Goal: Task Accomplishment & Management: Use online tool/utility

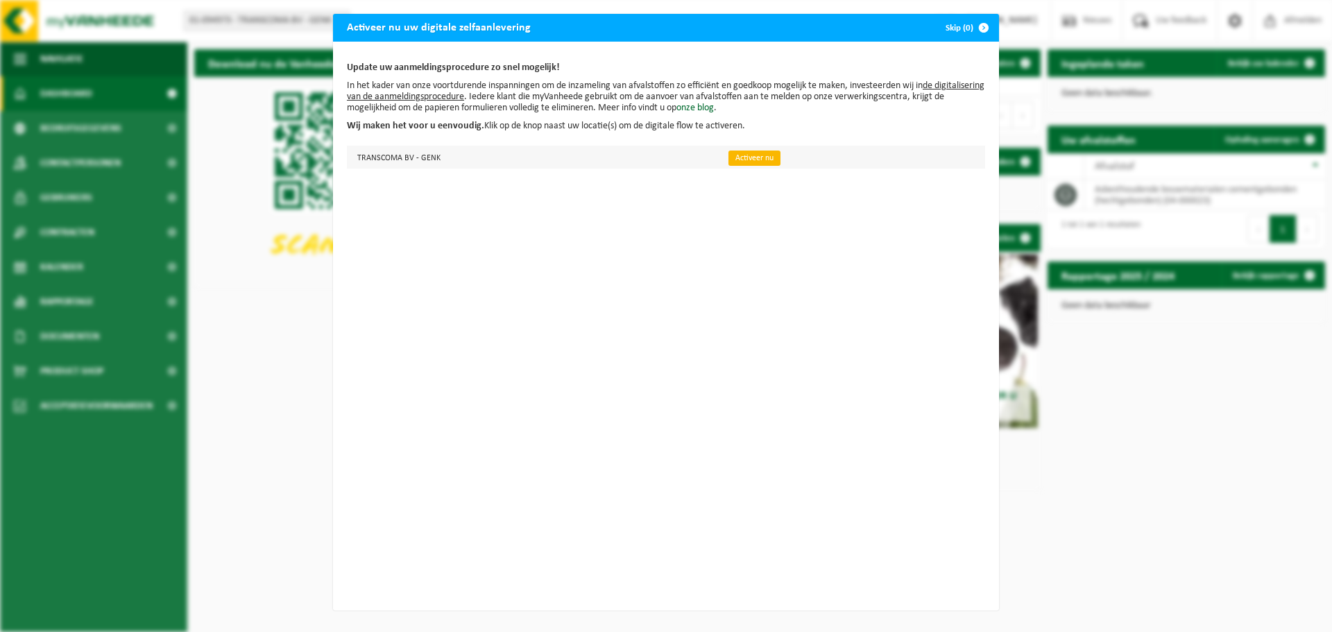
click at [729, 157] on link "Activeer nu" at bounding box center [755, 158] width 52 height 15
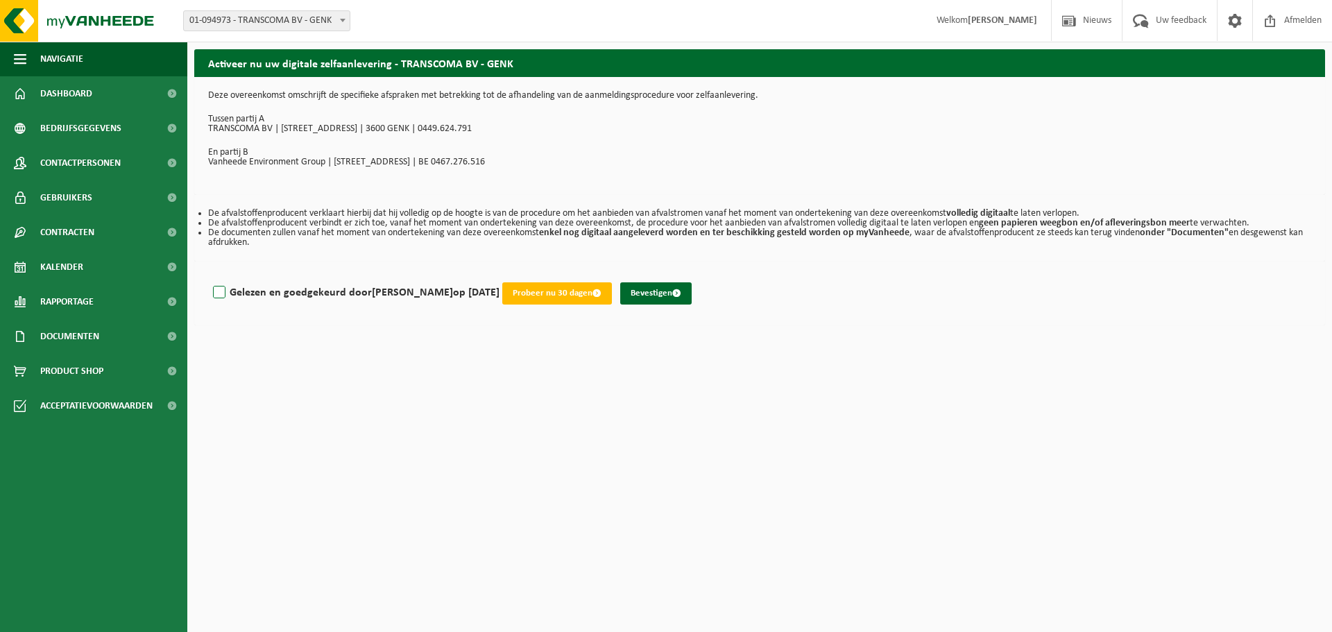
click at [219, 293] on label "Gelezen en goedgekeurd door GWENDOLIEN MOMMENS op 02/09/25" at bounding box center [354, 292] width 289 height 21
click at [500, 276] on input "Gelezen en goedgekeurd door GWENDOLIEN MOMMENS op 02/09/25" at bounding box center [500, 275] width 1 height 1
checkbox input "true"
click at [611, 293] on button "Probeer nu 30 dagen" at bounding box center [557, 293] width 110 height 22
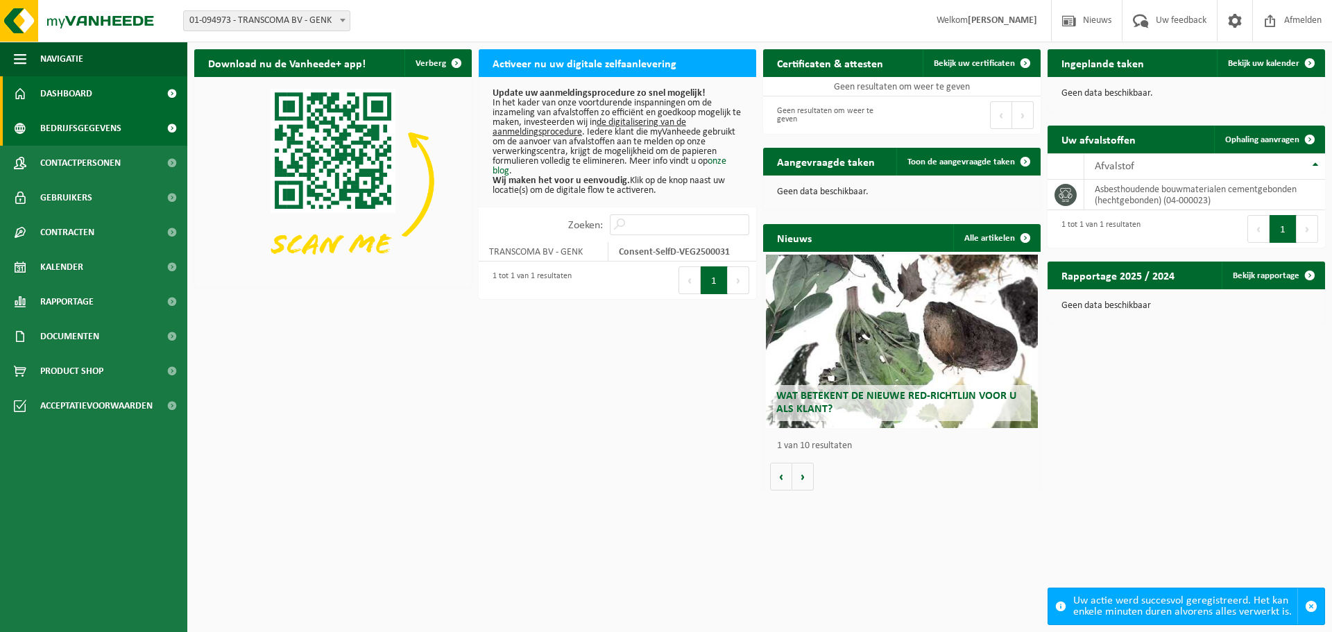
click at [85, 130] on span "Bedrijfsgegevens" at bounding box center [80, 128] width 81 height 35
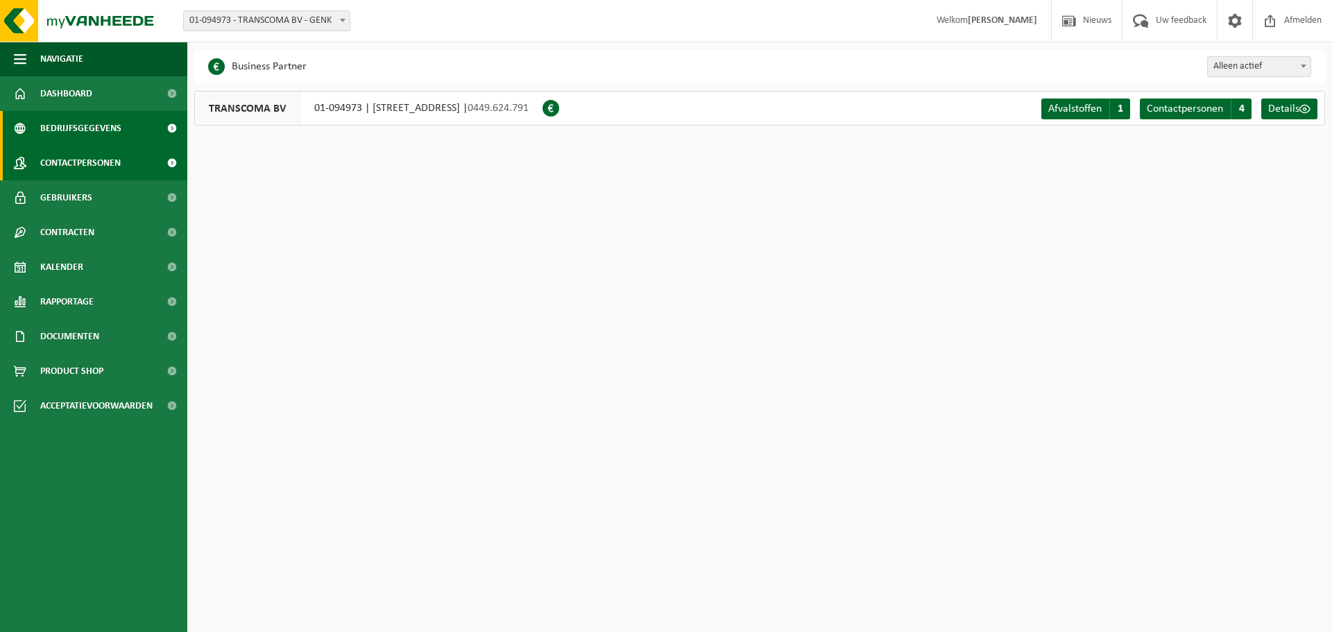
click at [96, 158] on span "Contactpersonen" at bounding box center [80, 163] width 81 height 35
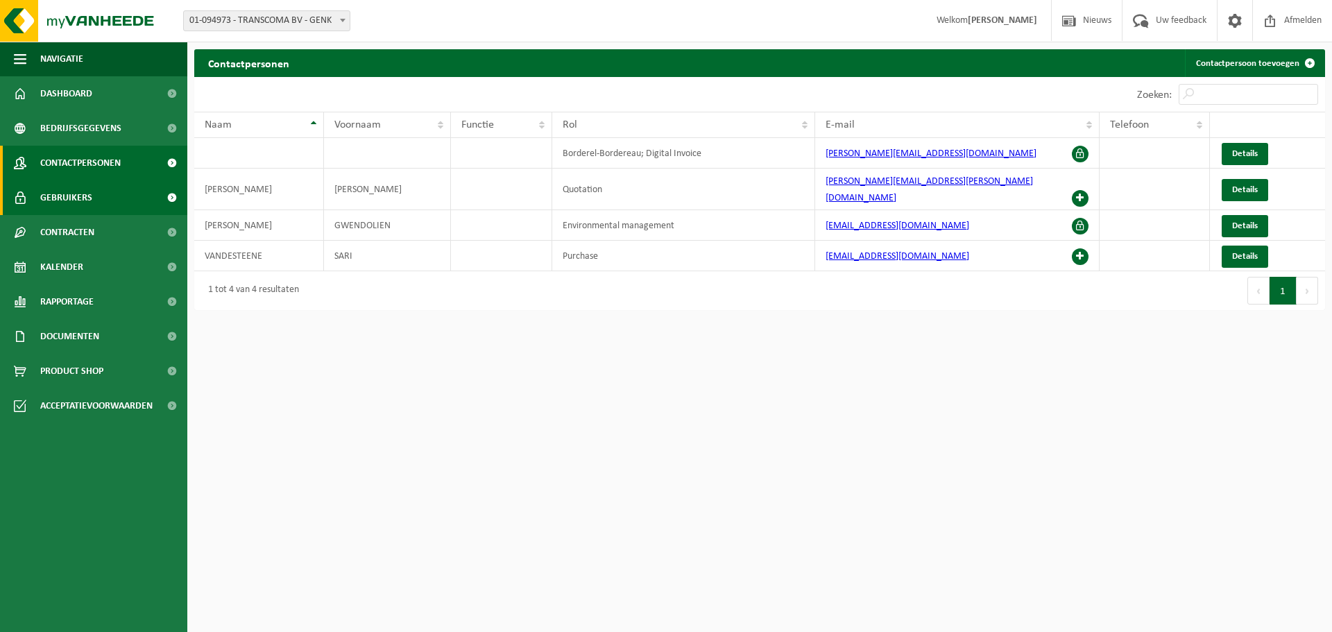
click at [97, 194] on link "Gebruikers" at bounding box center [93, 197] width 187 height 35
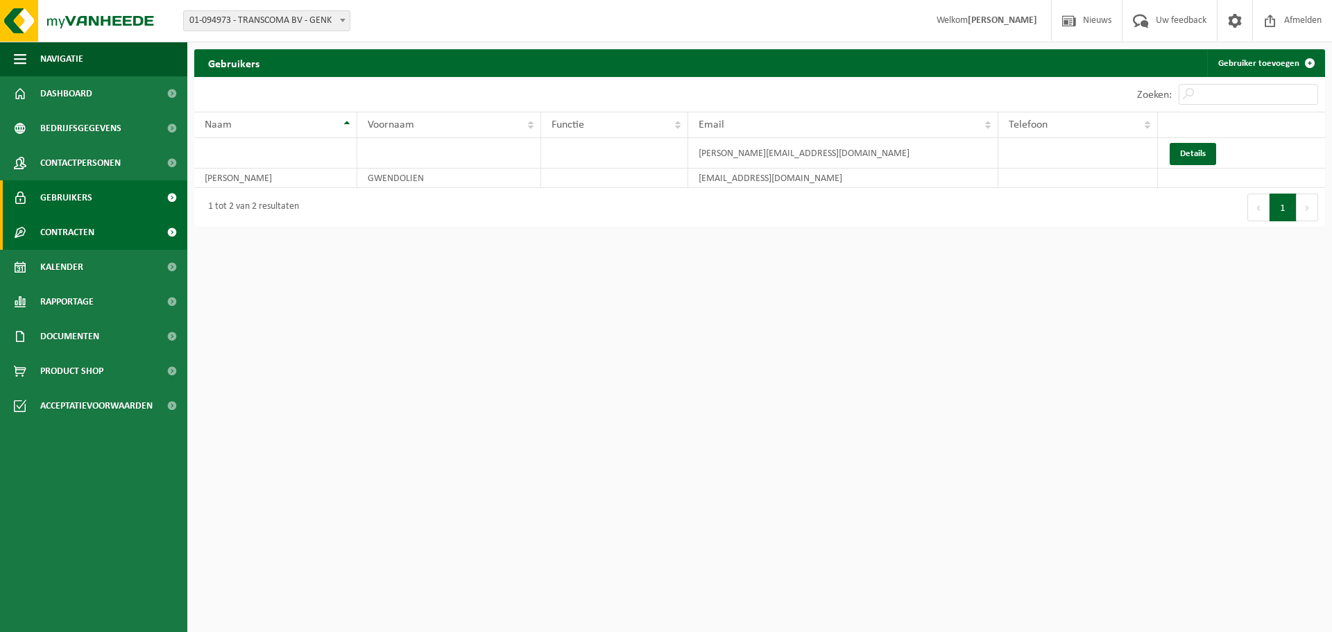
click at [94, 232] on span "Contracten" at bounding box center [67, 232] width 54 height 35
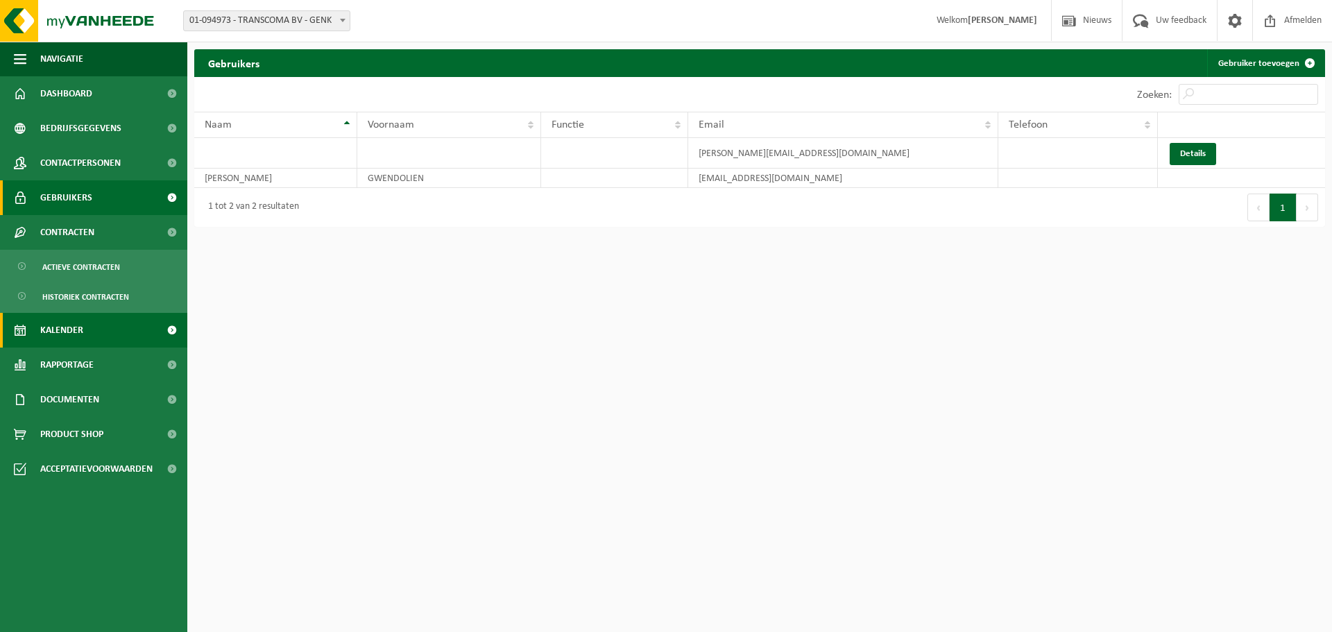
click at [90, 329] on link "Kalender" at bounding box center [93, 330] width 187 height 35
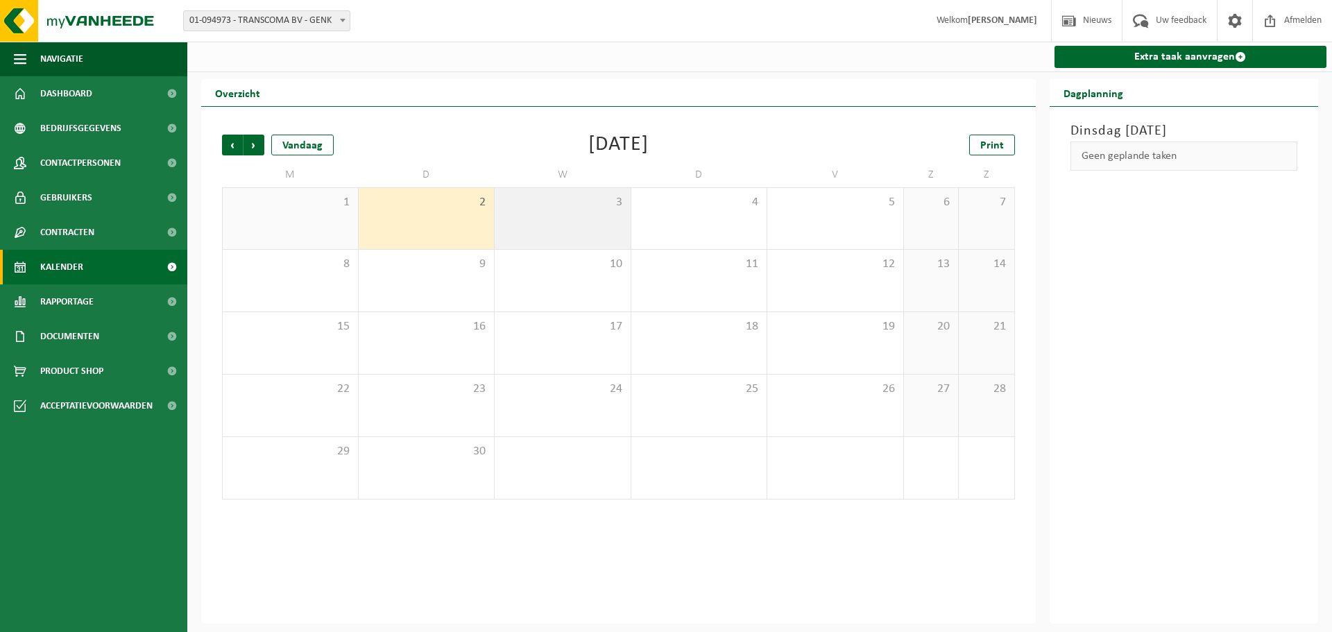
click at [564, 229] on div "3" at bounding box center [563, 218] width 136 height 61
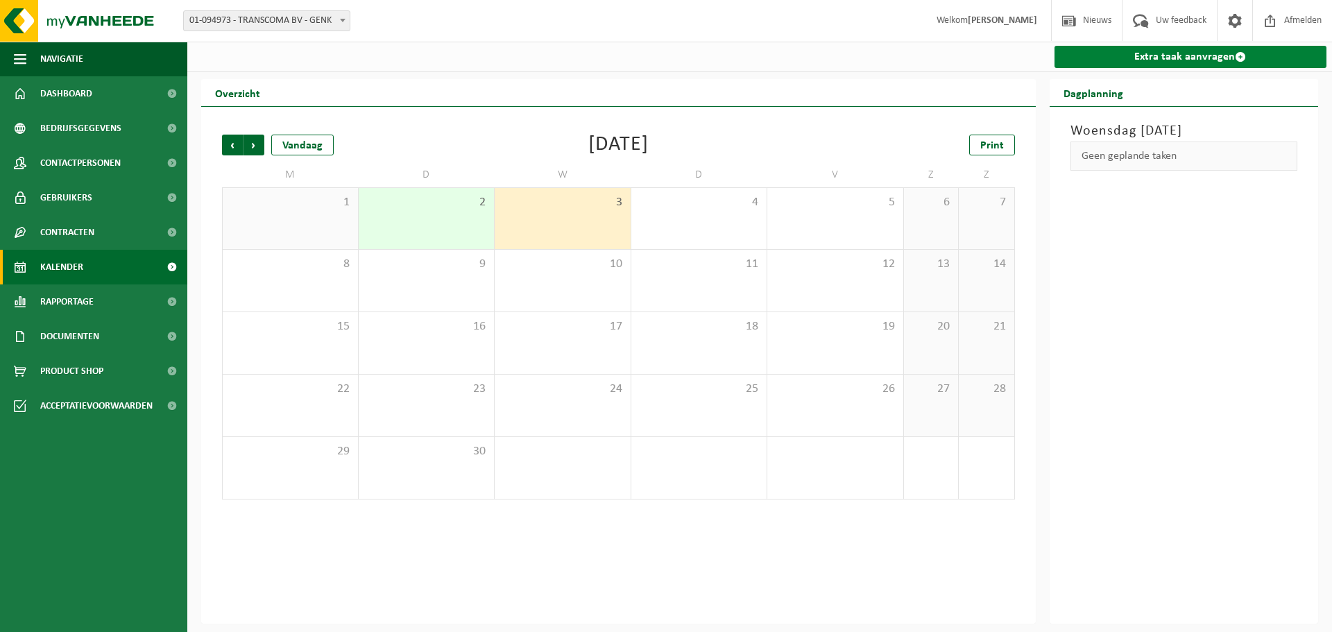
click at [1165, 59] on link "Extra taak aanvragen" at bounding box center [1191, 57] width 273 height 22
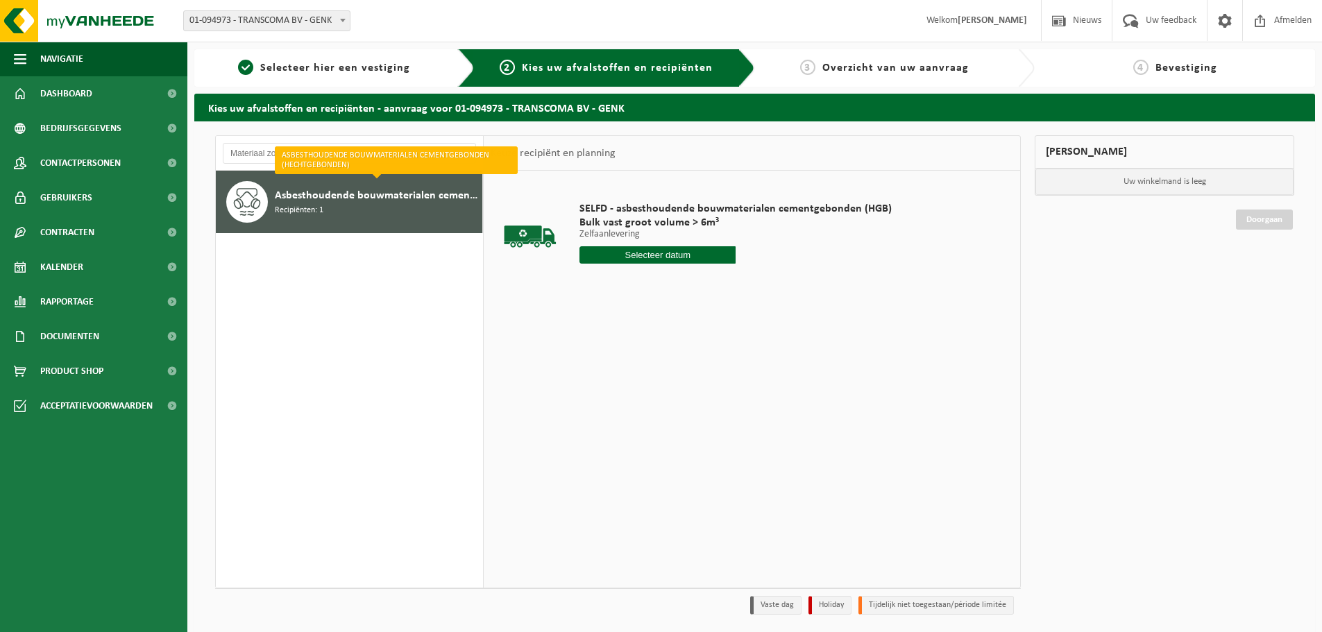
click at [404, 203] on span "Asbesthoudende bouwmaterialen cementgebonden (hechtgebonden)" at bounding box center [377, 195] width 204 height 17
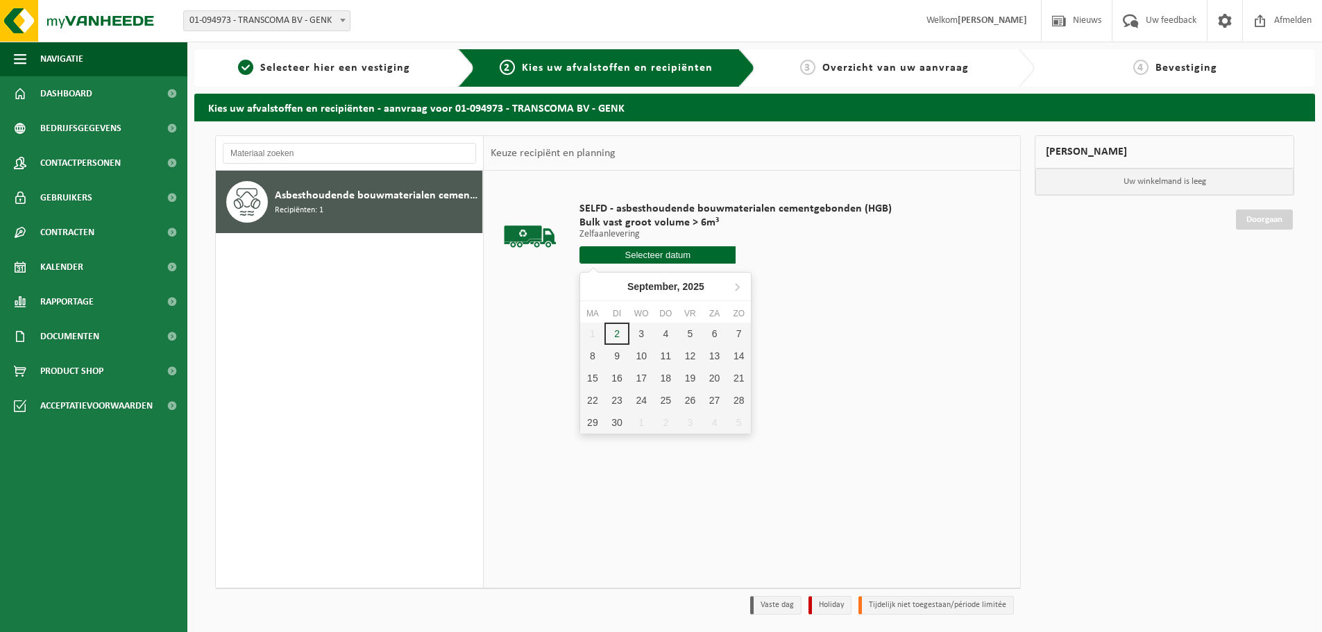
click at [638, 254] on input "text" at bounding box center [657, 254] width 156 height 17
click at [644, 335] on div "3" at bounding box center [641, 334] width 24 height 22
type input "Van [DATE]"
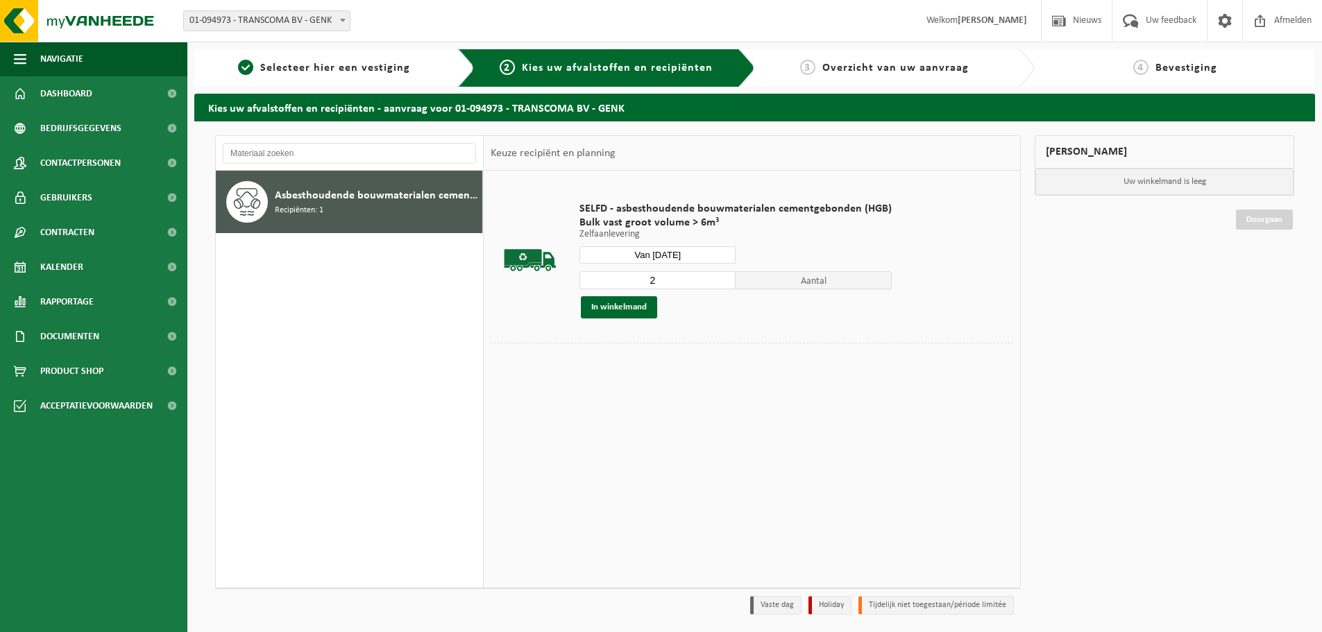
type input "2"
click at [722, 277] on input "2" at bounding box center [657, 280] width 156 height 18
click at [616, 307] on button "In winkelmand" at bounding box center [619, 307] width 76 height 22
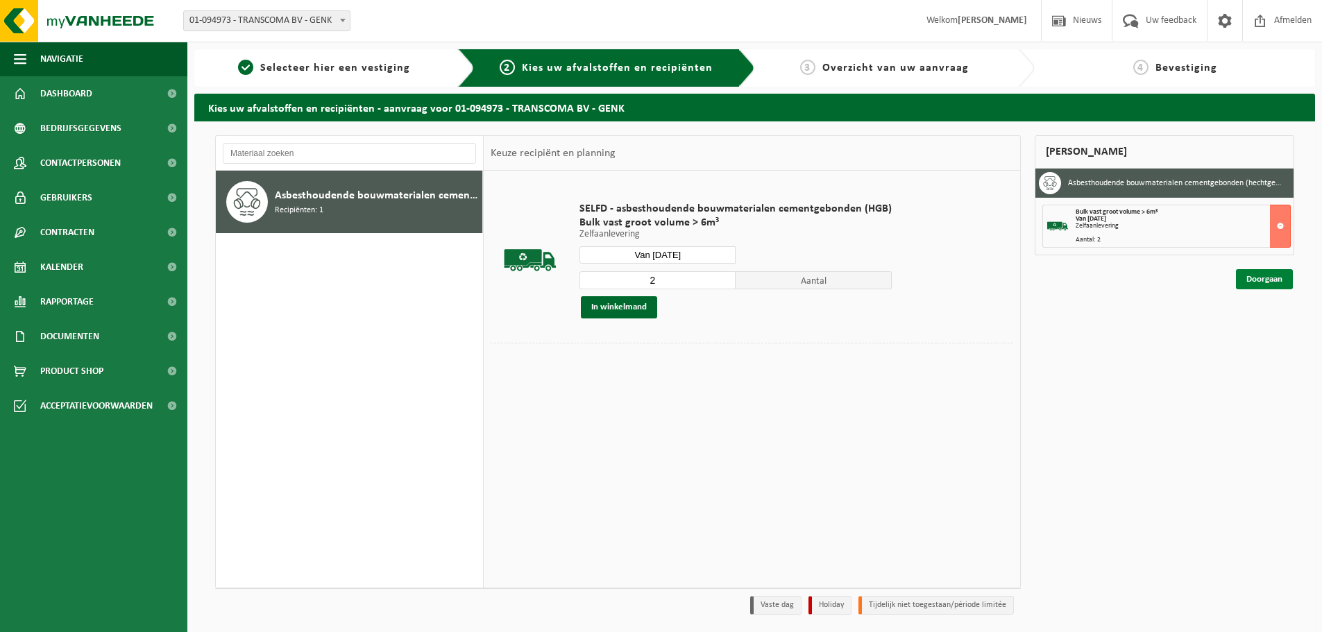
click at [1269, 279] on link "Doorgaan" at bounding box center [1264, 279] width 57 height 20
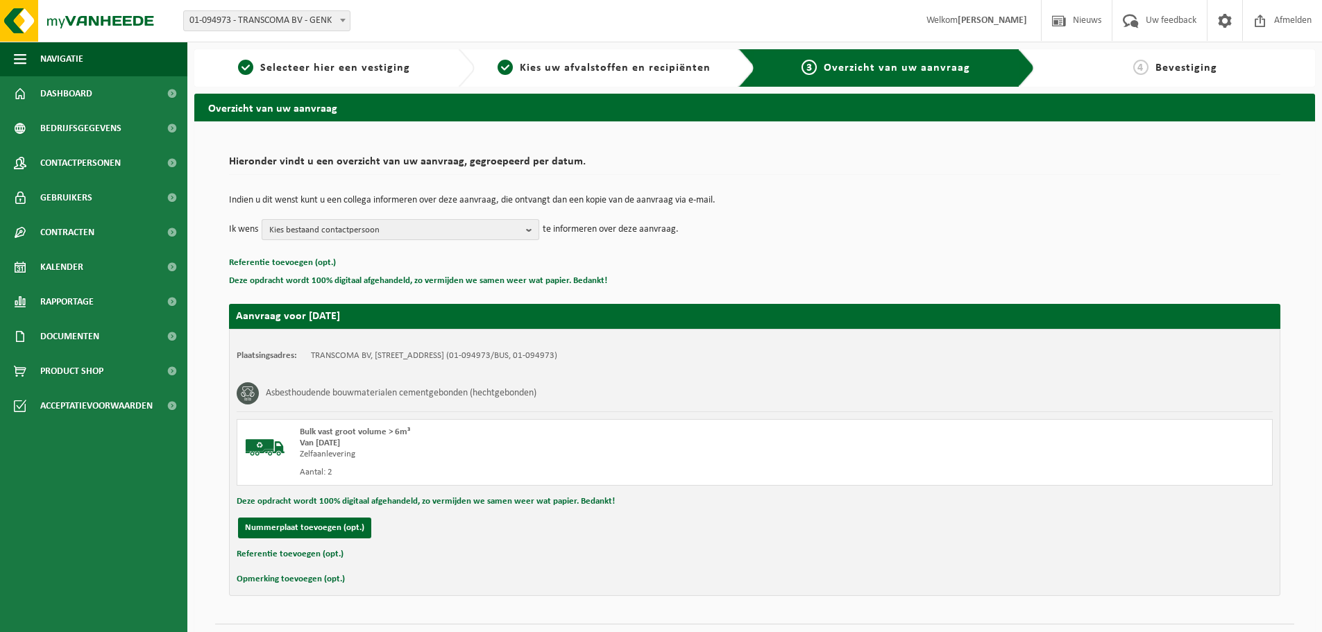
click at [522, 228] on button "Kies bestaand contactpersoon" at bounding box center [401, 229] width 278 height 21
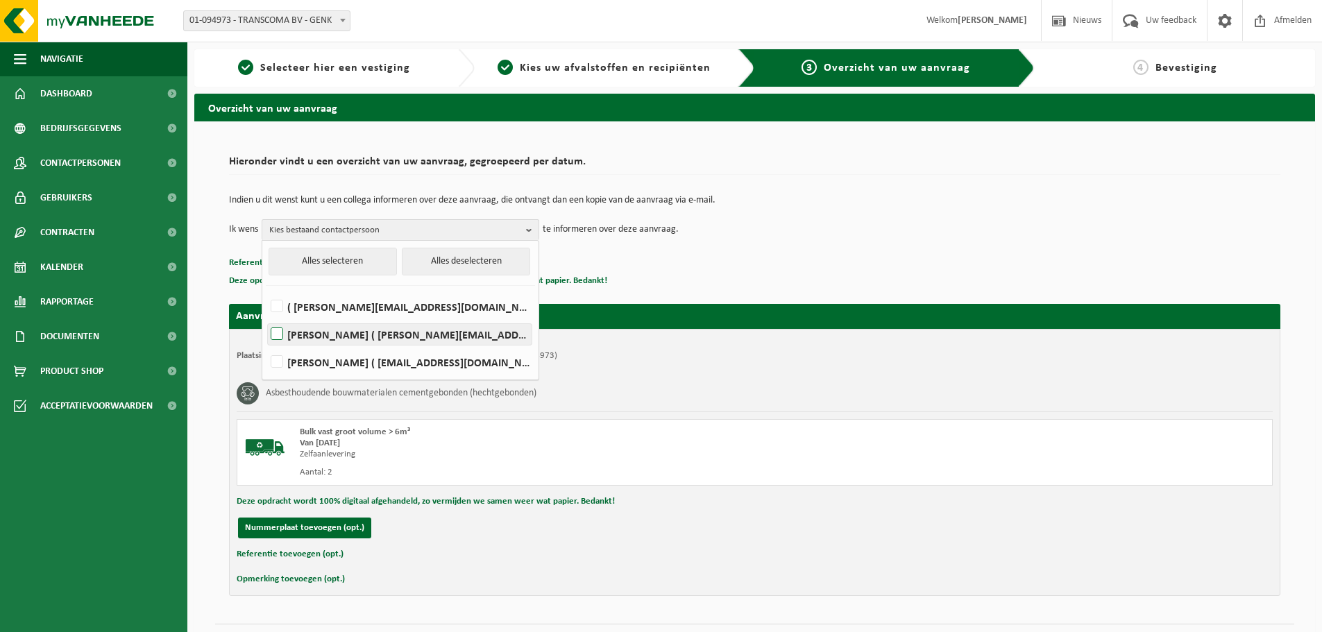
click at [275, 333] on label "JIMMY MOMMENS ( jimmy.mommens@transcoma.be )" at bounding box center [400, 334] width 264 height 21
click at [266, 317] on input "JIMMY MOMMENS ( jimmy.mommens@transcoma.be )" at bounding box center [265, 316] width 1 height 1
checkbox input "true"
click at [275, 309] on label "( erik@transcoma.be )" at bounding box center [400, 306] width 264 height 21
click at [266, 289] on input "( erik@transcoma.be )" at bounding box center [265, 289] width 1 height 1
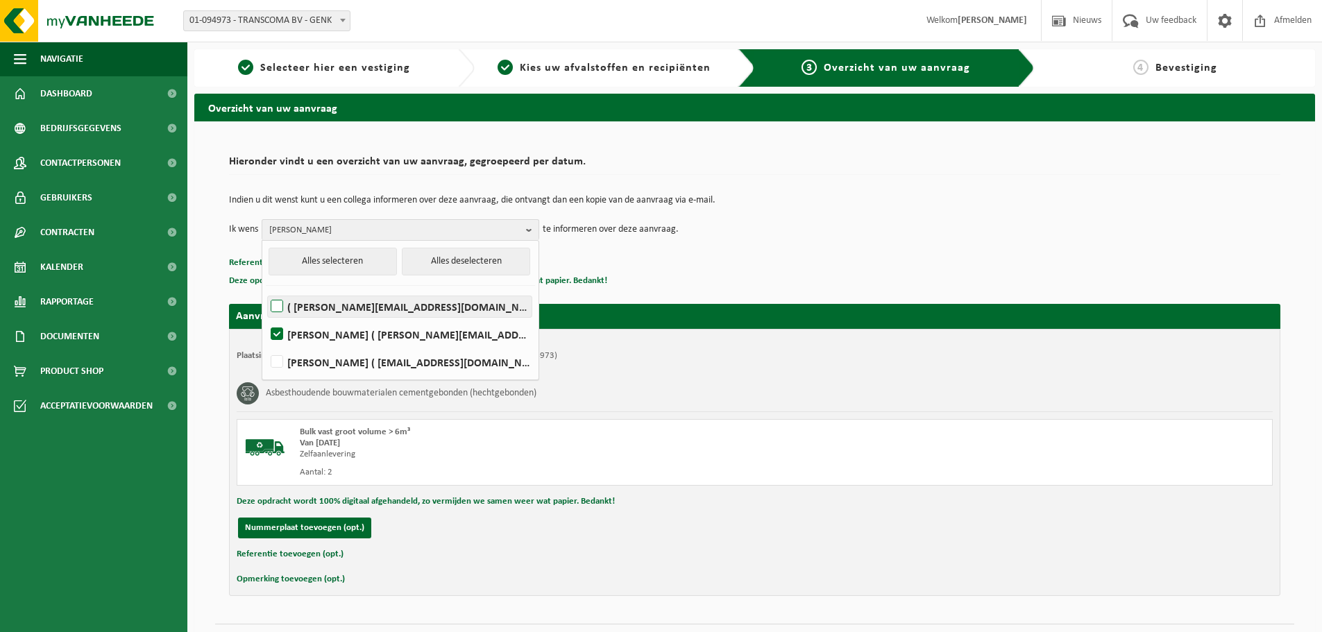
checkbox input "true"
click at [748, 248] on div "Indien u dit wenst kunt u een collega informeren over deze aanvraag, die ontvan…" at bounding box center [754, 218] width 1051 height 72
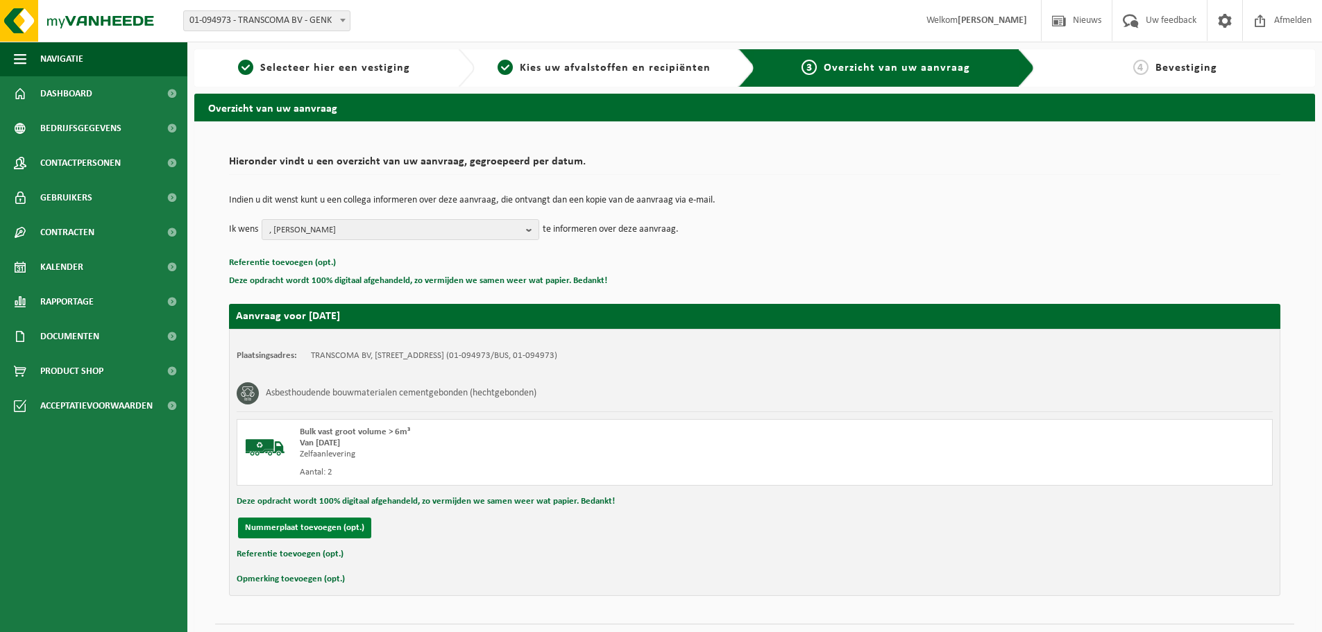
click at [328, 525] on button "Nummerplaat toevoegen (opt.)" at bounding box center [304, 528] width 133 height 21
click at [377, 532] on input "text" at bounding box center [455, 528] width 312 height 21
type input "2-FRP-928"
click at [699, 530] on input "text" at bounding box center [781, 528] width 312 height 21
type input "0478 84 89 11"
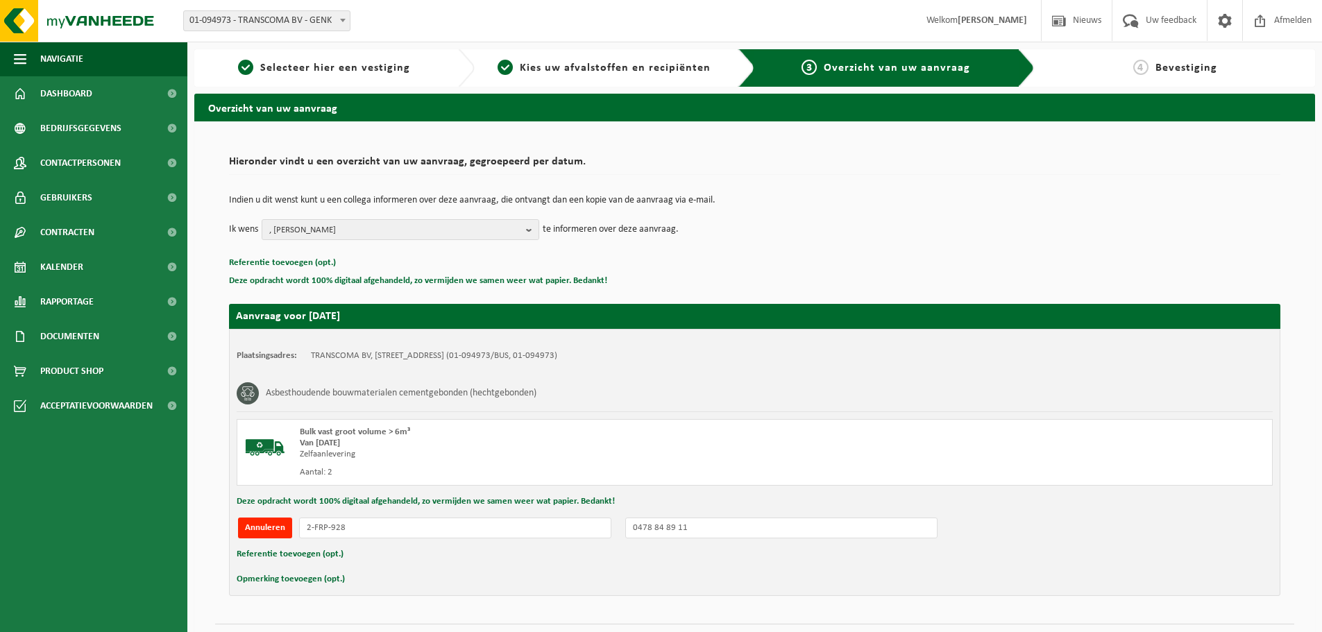
click at [515, 561] on div "Referentie toevoegen (opt.)" at bounding box center [755, 554] width 1036 height 18
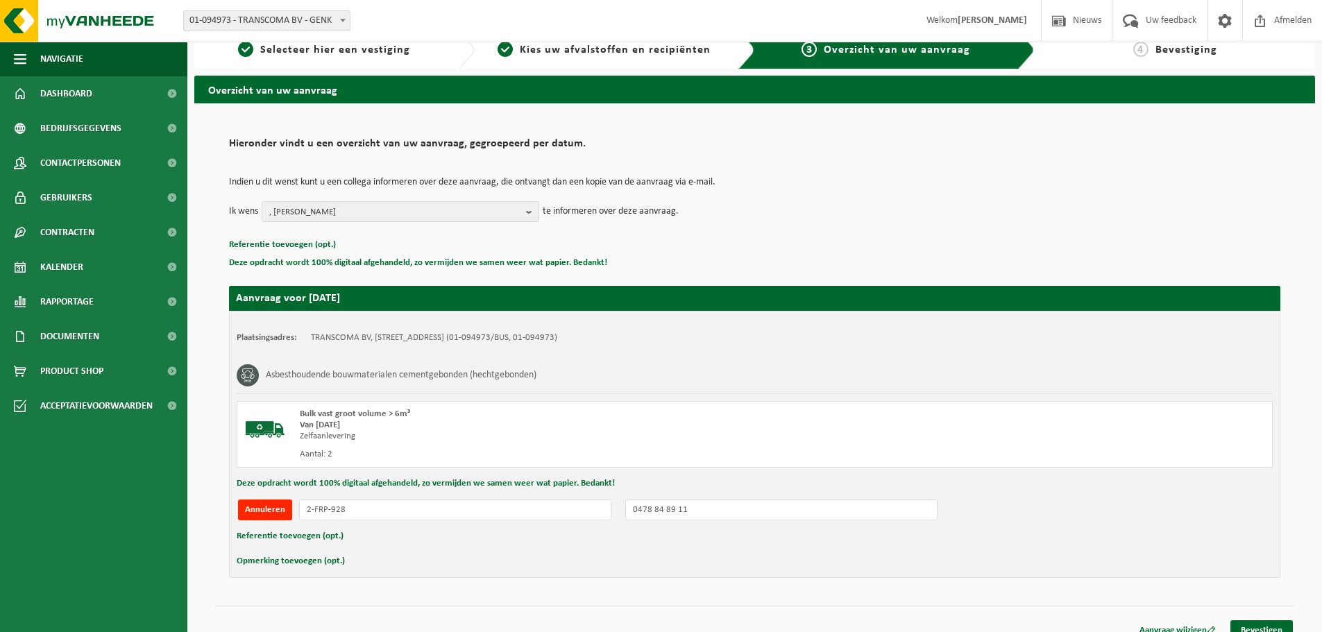
scroll to position [34, 0]
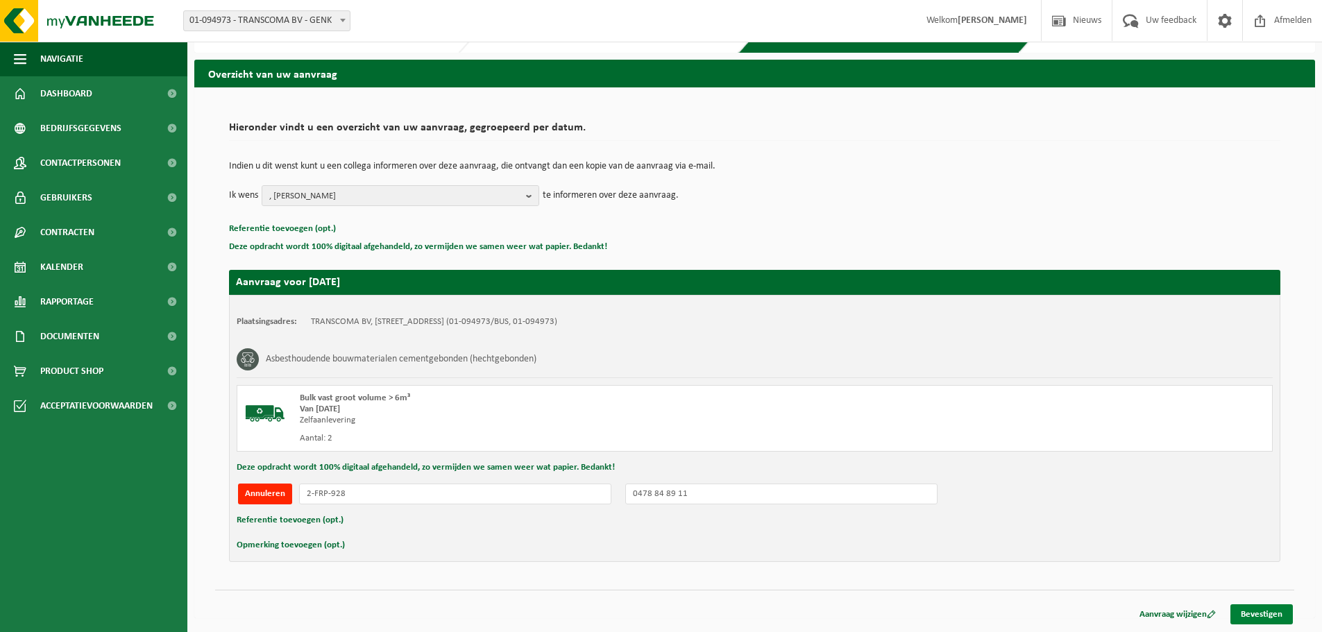
click at [1280, 613] on link "Bevestigen" at bounding box center [1261, 614] width 62 height 20
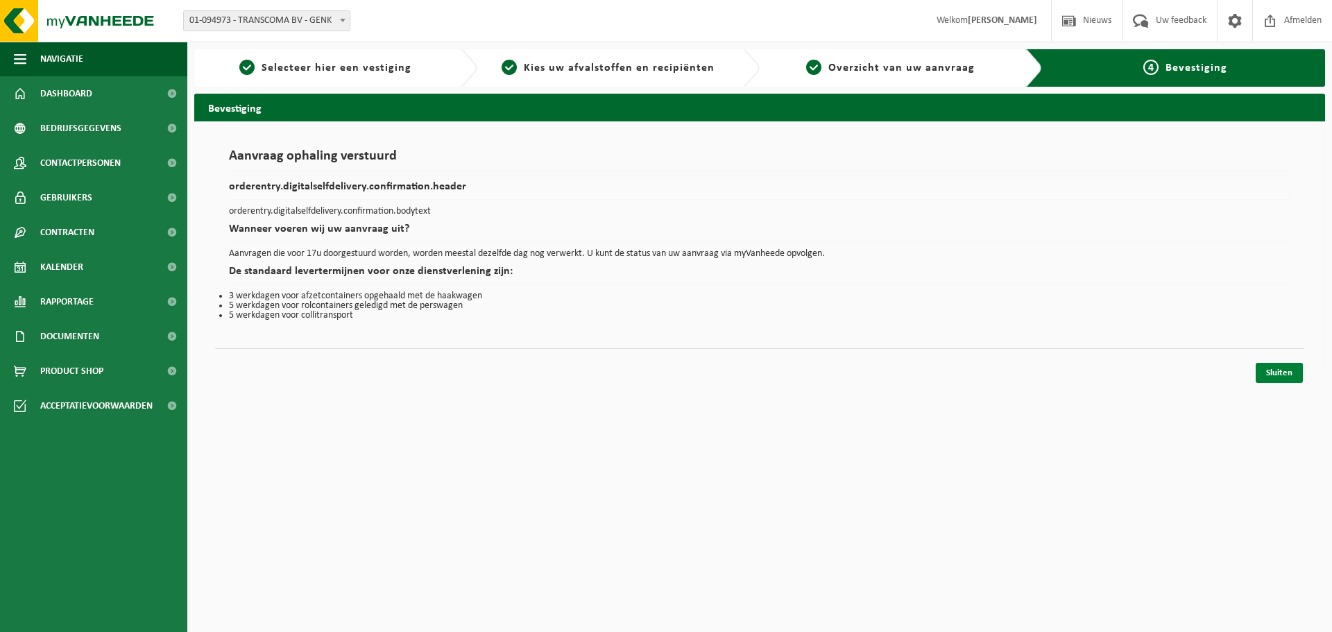
click at [1271, 374] on link "Sluiten" at bounding box center [1279, 373] width 47 height 20
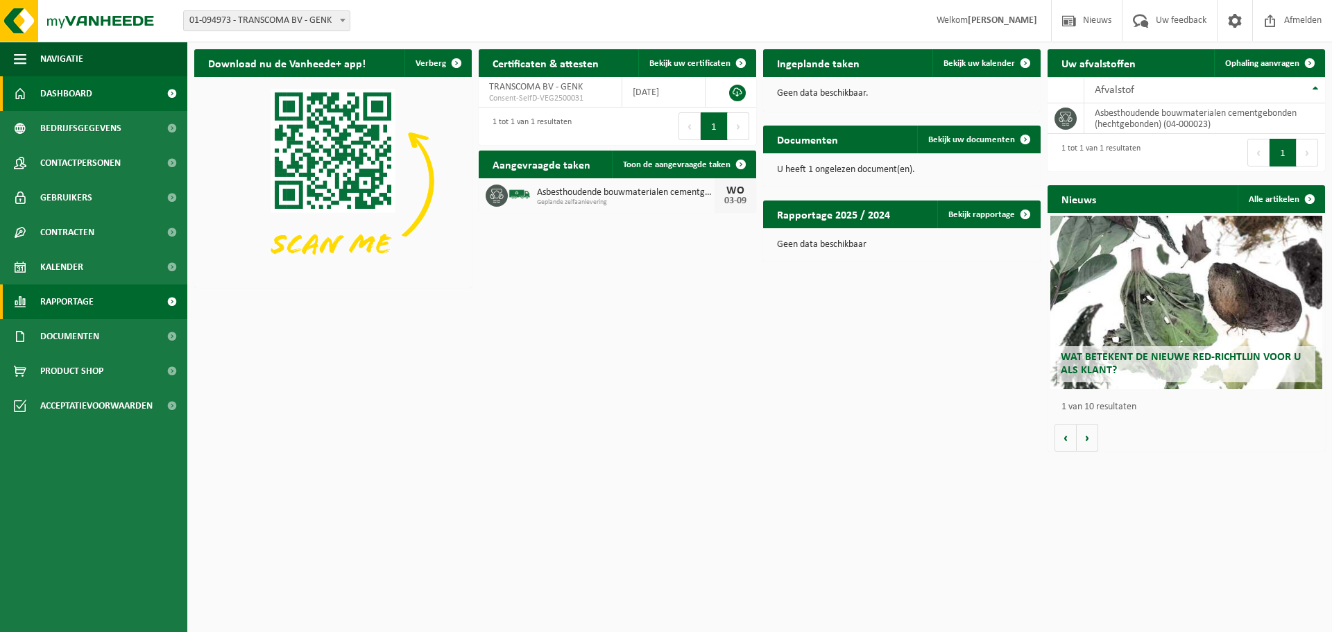
click at [168, 301] on span at bounding box center [171, 302] width 31 height 35
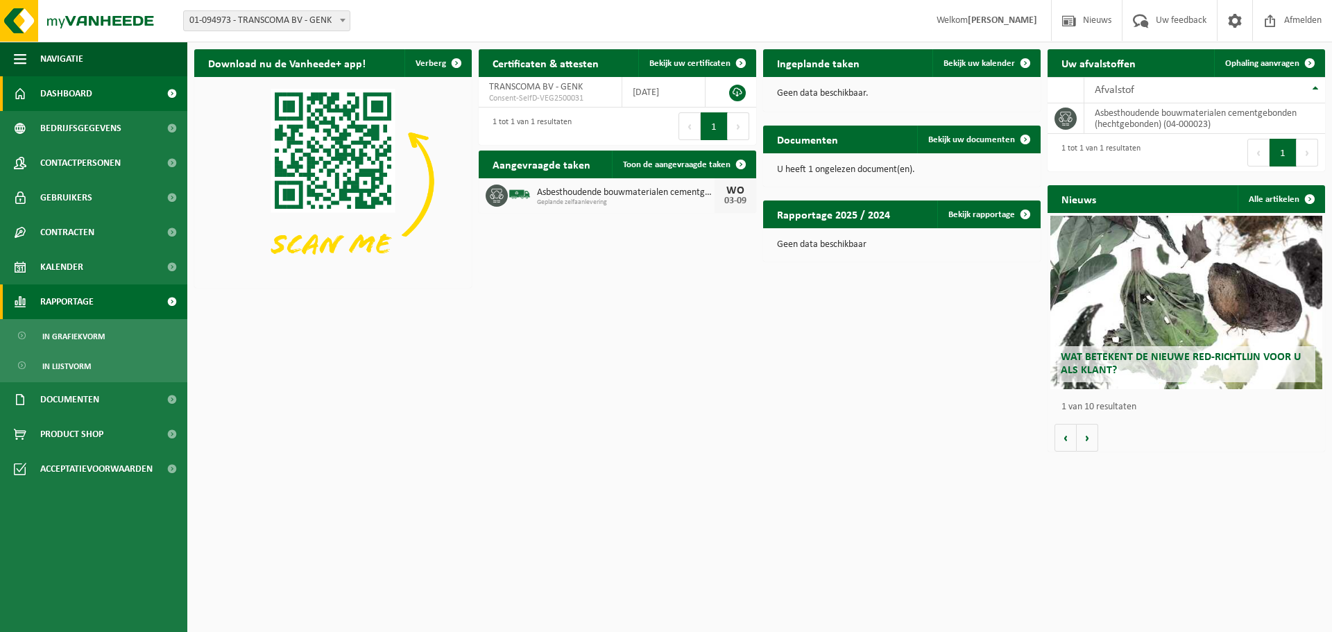
click at [168, 301] on span at bounding box center [171, 302] width 31 height 35
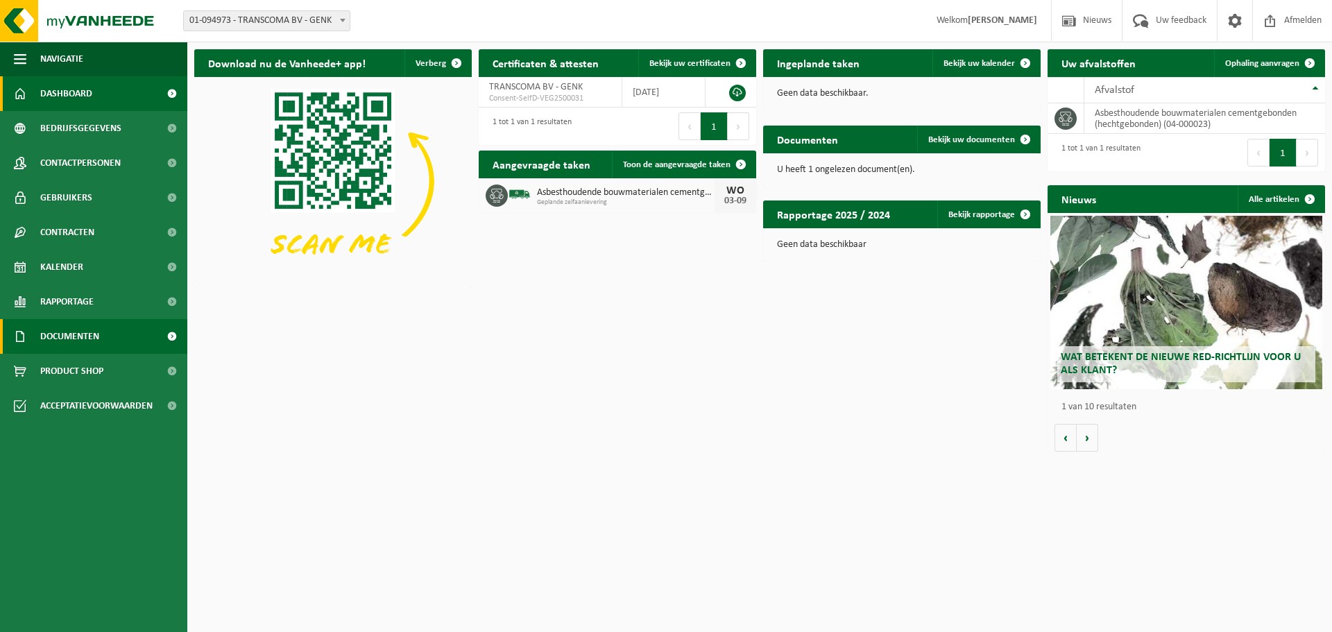
click at [169, 335] on span at bounding box center [171, 336] width 31 height 35
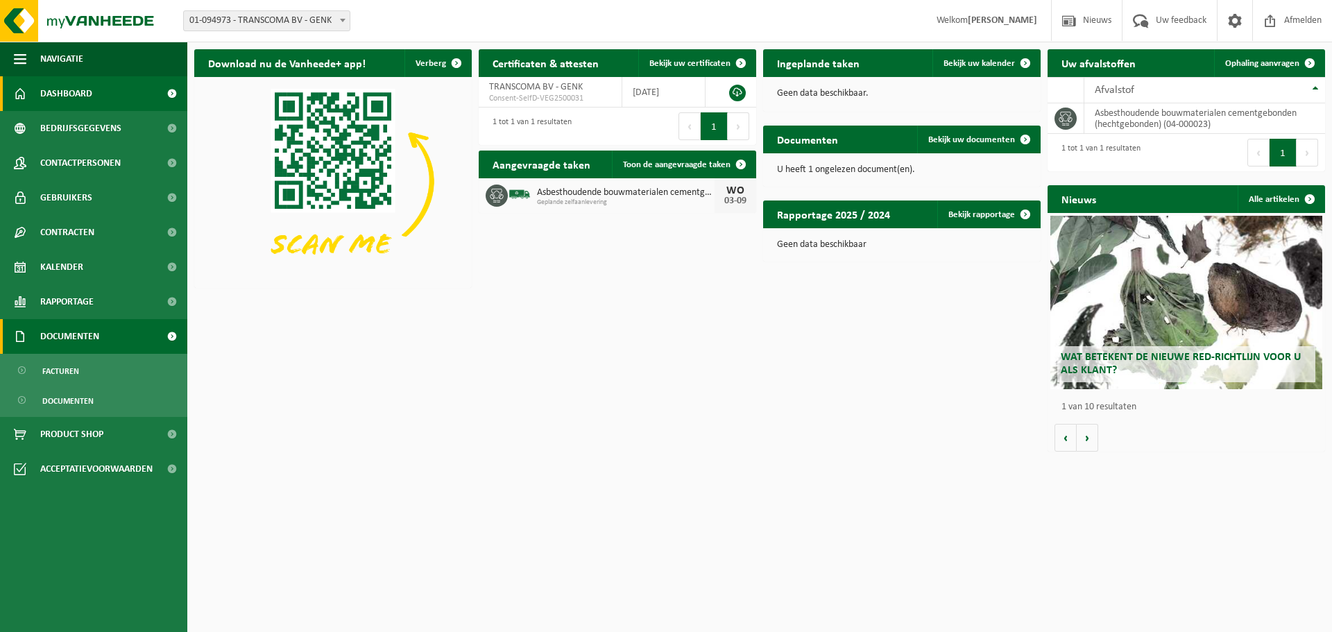
click at [169, 335] on span at bounding box center [171, 336] width 31 height 35
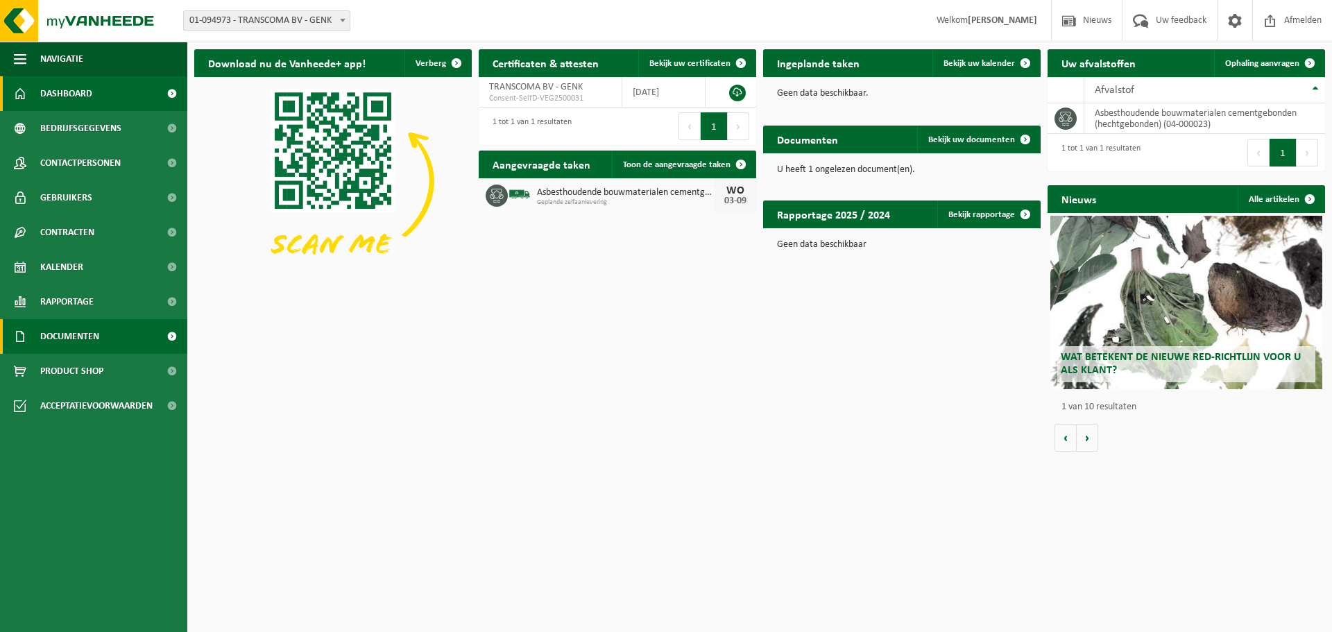
click at [169, 335] on span at bounding box center [171, 336] width 31 height 35
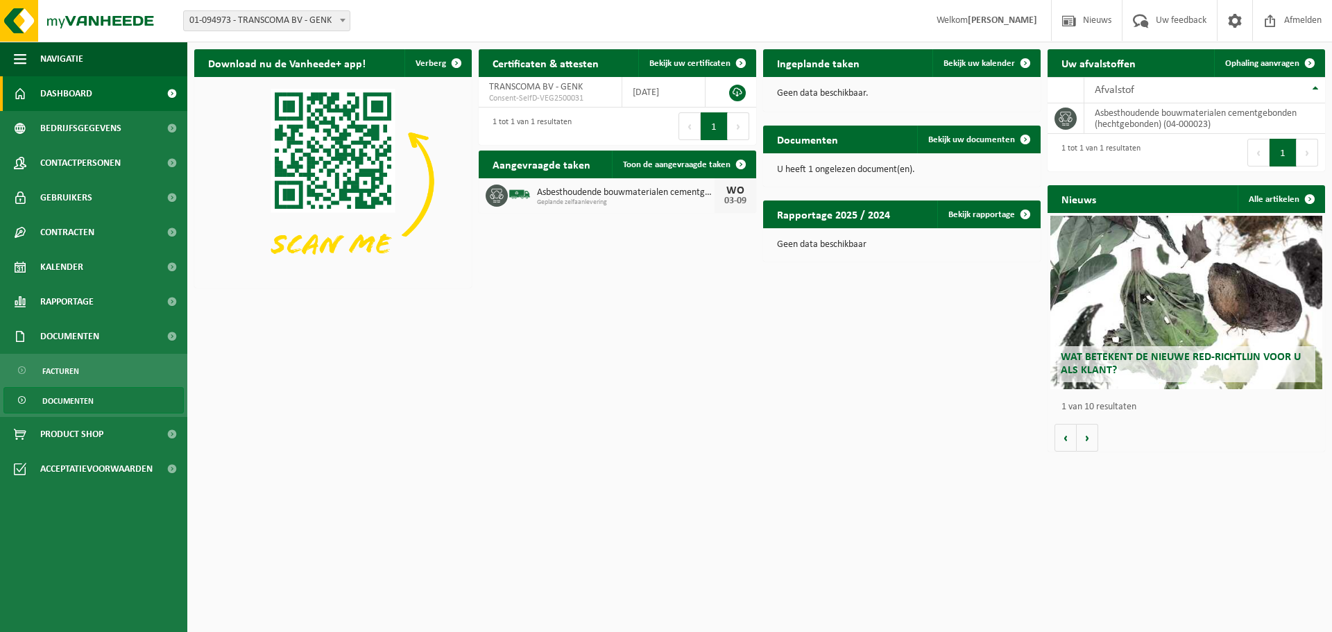
click at [92, 402] on span "Documenten" at bounding box center [67, 401] width 51 height 26
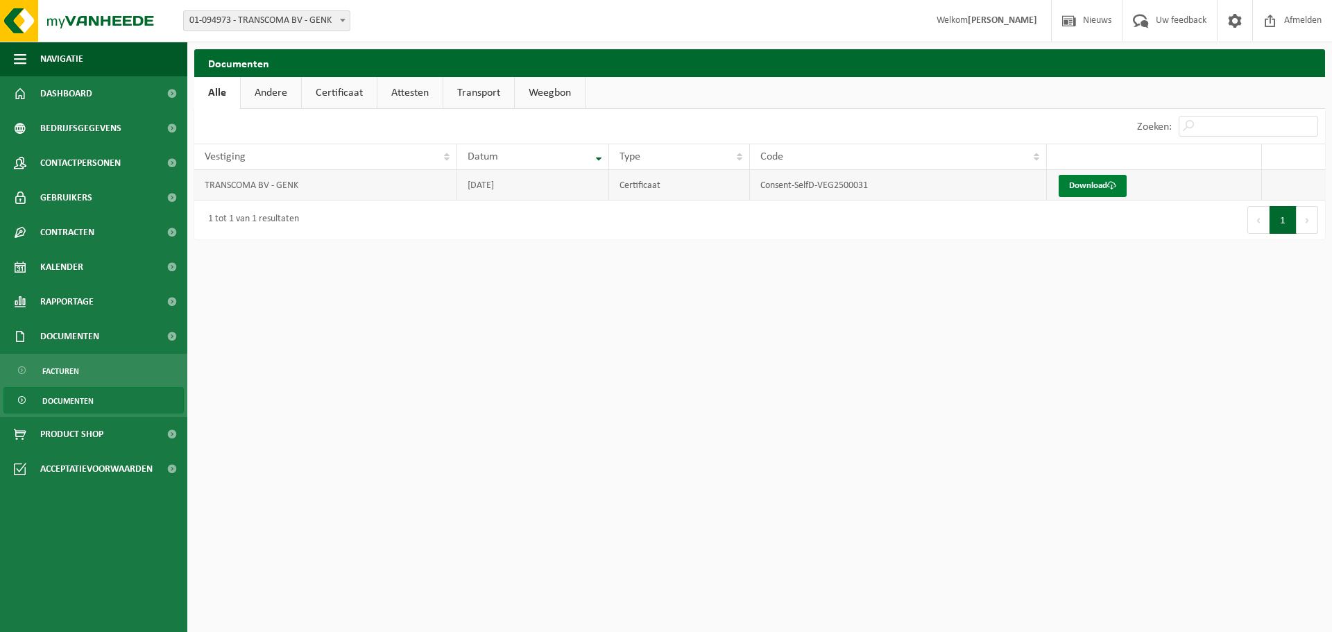
click at [1106, 185] on link "Download" at bounding box center [1093, 186] width 68 height 22
click at [109, 396] on link "Documenten" at bounding box center [93, 400] width 180 height 26
click at [94, 88] on link "Dashboard" at bounding box center [93, 93] width 187 height 35
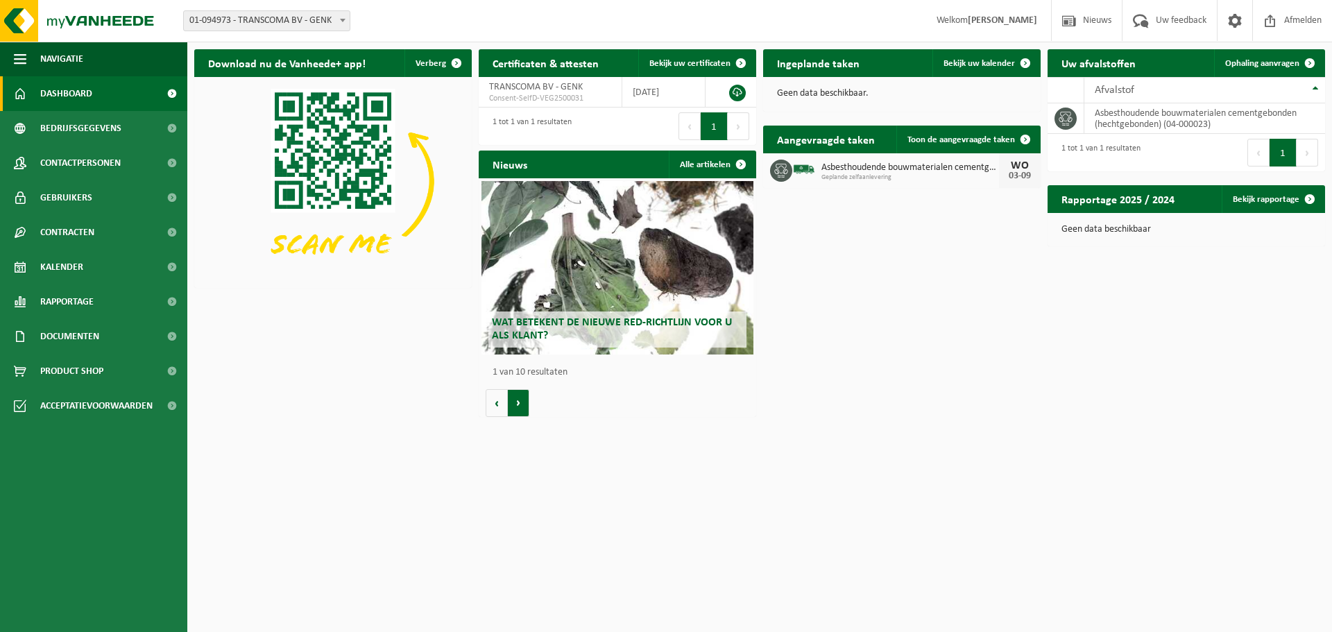
click at [520, 409] on button "Volgende" at bounding box center [519, 403] width 22 height 28
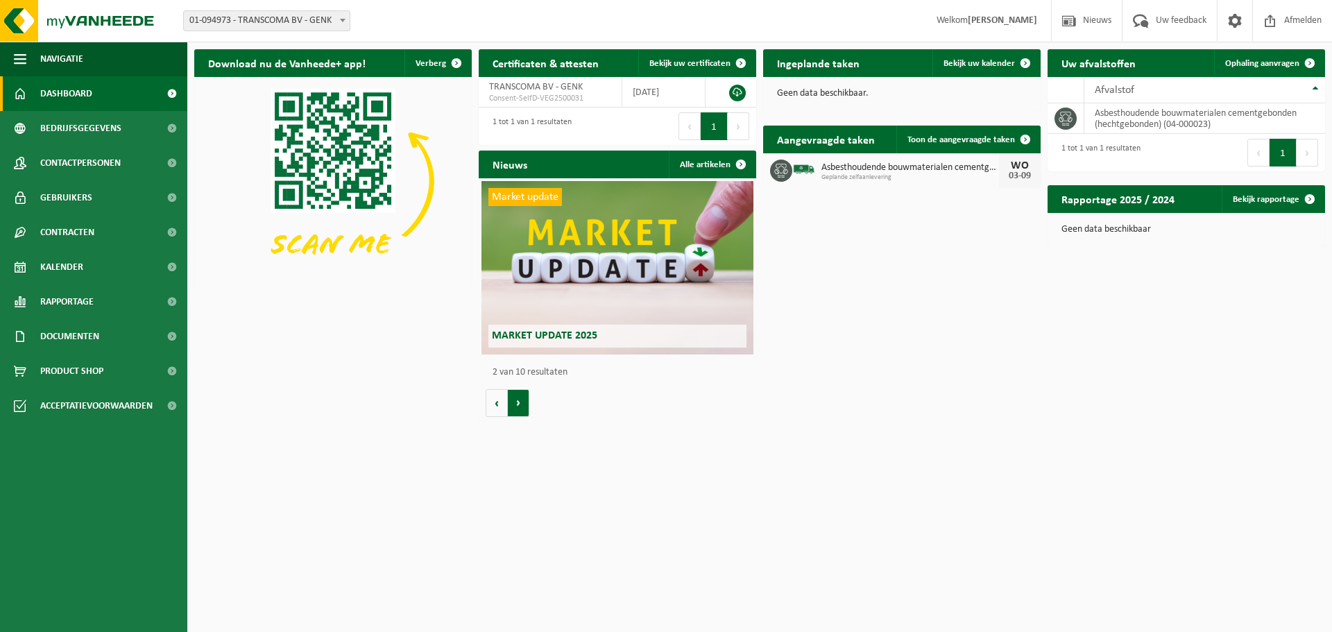
click at [520, 409] on button "Volgende" at bounding box center [519, 403] width 22 height 28
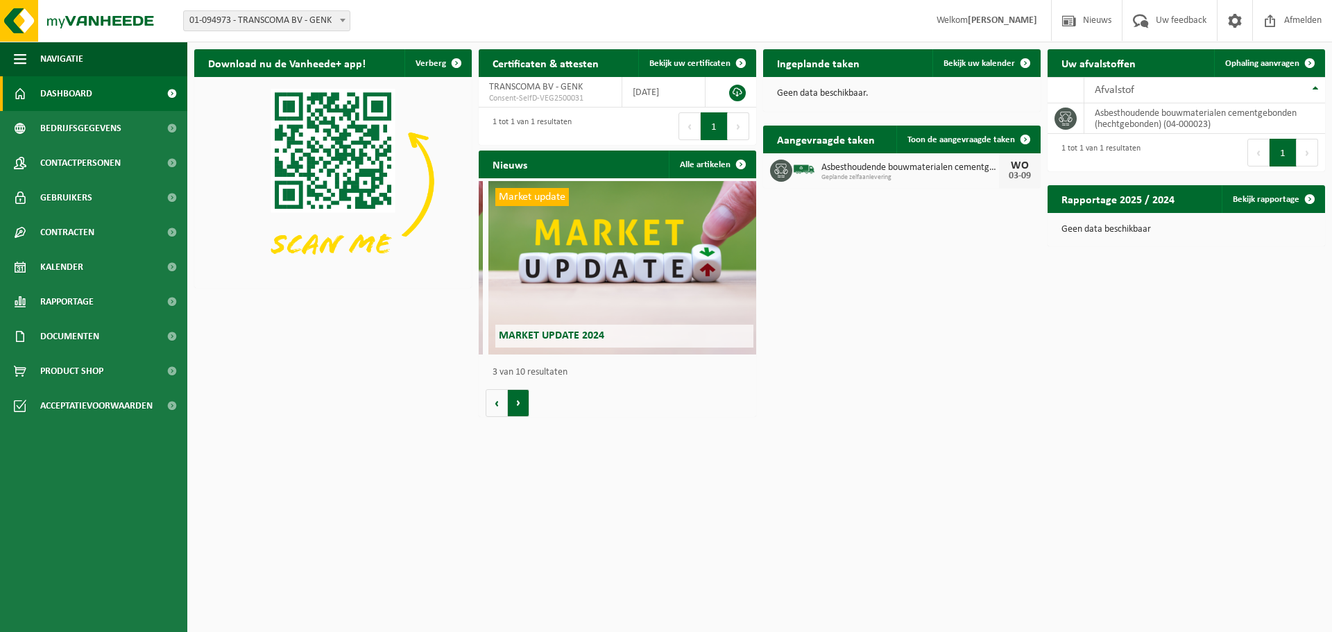
scroll to position [0, 555]
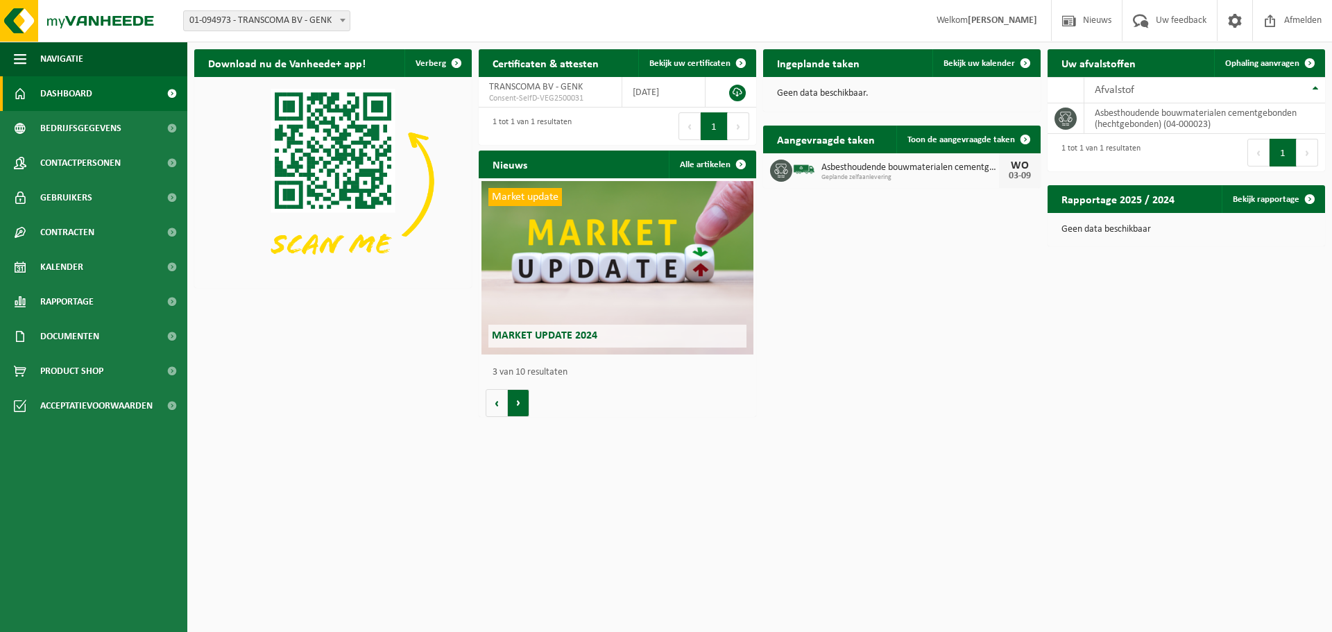
click at [520, 409] on button "Volgende" at bounding box center [519, 403] width 22 height 28
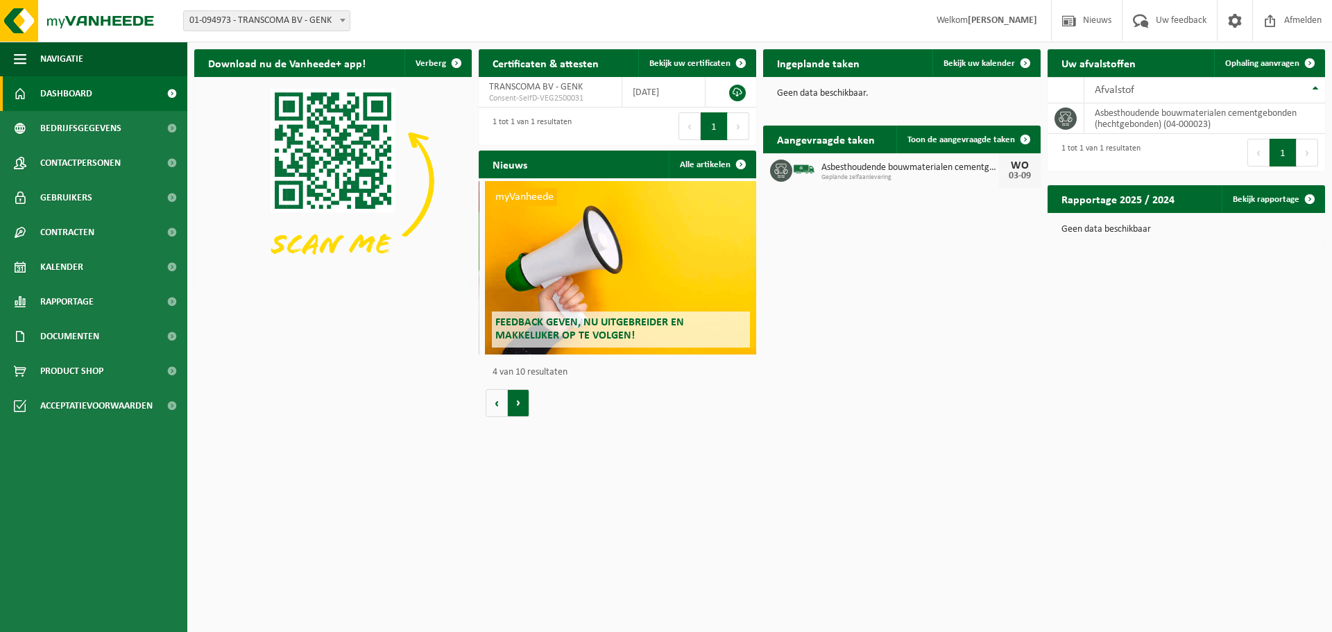
scroll to position [0, 833]
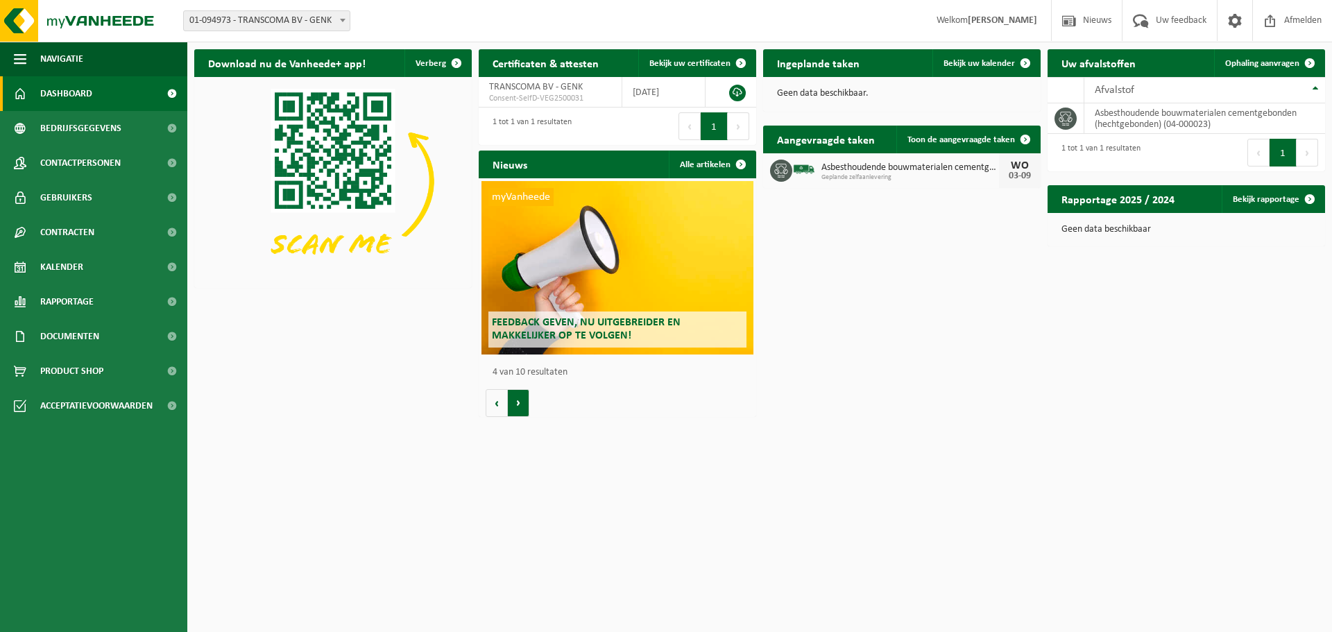
click at [520, 409] on button "Volgende" at bounding box center [519, 403] width 22 height 28
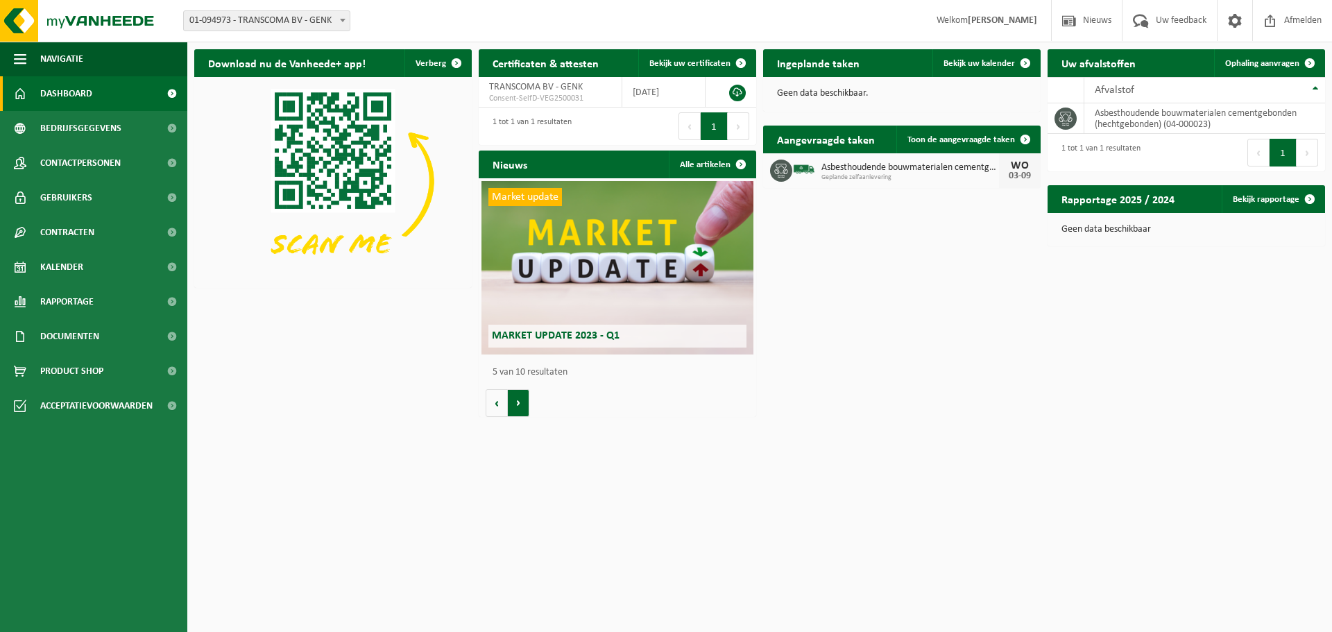
click at [520, 409] on button "Volgende" at bounding box center [519, 403] width 22 height 28
click at [954, 135] on span "Toon de aangevraagde taken" at bounding box center [962, 139] width 108 height 9
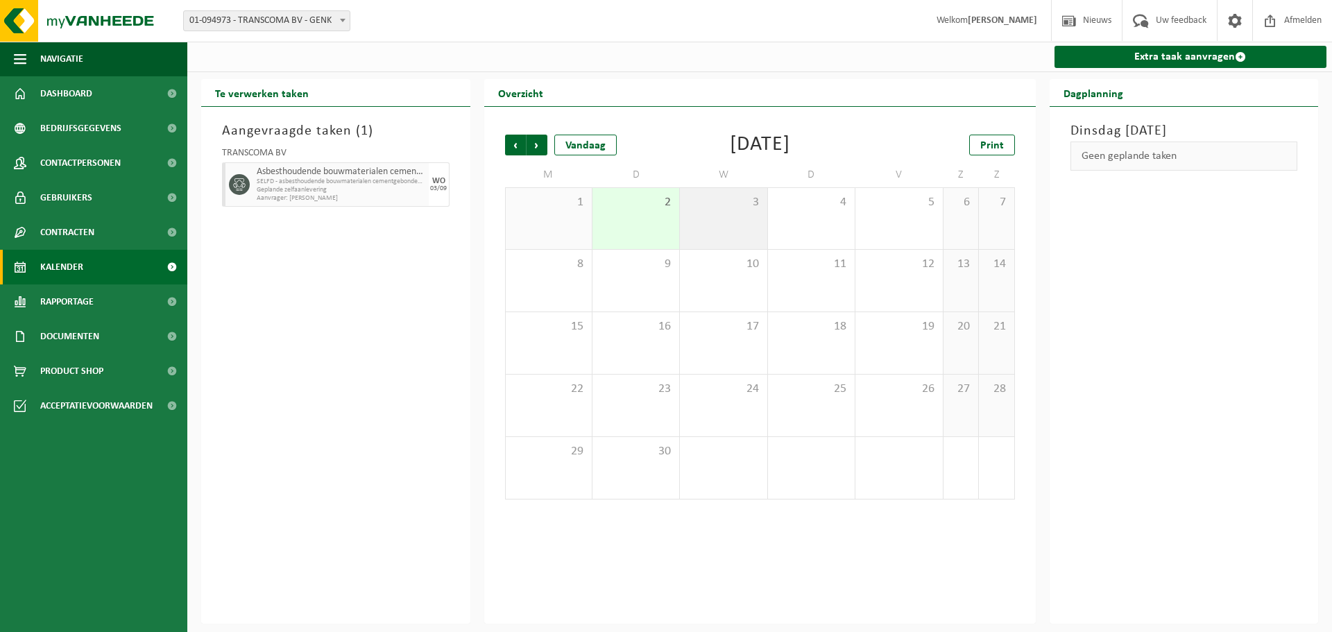
click at [745, 246] on div "3" at bounding box center [723, 218] width 87 height 61
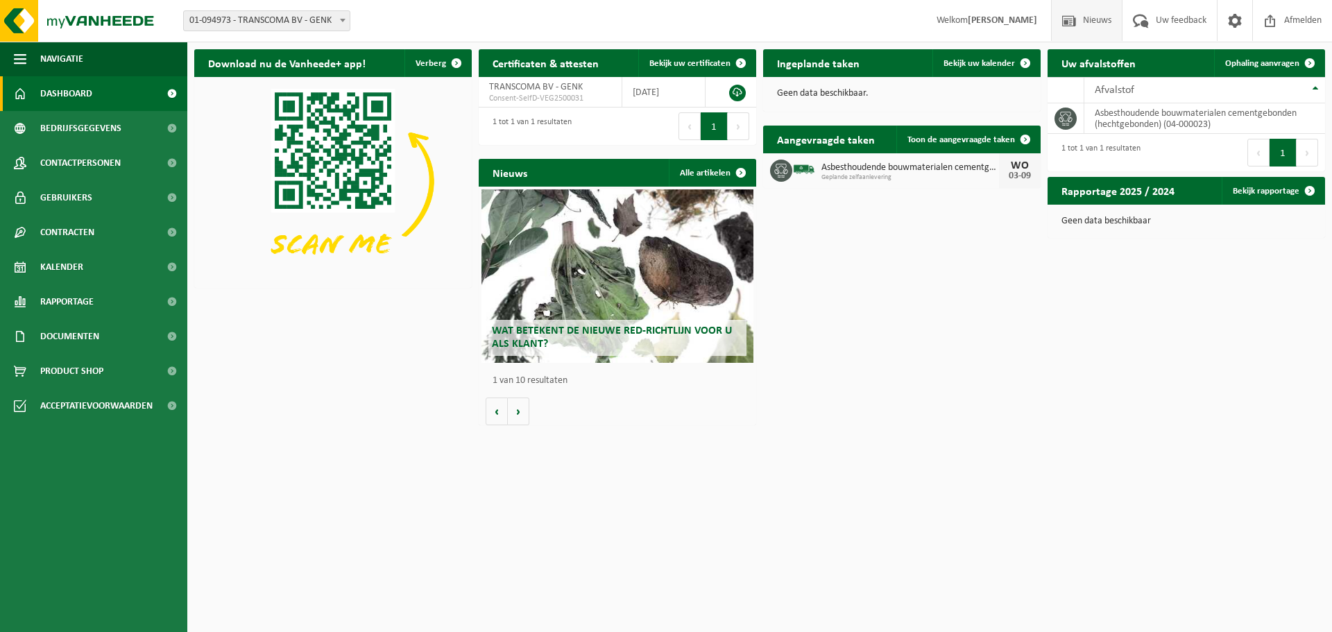
click at [1088, 31] on span "Nieuws" at bounding box center [1097, 20] width 35 height 41
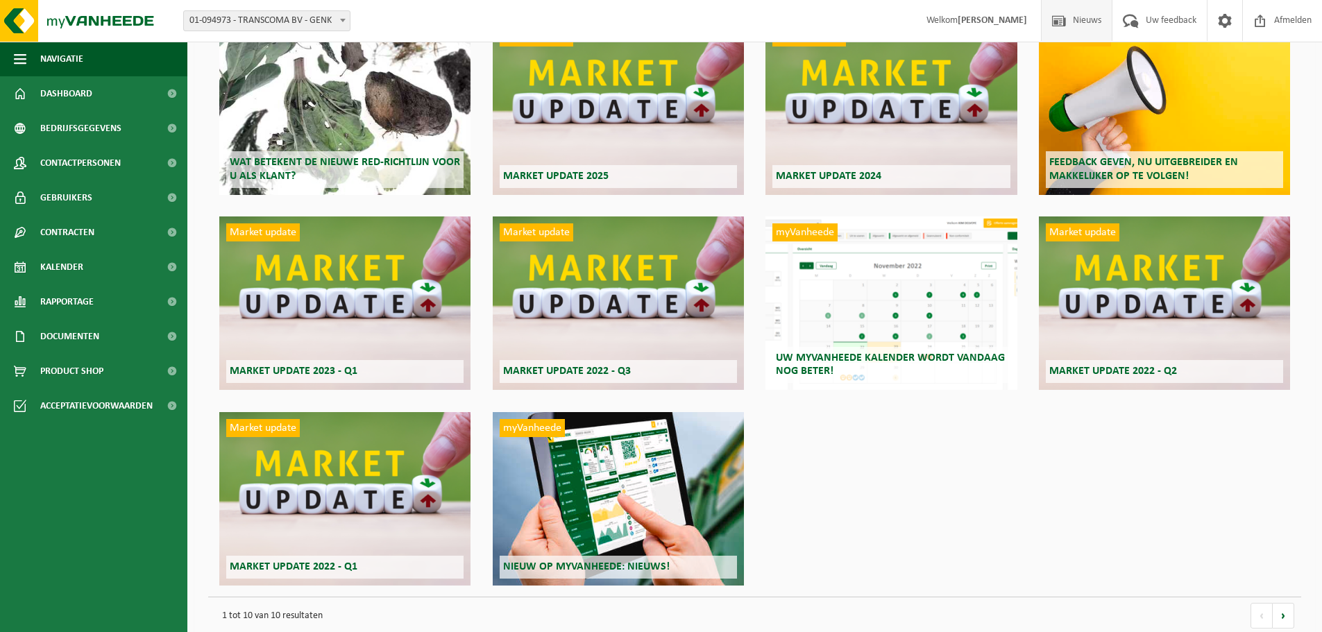
scroll to position [143, 0]
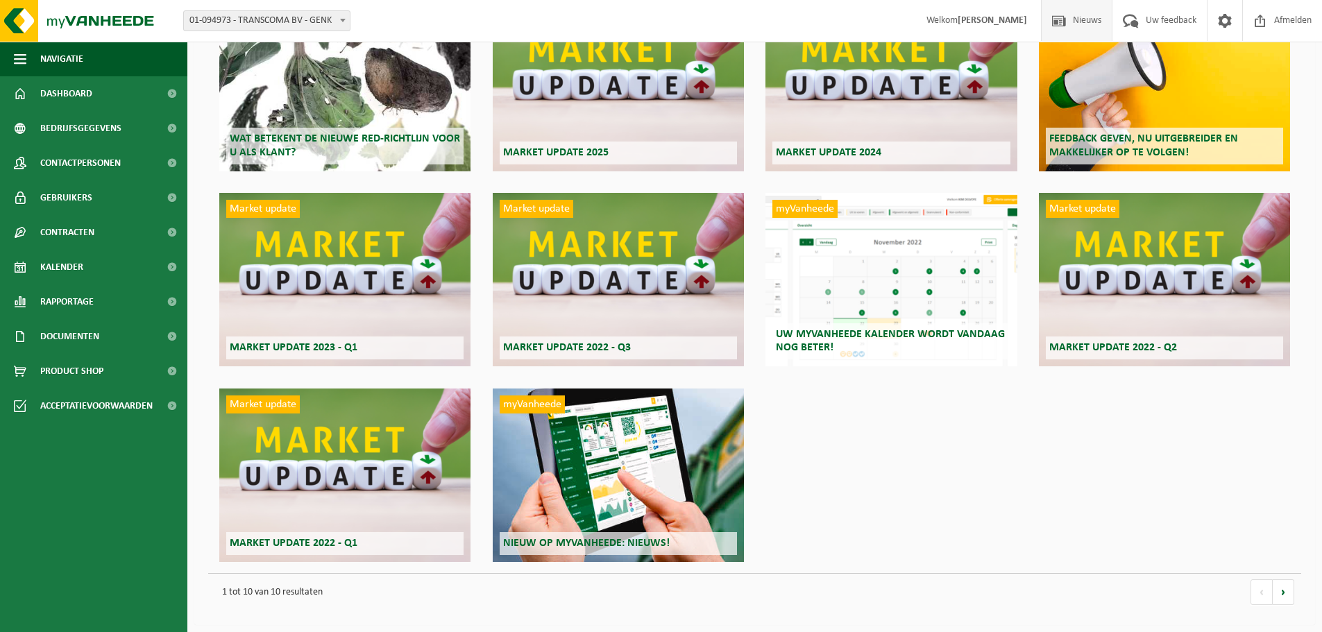
click at [894, 319] on div "myVanheede Uw myVanheede kalender wordt vandaag nog beter!" at bounding box center [890, 279] width 251 height 173
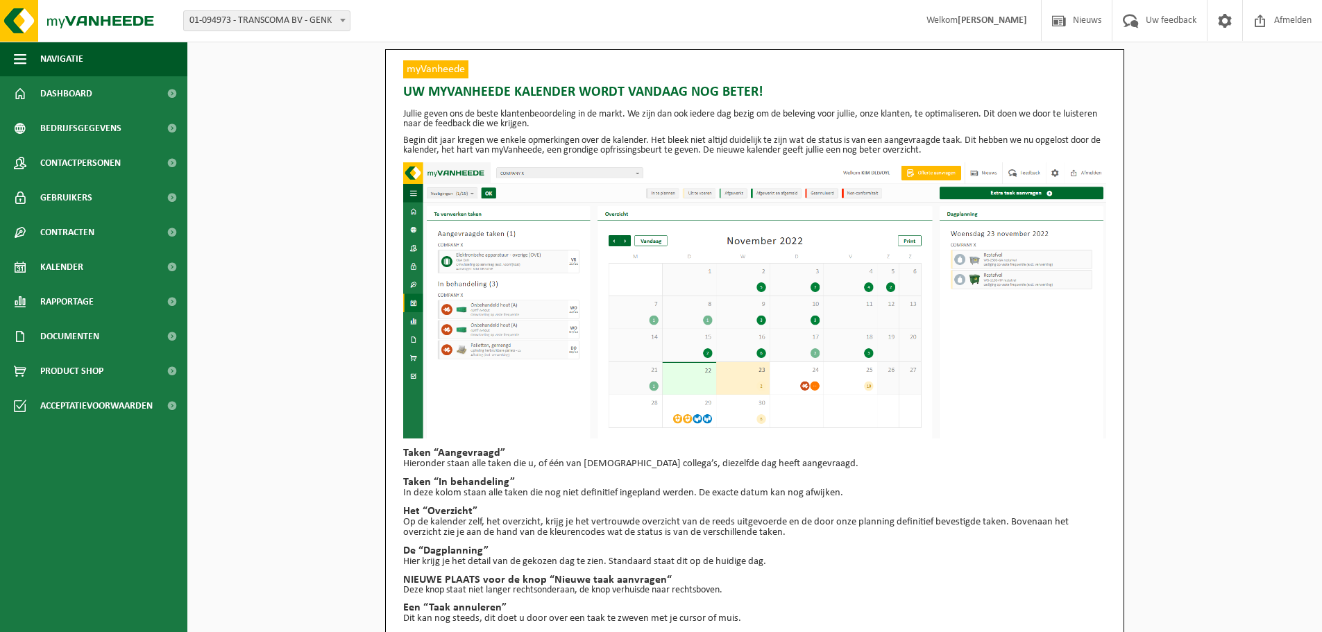
scroll to position [34, 0]
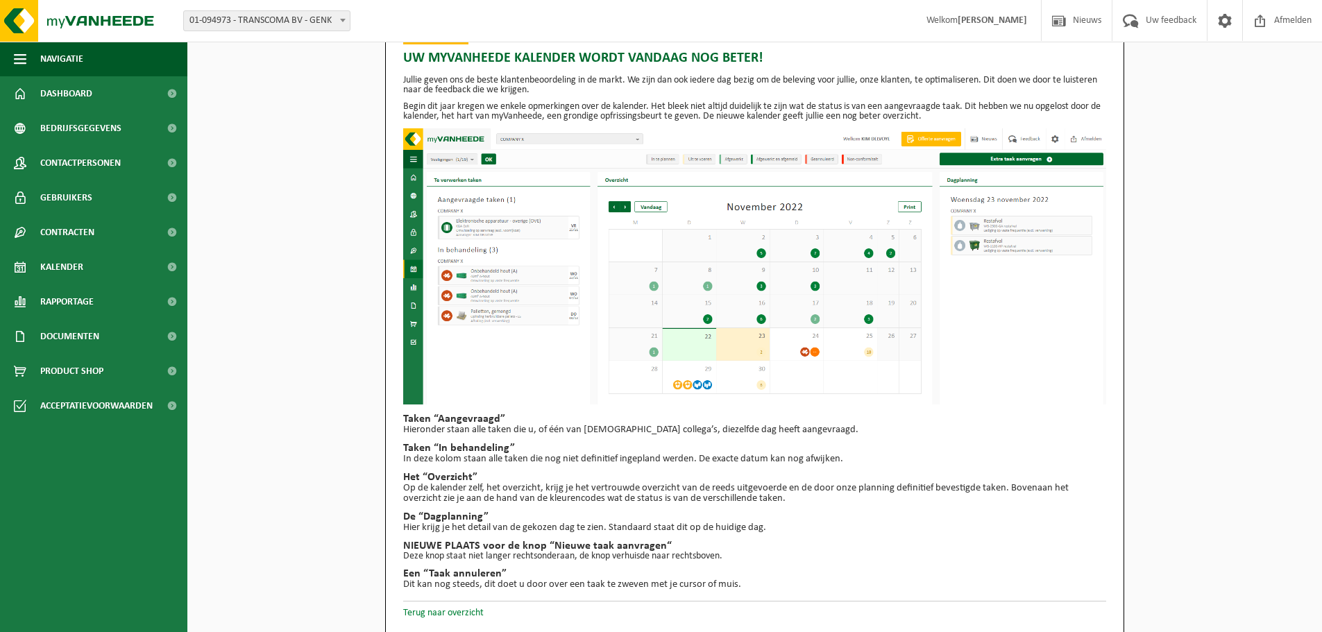
click at [453, 613] on link "Terug naar overzicht" at bounding box center [443, 613] width 81 height 10
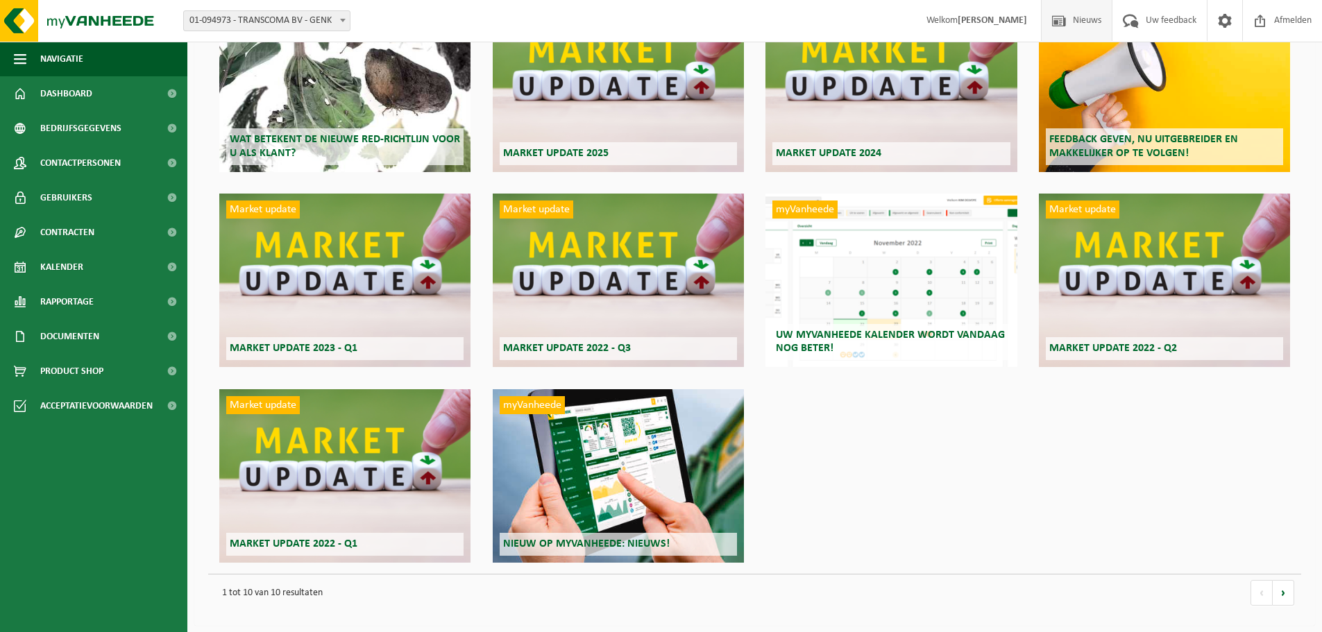
scroll to position [143, 0]
click at [599, 504] on div "myVanheede Nieuw op myVanheede: Nieuws!" at bounding box center [618, 475] width 251 height 173
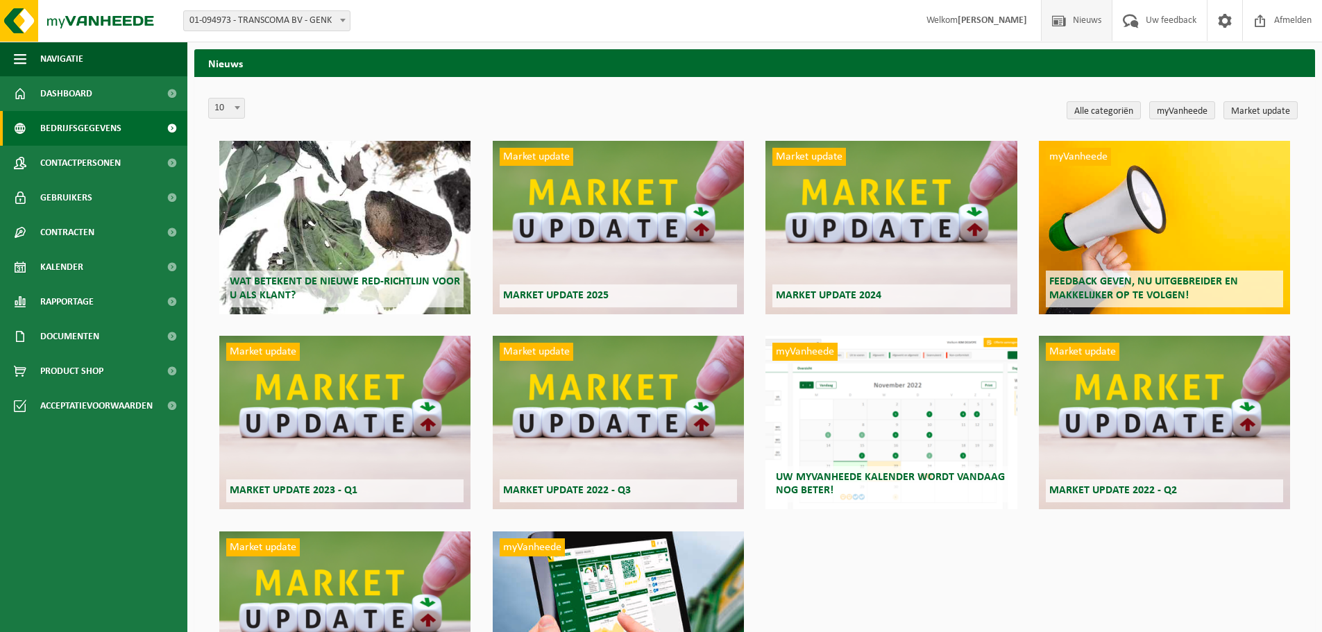
click at [103, 130] on span "Bedrijfsgegevens" at bounding box center [80, 128] width 81 height 35
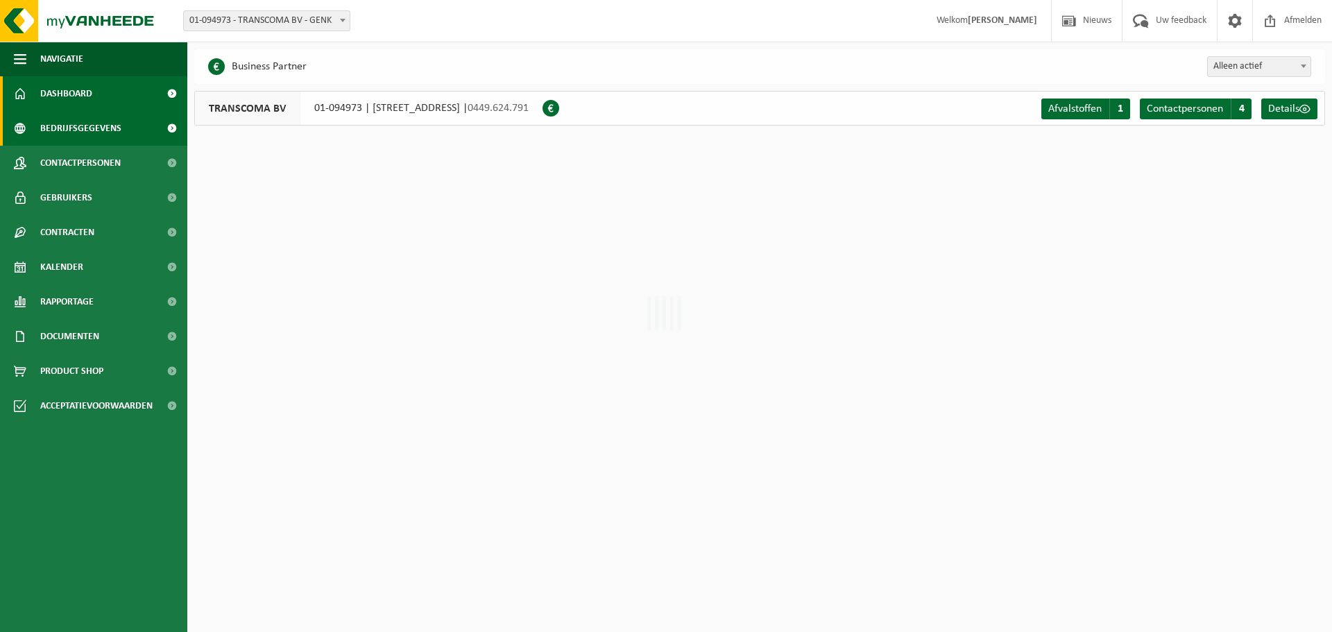
click at [92, 81] on link "Dashboard" at bounding box center [93, 93] width 187 height 35
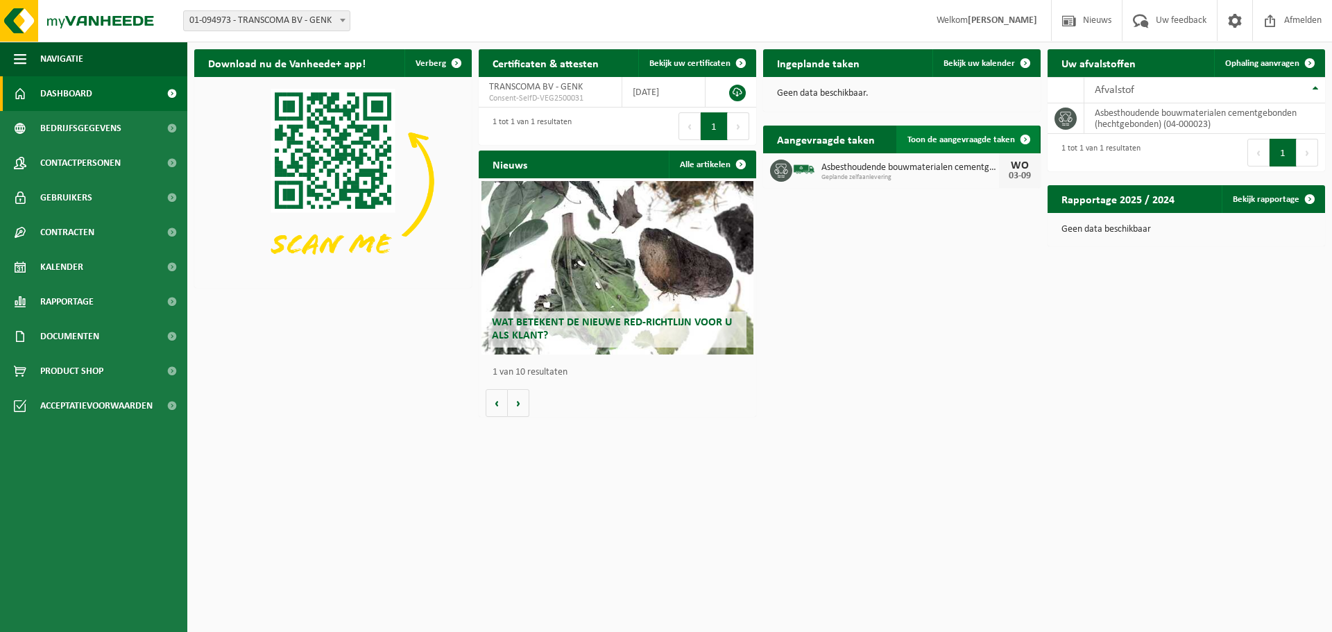
click at [923, 142] on span "Toon de aangevraagde taken" at bounding box center [962, 139] width 108 height 9
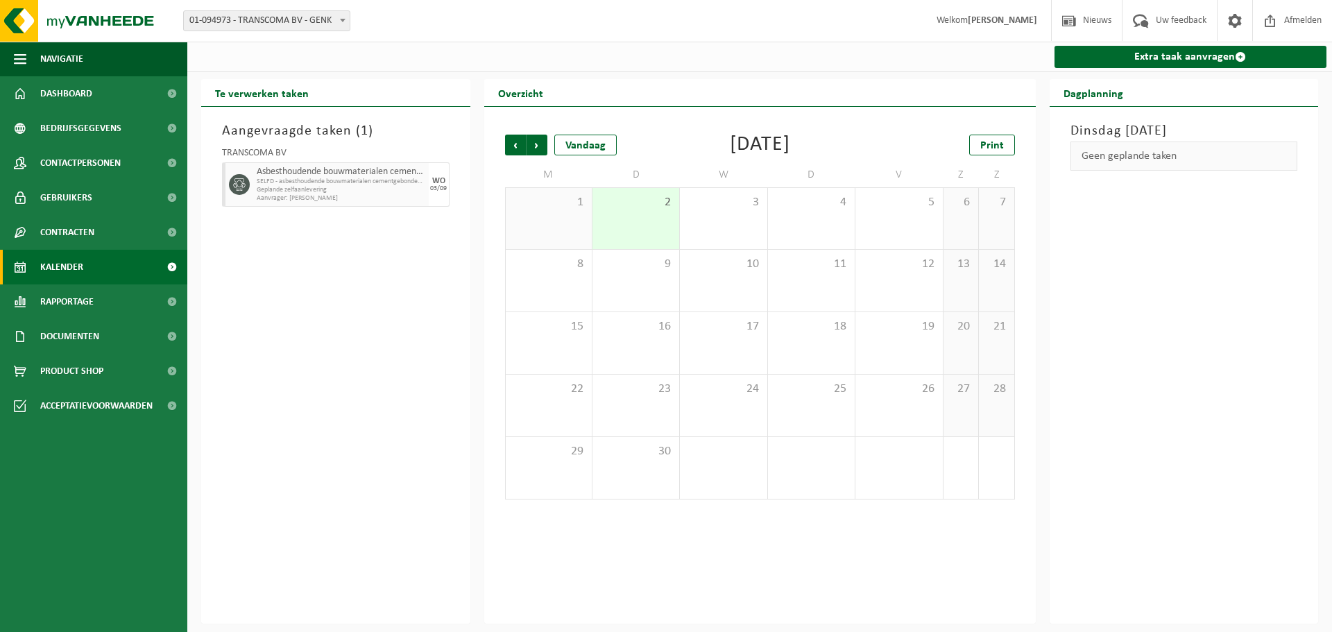
click at [300, 185] on span "SELFD - asbesthoudende bouwmaterialen cementgebonden (HGB)" at bounding box center [341, 182] width 169 height 8
click at [431, 198] on div "WO 03/09" at bounding box center [439, 184] width 21 height 44
click at [828, 227] on div "4" at bounding box center [811, 218] width 87 height 61
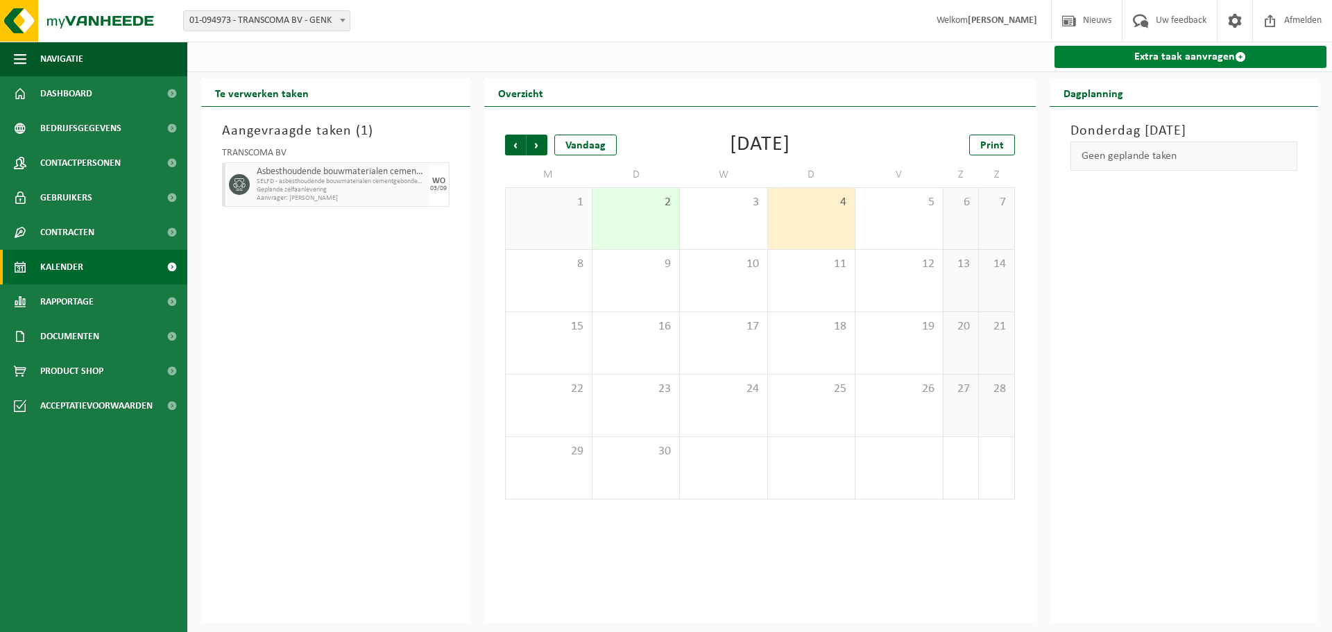
click at [1118, 60] on link "Extra taak aanvragen" at bounding box center [1191, 57] width 273 height 22
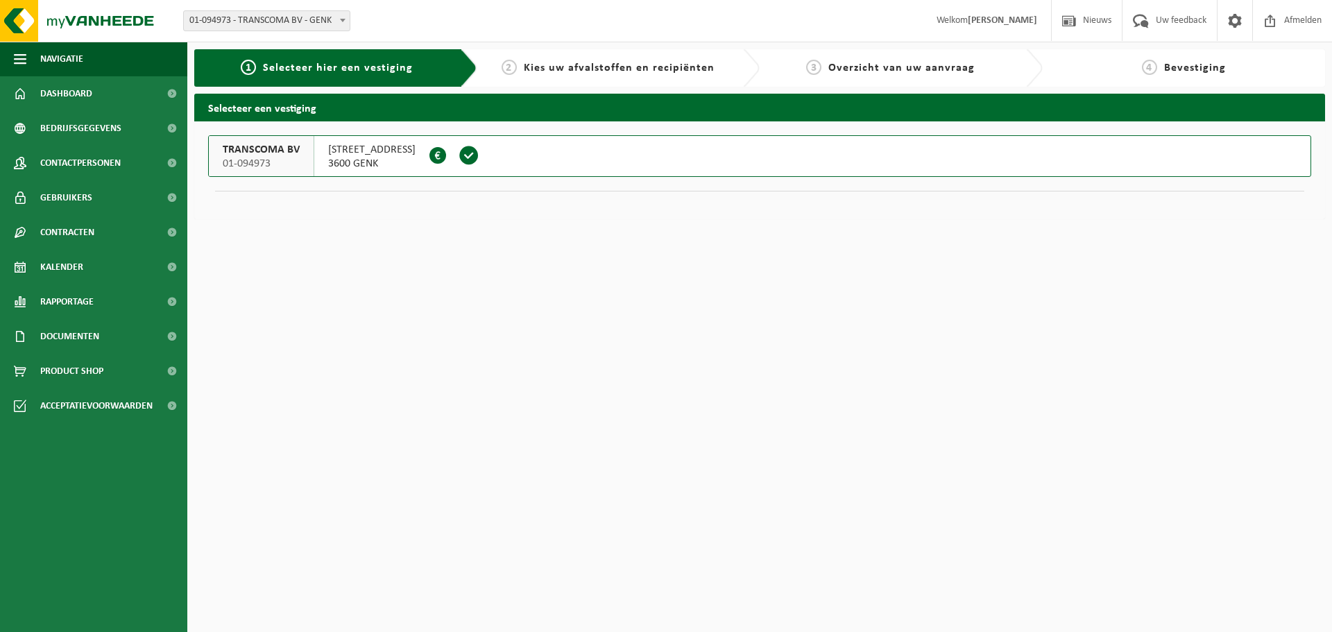
click at [533, 159] on button "TRANSCOMA BV 01-094973 WINTERBEEKLAAN 37 3600 GENK 0449.624.791" at bounding box center [759, 156] width 1103 height 42
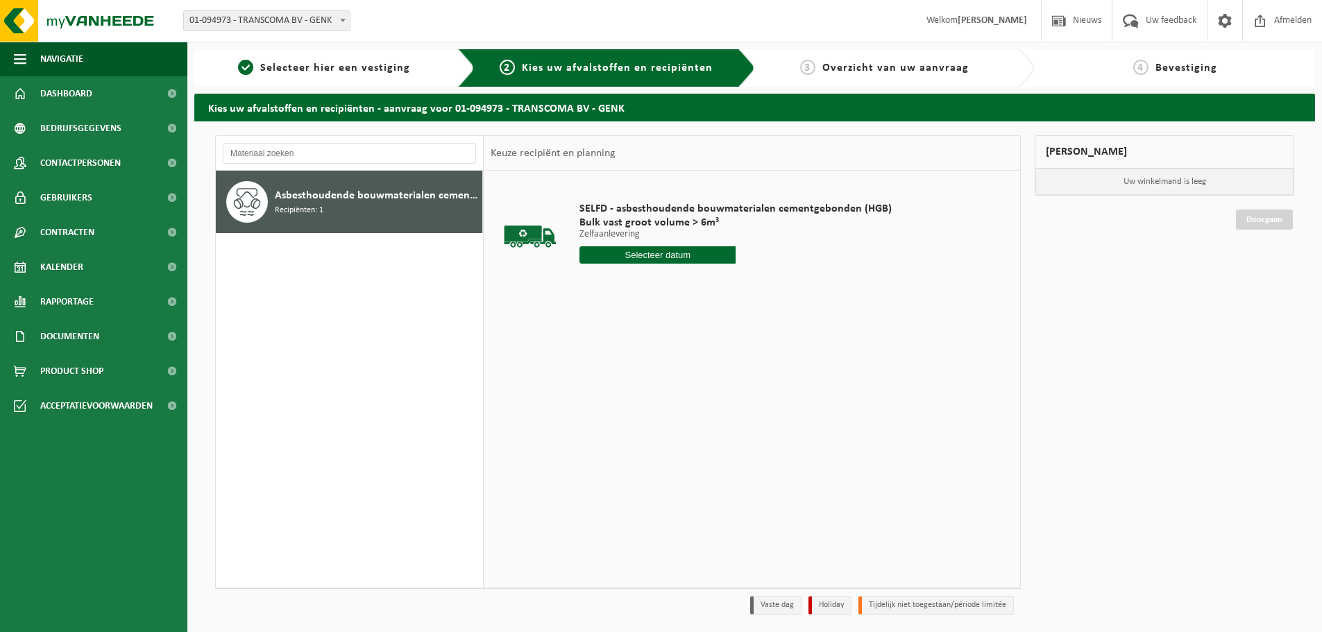
click at [654, 255] on input "text" at bounding box center [657, 254] width 156 height 17
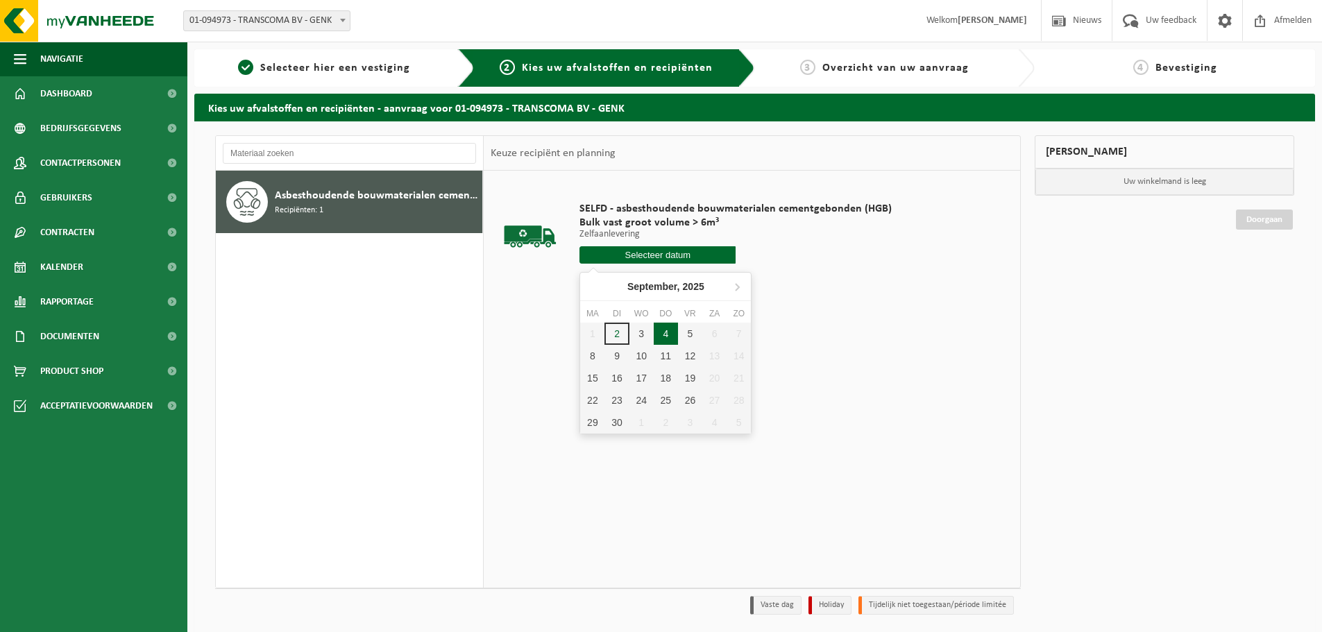
click at [670, 330] on div "4" at bounding box center [666, 334] width 24 height 22
type input "Van [DATE]"
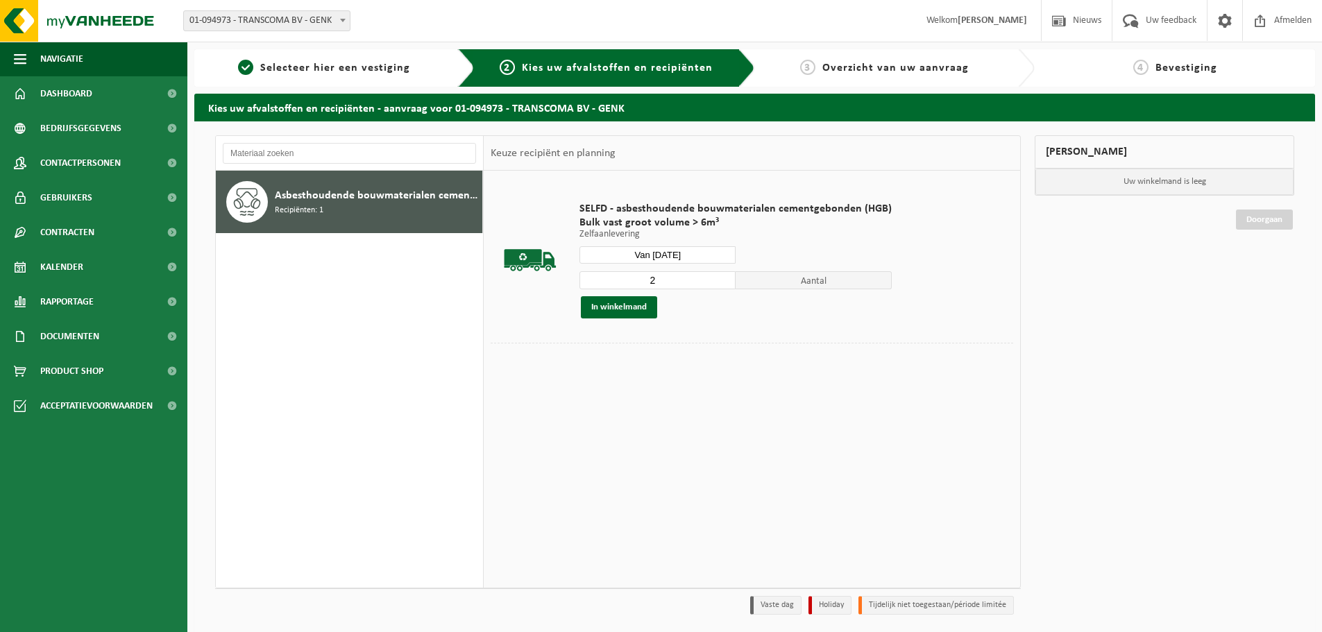
type input "2"
click at [722, 277] on input "2" at bounding box center [657, 280] width 156 height 18
click at [640, 307] on button "In winkelmand" at bounding box center [619, 307] width 76 height 22
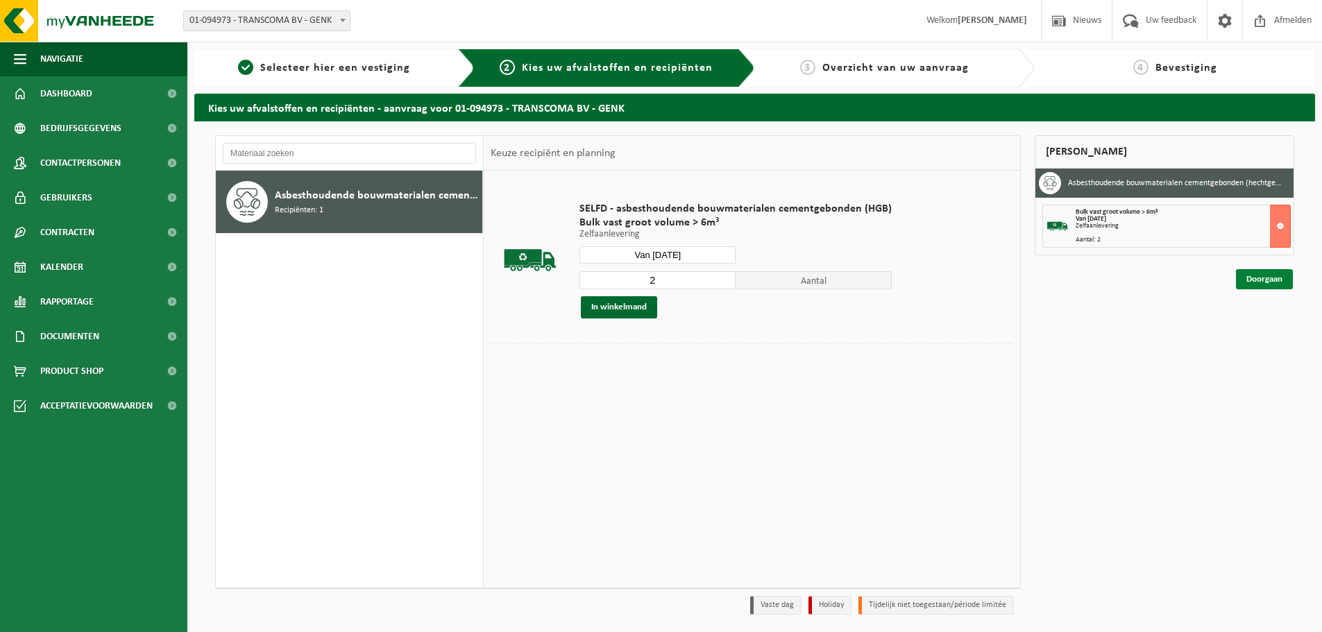
click at [1257, 283] on link "Doorgaan" at bounding box center [1264, 279] width 57 height 20
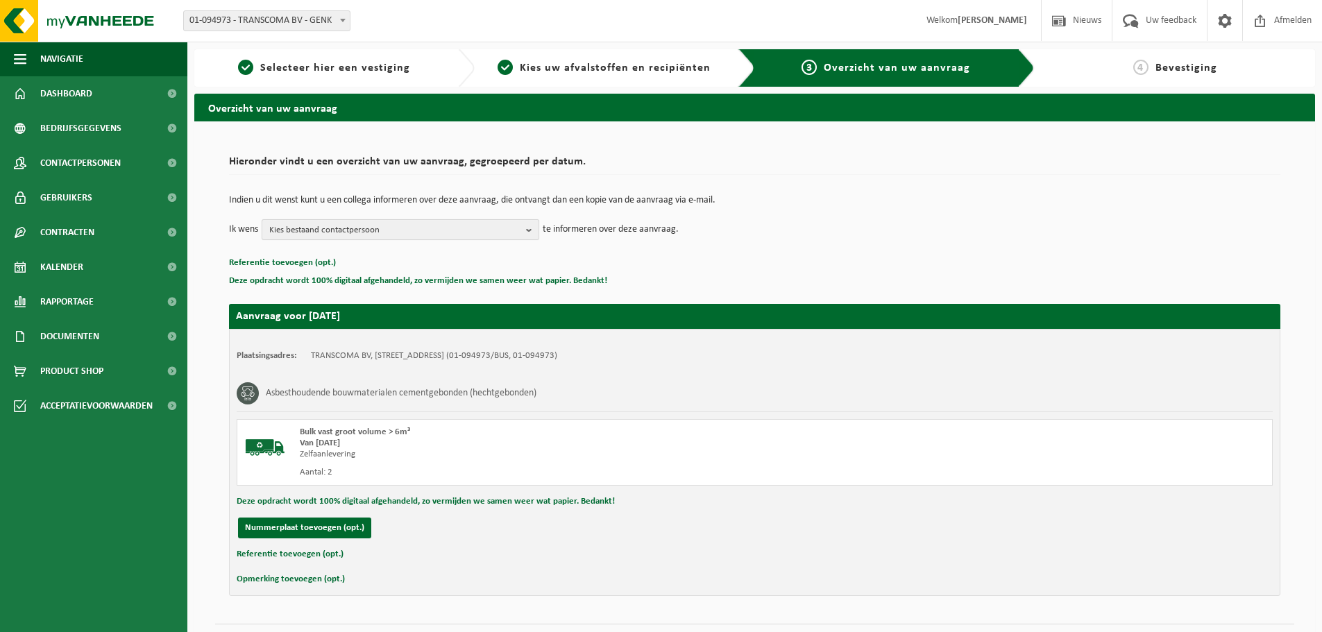
click at [521, 235] on button "Kies bestaand contactpersoon" at bounding box center [401, 229] width 278 height 21
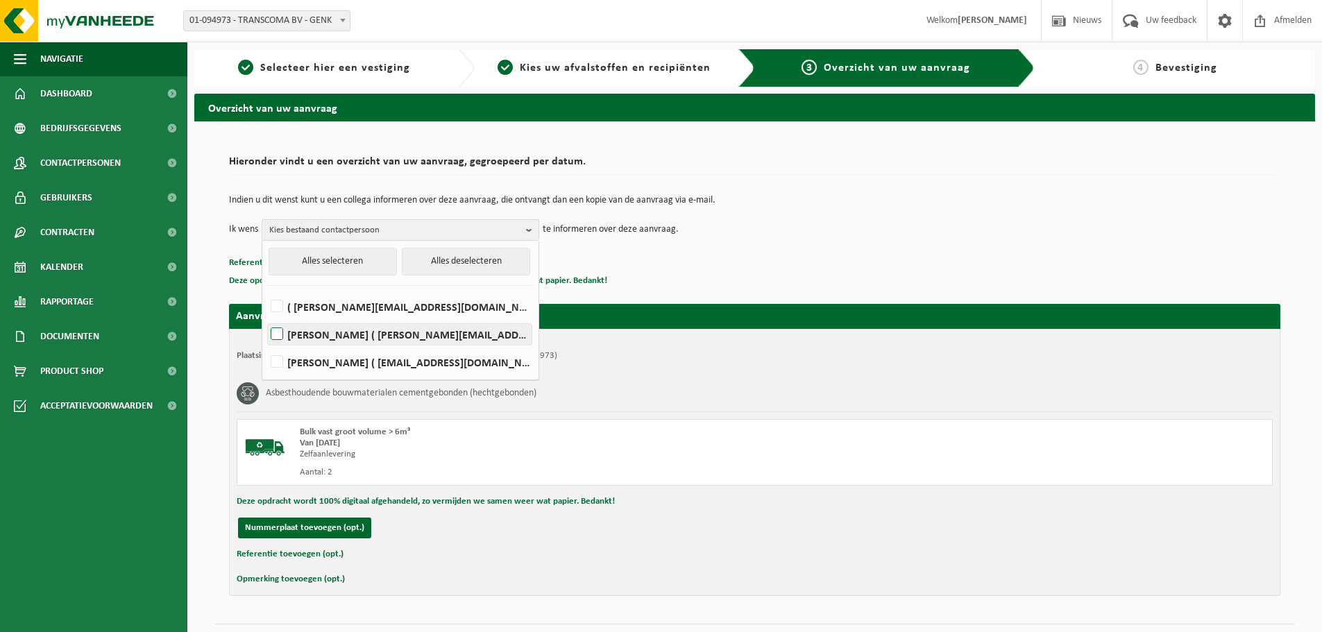
click at [366, 327] on label "JIMMY MOMMENS ( jimmy.mommens@transcoma.be )" at bounding box center [400, 334] width 264 height 21
click at [266, 317] on input "JIMMY MOMMENS ( jimmy.mommens@transcoma.be )" at bounding box center [265, 316] width 1 height 1
checkbox input "true"
click at [355, 310] on label "( erik@transcoma.be )" at bounding box center [400, 306] width 264 height 21
click at [266, 289] on input "( erik@transcoma.be )" at bounding box center [265, 289] width 1 height 1
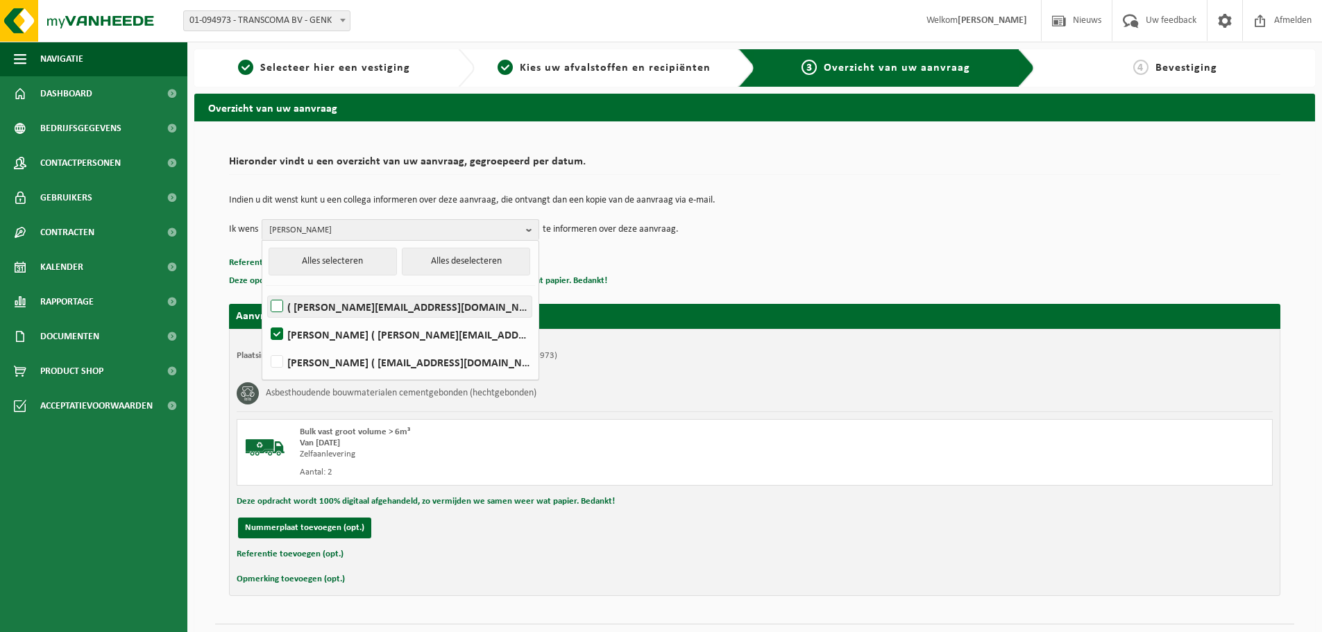
checkbox input "true"
click at [680, 266] on p "Referentie toevoegen (opt.)" at bounding box center [754, 263] width 1051 height 18
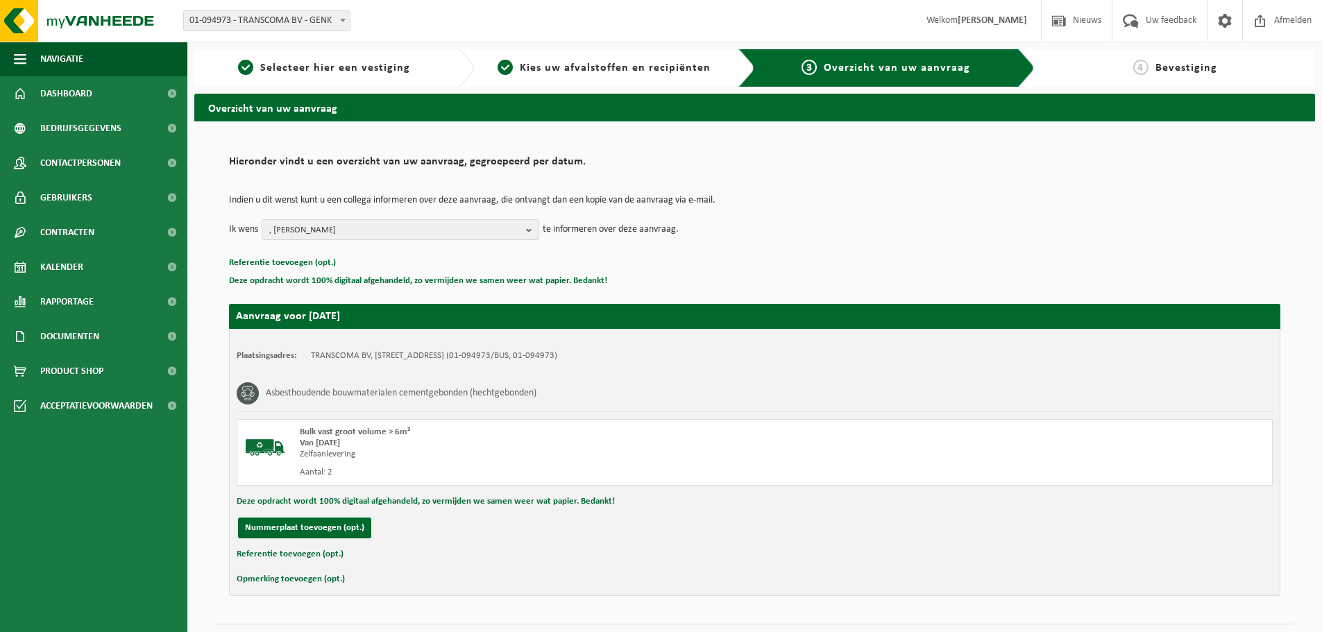
scroll to position [34, 0]
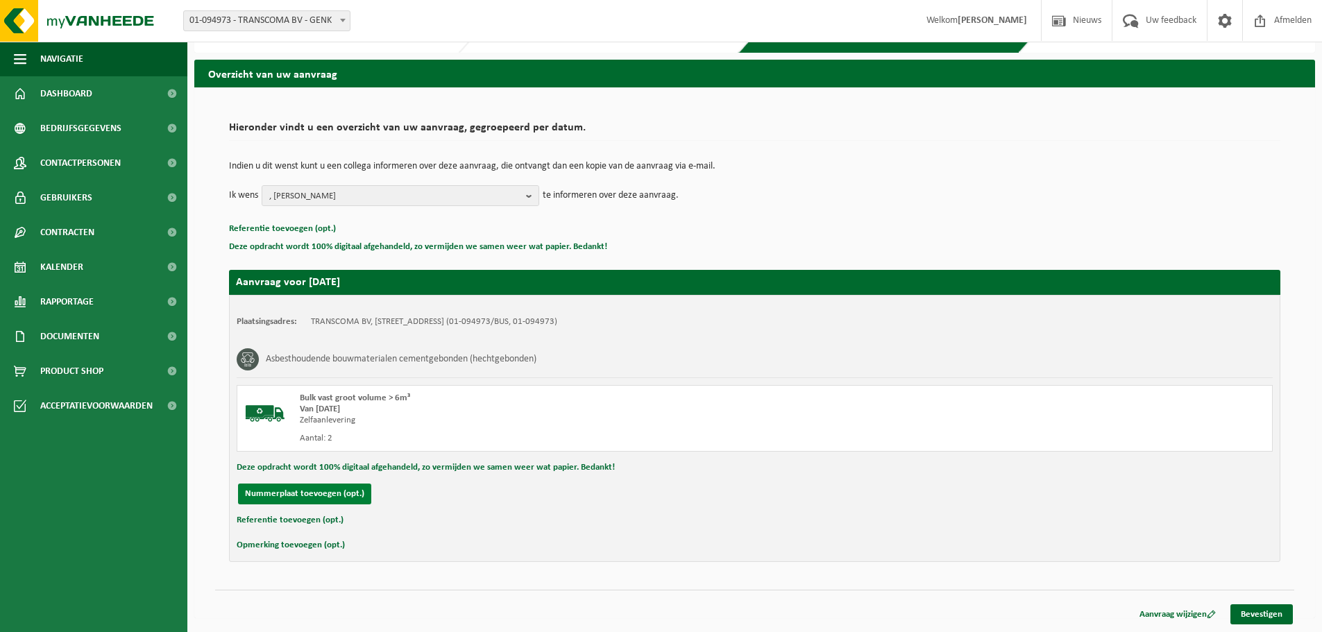
click at [310, 493] on button "Nummerplaat toevoegen (opt.)" at bounding box center [304, 494] width 133 height 21
click at [323, 493] on input "text" at bounding box center [455, 494] width 312 height 21
type input "2-FRP-928"
click at [678, 495] on input "text" at bounding box center [781, 494] width 312 height 21
type input "0478 84 89 11"
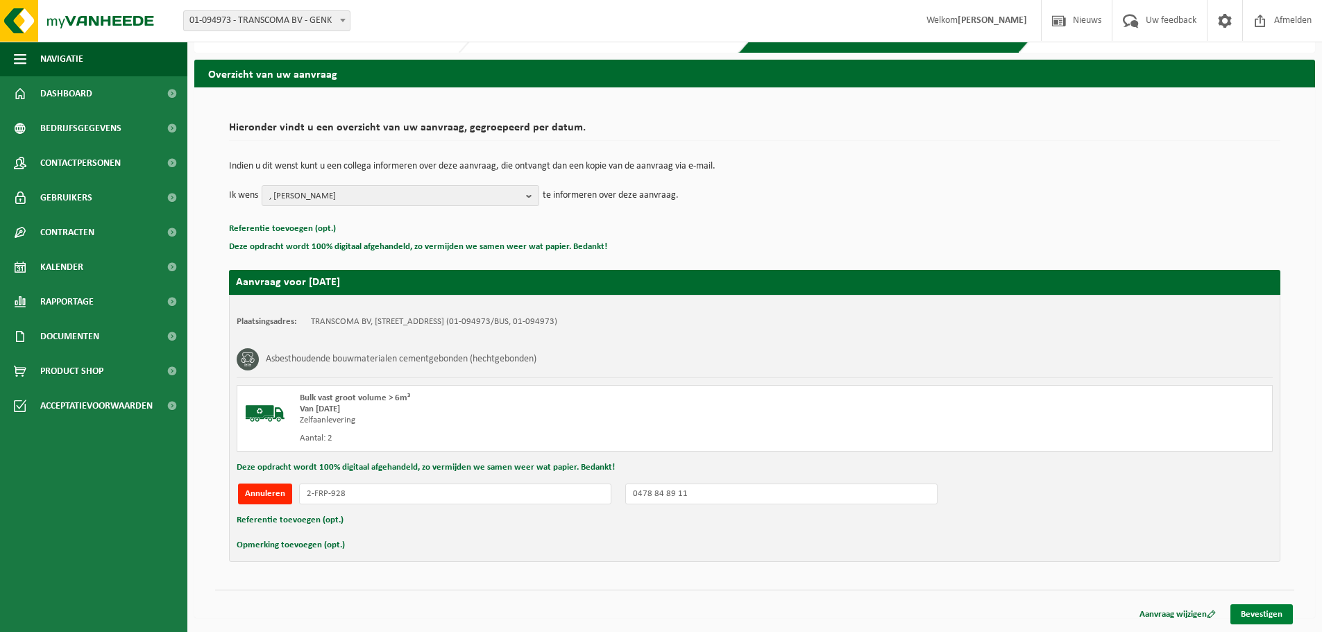
click at [1255, 613] on link "Bevestigen" at bounding box center [1261, 614] width 62 height 20
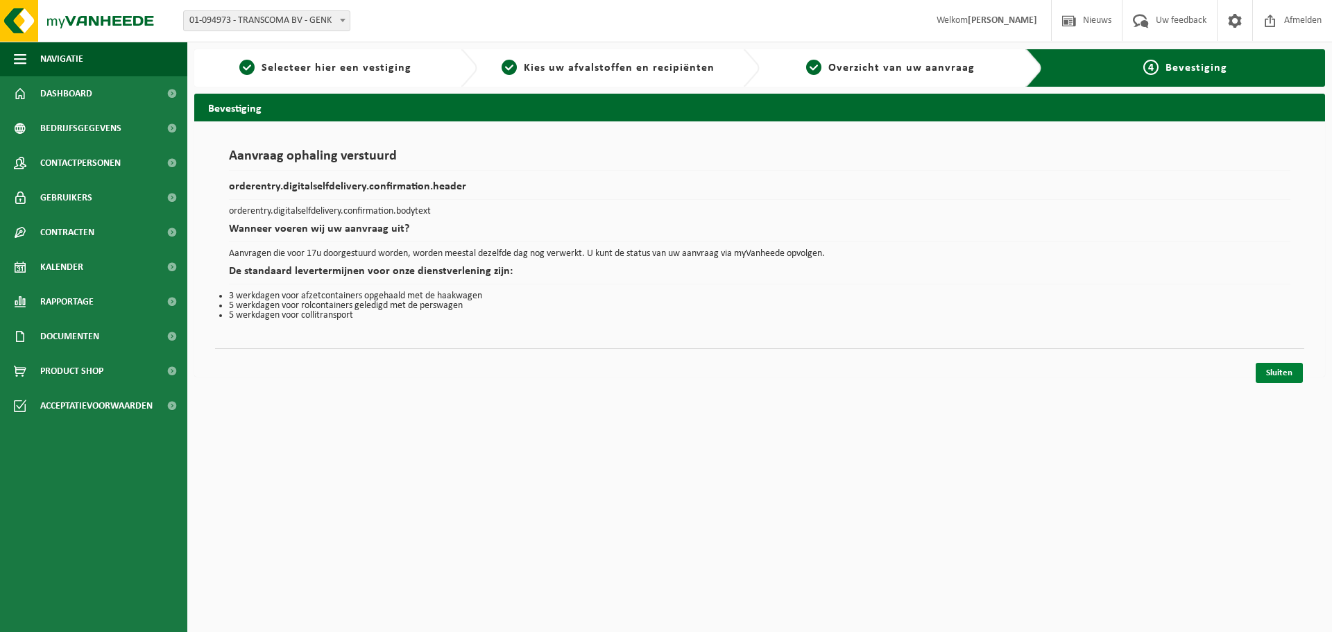
click at [1276, 377] on link "Sluiten" at bounding box center [1279, 373] width 47 height 20
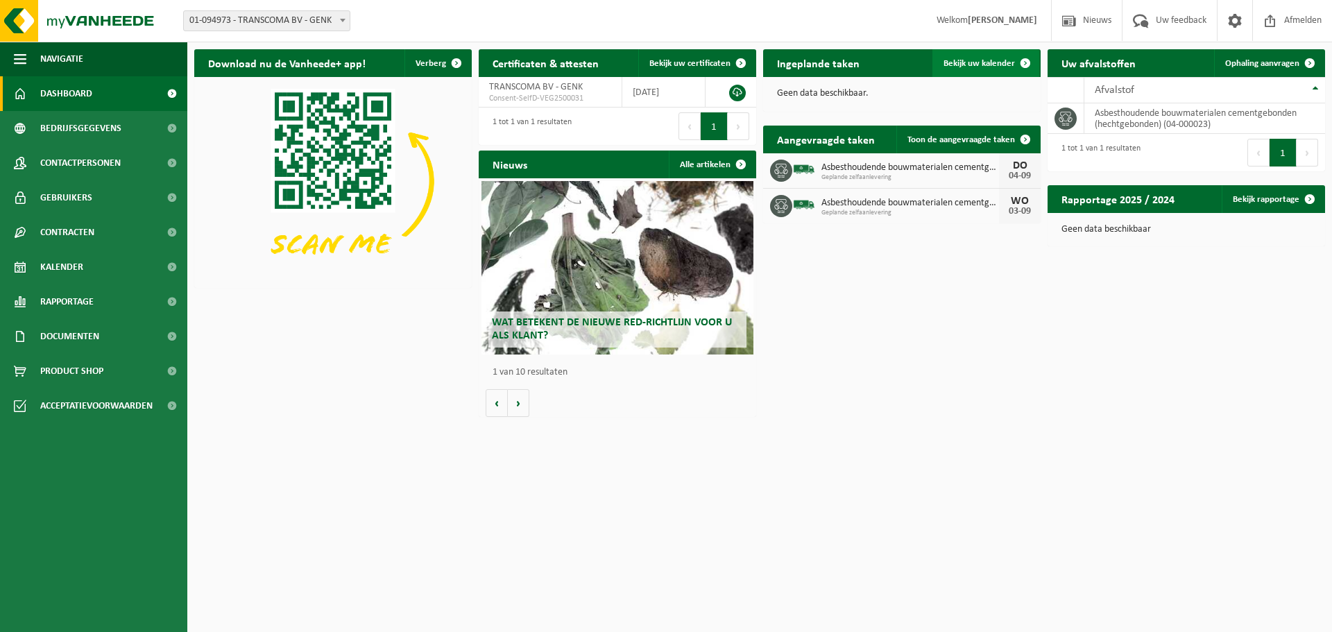
click at [985, 61] on span "Bekijk uw kalender" at bounding box center [979, 63] width 71 height 9
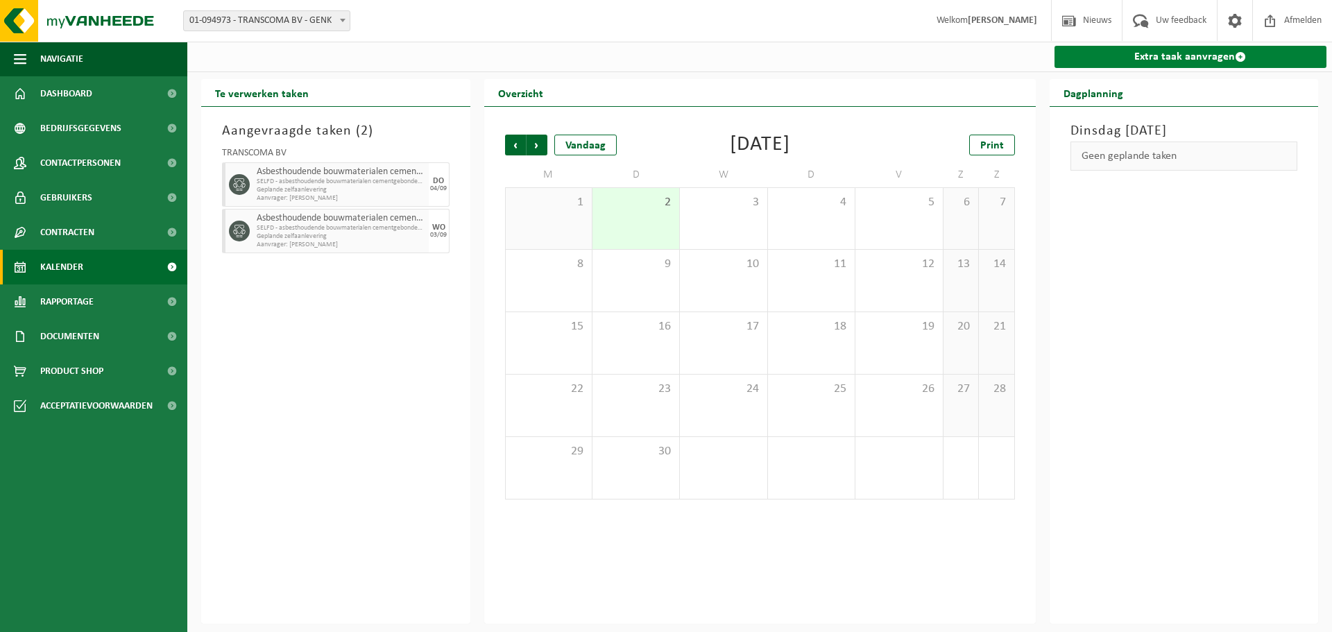
click at [1146, 58] on link "Extra taak aanvragen" at bounding box center [1191, 57] width 273 height 22
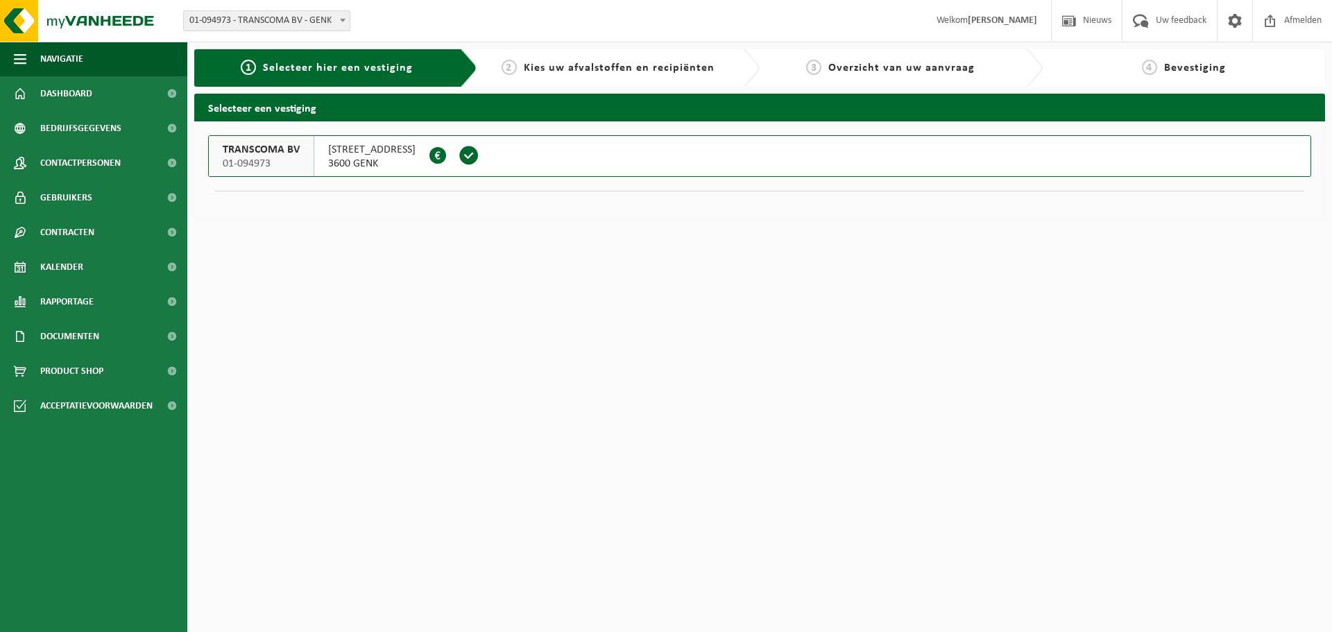
click at [575, 162] on button "TRANSCOMA BV 01-094973 [GEOGRAPHIC_DATA] 3600 GENK 0449.624.791" at bounding box center [759, 156] width 1103 height 42
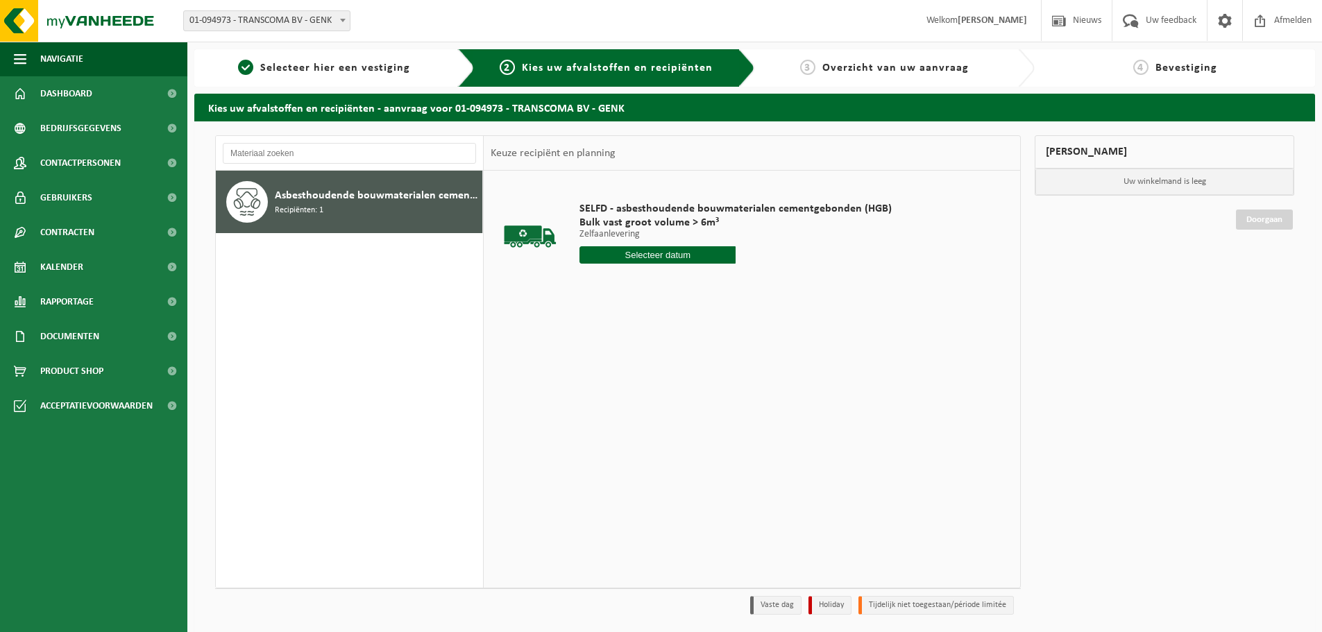
click at [663, 257] on input "text" at bounding box center [657, 254] width 156 height 17
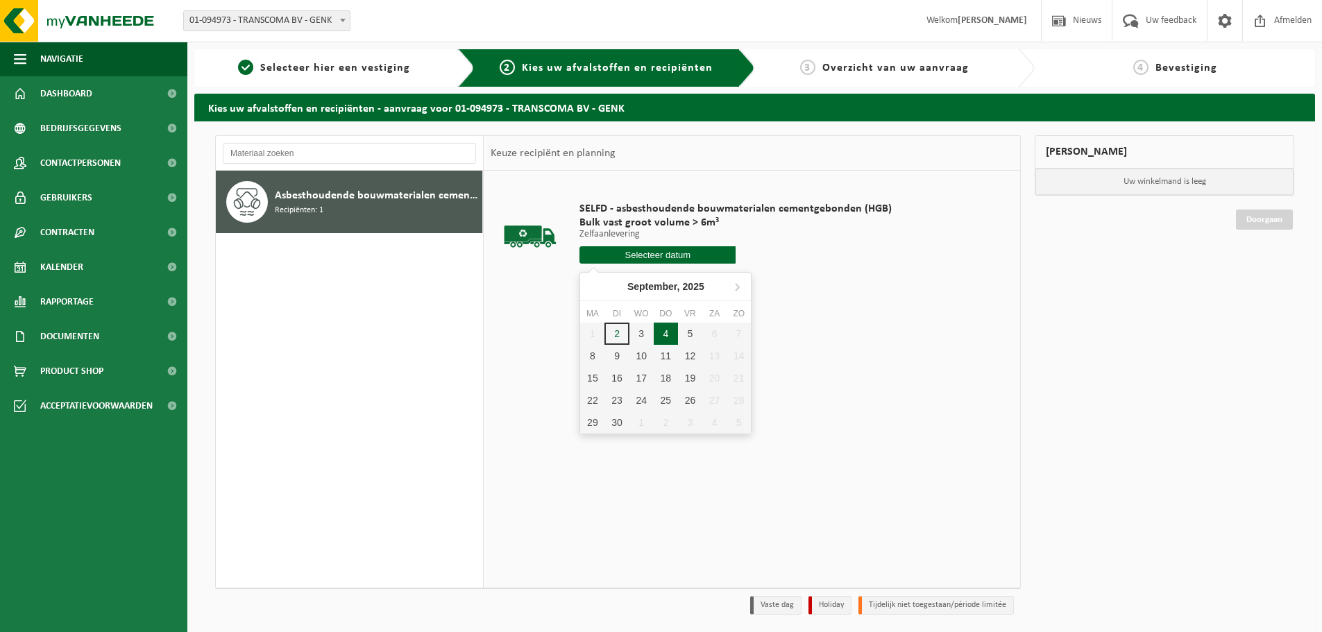
click at [675, 337] on div "4" at bounding box center [666, 334] width 24 height 22
type input "Van [DATE]"
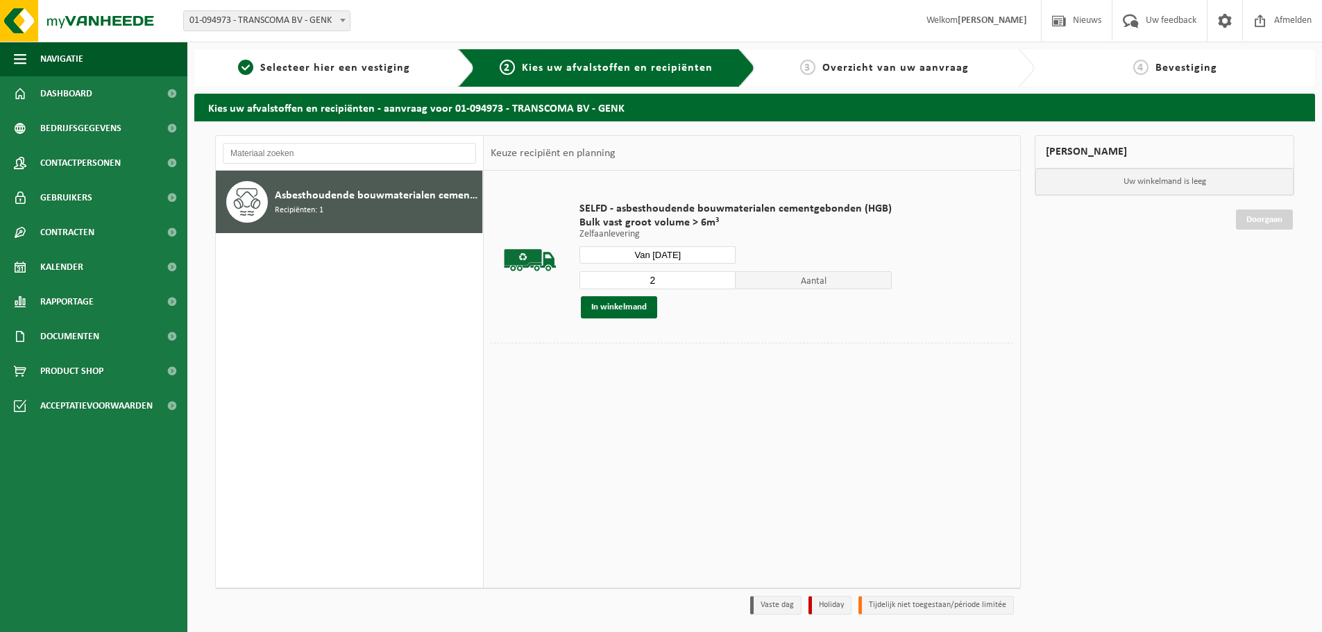
type input "2"
click at [720, 278] on input "2" at bounding box center [657, 280] width 156 height 18
click at [632, 307] on button "In winkelmand" at bounding box center [619, 307] width 76 height 22
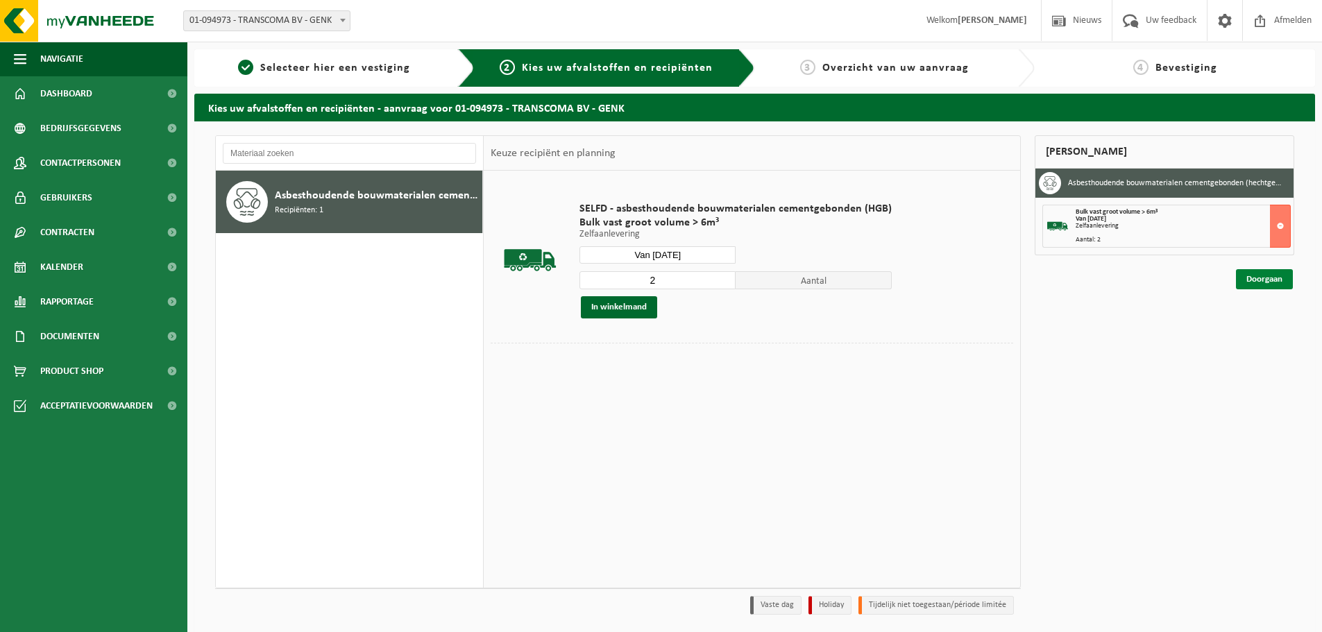
click at [1245, 281] on link "Doorgaan" at bounding box center [1264, 279] width 57 height 20
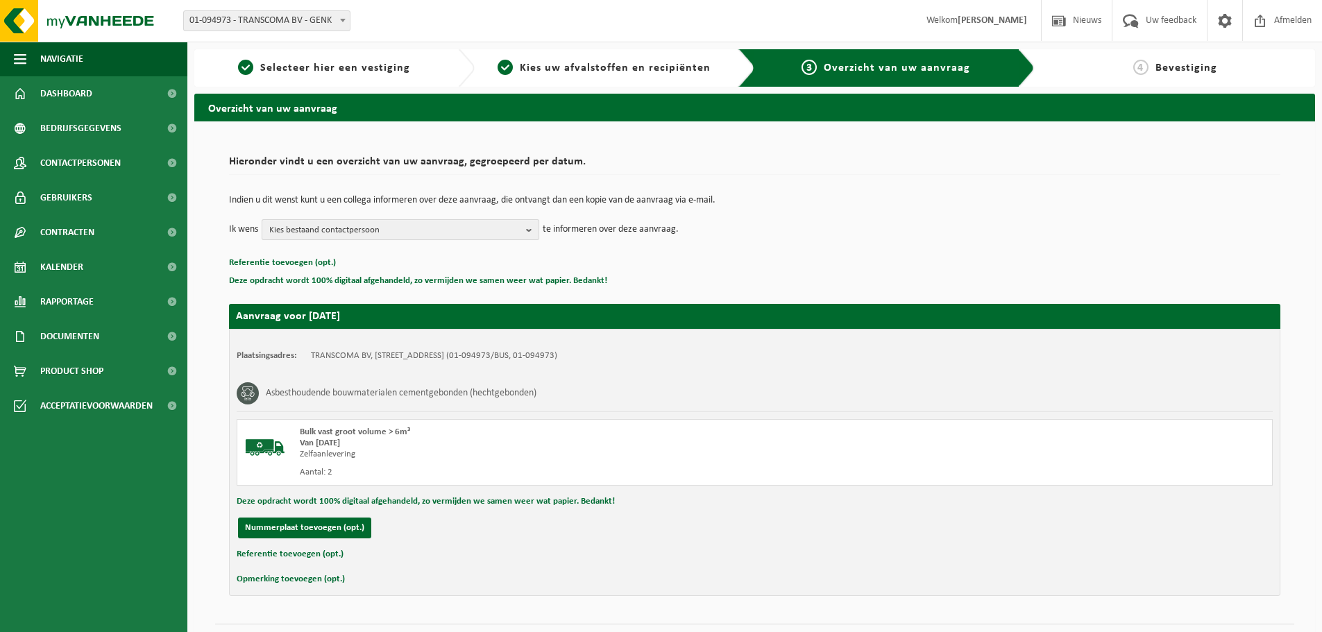
click at [532, 228] on b "button" at bounding box center [532, 229] width 12 height 19
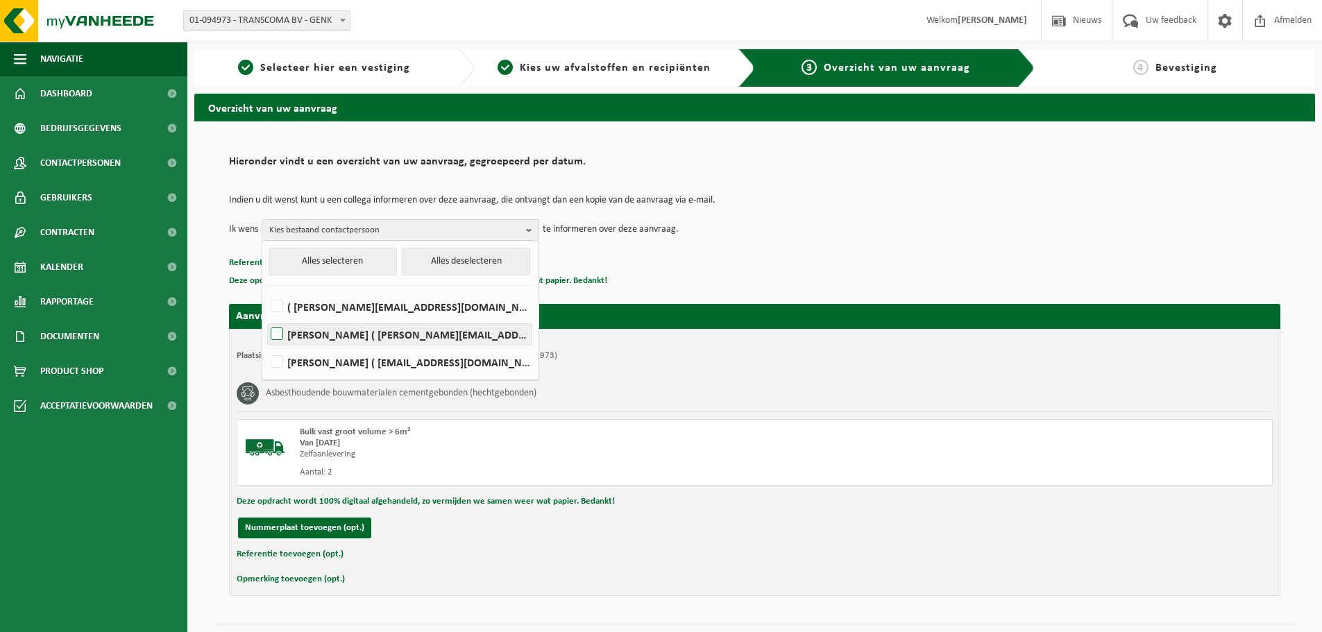
click at [375, 332] on label "JIMMY MOMMENS ( jimmy.mommens@transcoma.be )" at bounding box center [400, 334] width 264 height 21
click at [266, 317] on input "JIMMY MOMMENS ( jimmy.mommens@transcoma.be )" at bounding box center [265, 316] width 1 height 1
checkbox input "true"
click at [369, 312] on label "( erik@transcoma.be )" at bounding box center [400, 306] width 264 height 21
click at [266, 289] on input "( erik@transcoma.be )" at bounding box center [265, 289] width 1 height 1
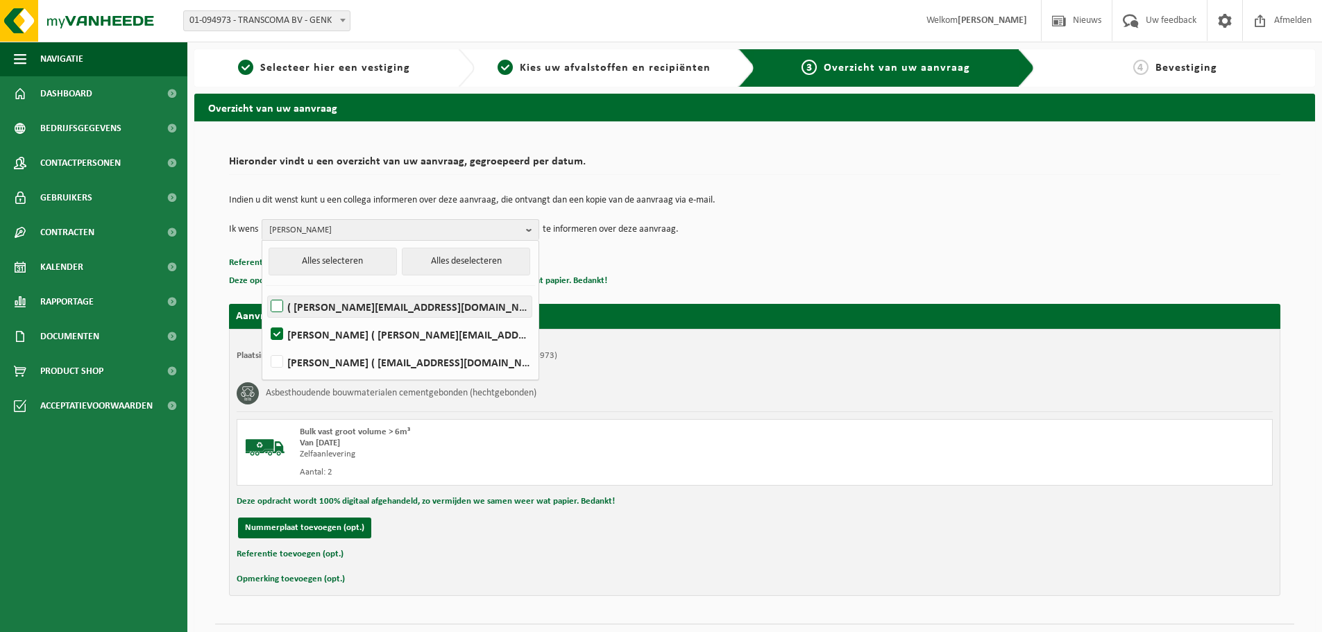
checkbox input "true"
click at [640, 257] on p "Referentie toevoegen (opt.)" at bounding box center [754, 263] width 1051 height 18
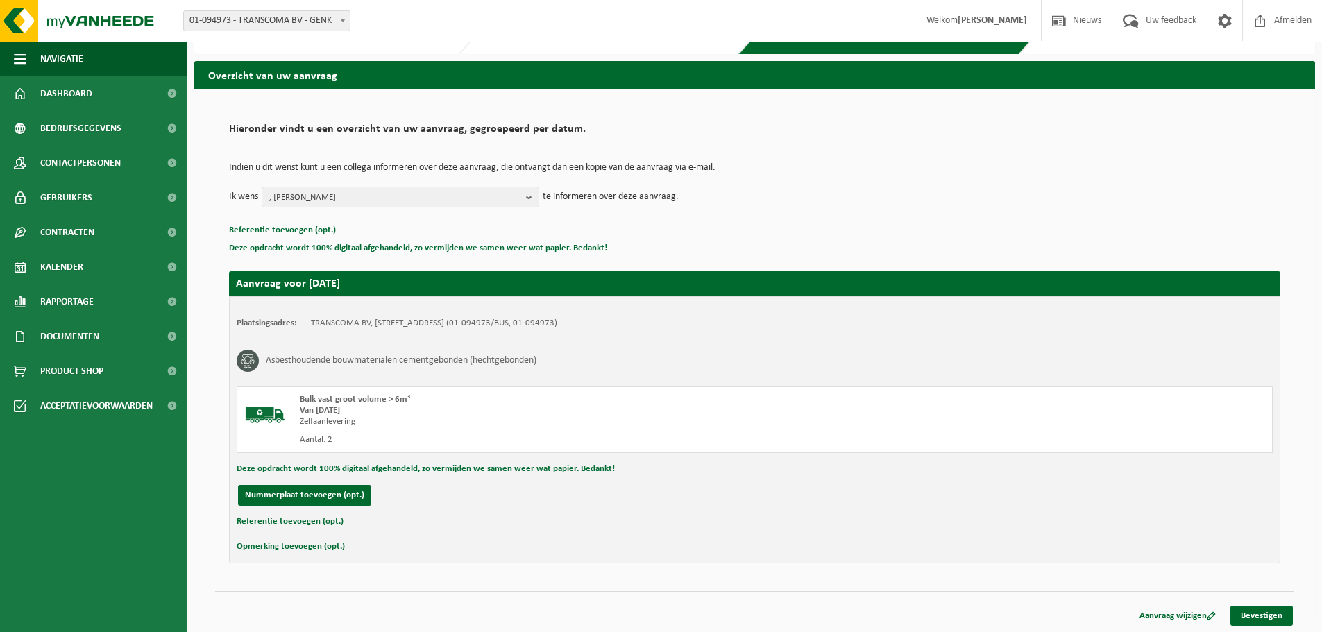
scroll to position [34, 0]
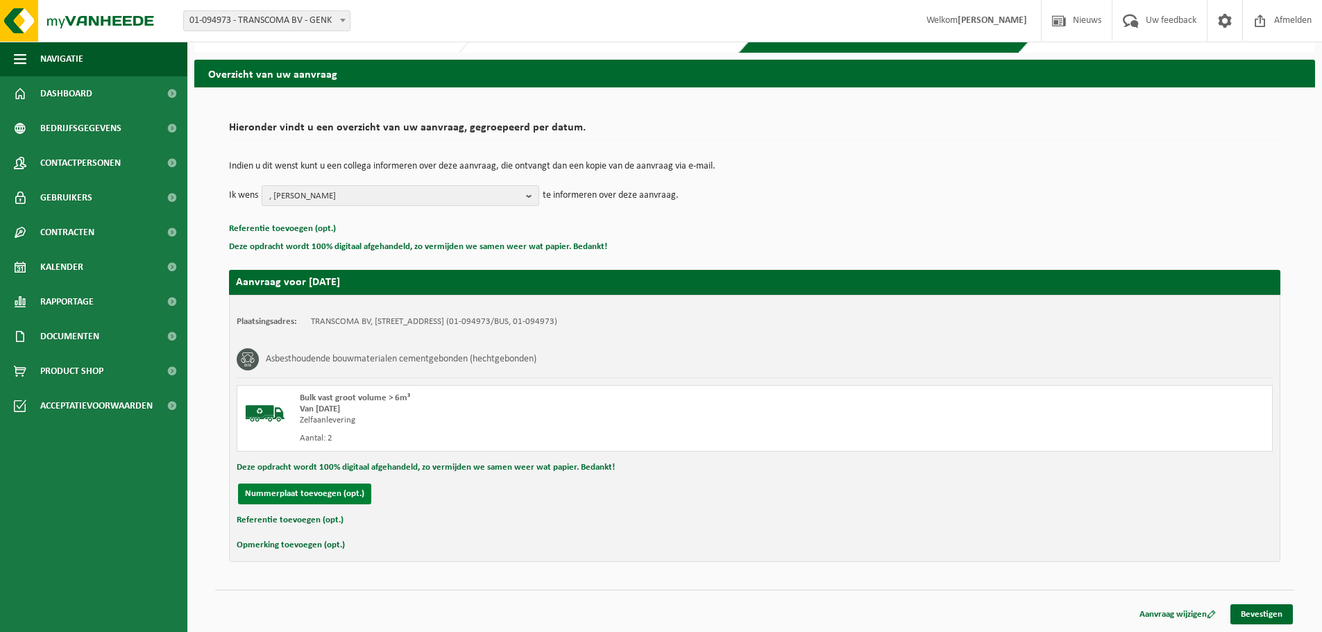
click at [351, 498] on button "Nummerplaat toevoegen (opt.)" at bounding box center [304, 494] width 133 height 21
click at [363, 492] on input "text" at bounding box center [455, 494] width 312 height 21
type input "2-BXN-080"
click at [706, 493] on input "text" at bounding box center [781, 494] width 312 height 21
type input "0495 32 85 42"
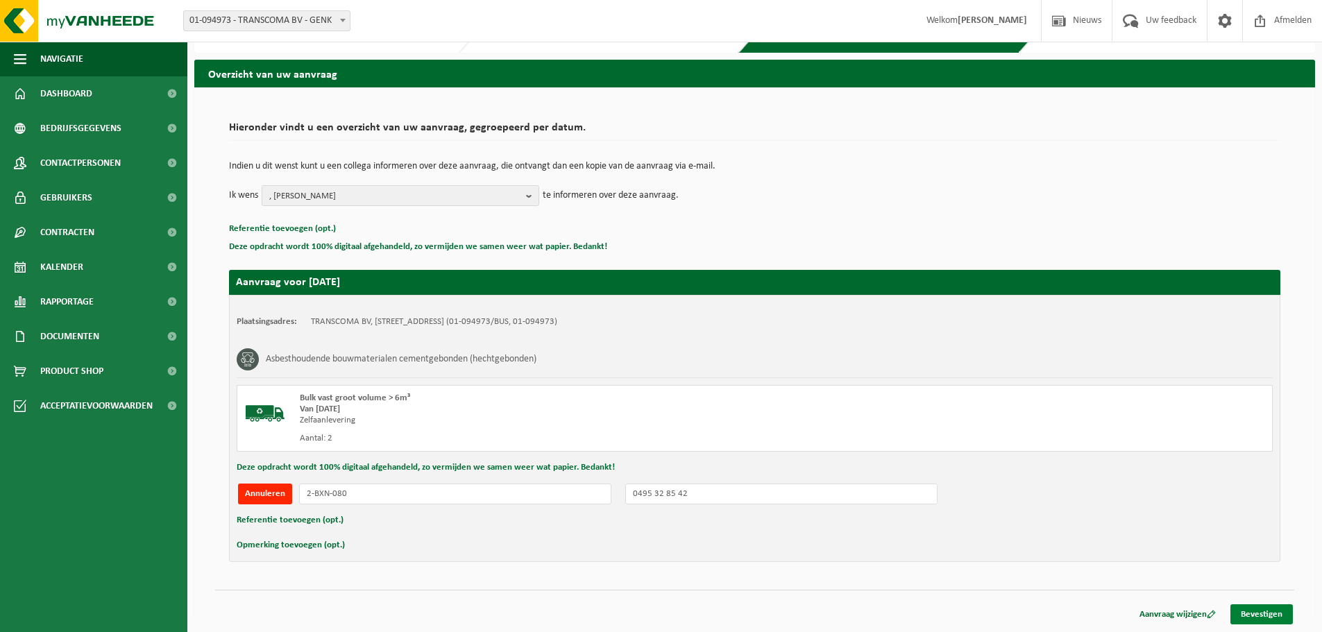
click at [1231, 609] on link "Bevestigen" at bounding box center [1261, 614] width 62 height 20
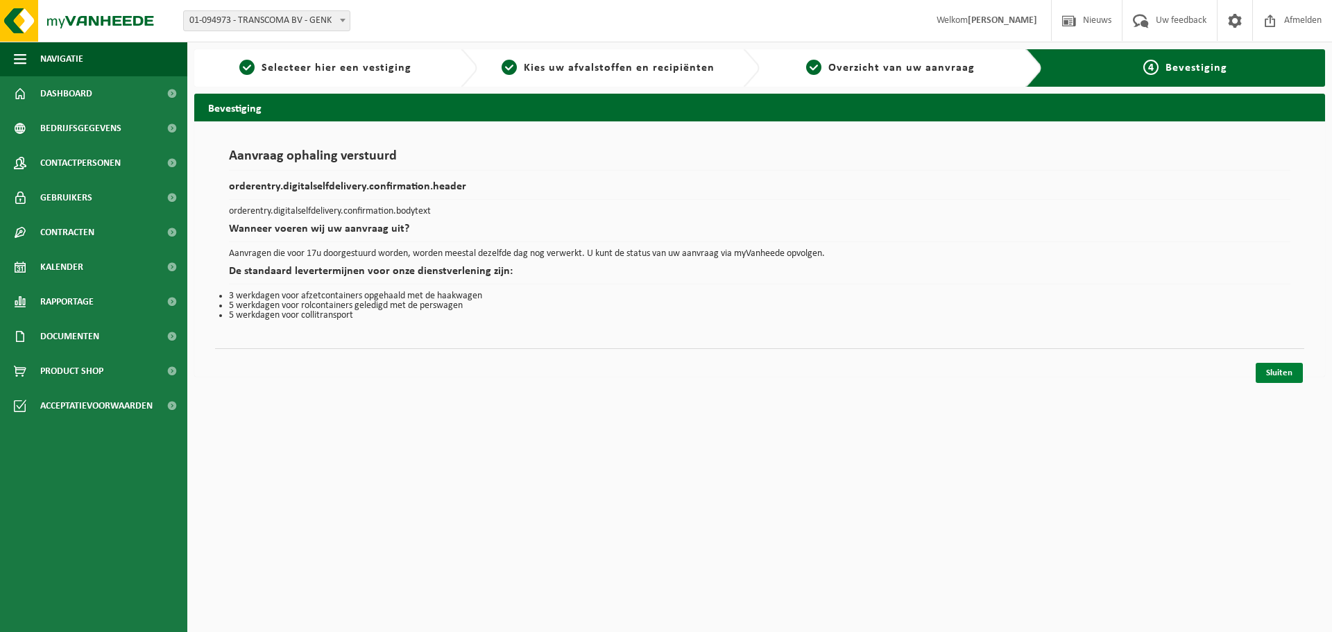
click at [1276, 371] on link "Sluiten" at bounding box center [1279, 373] width 47 height 20
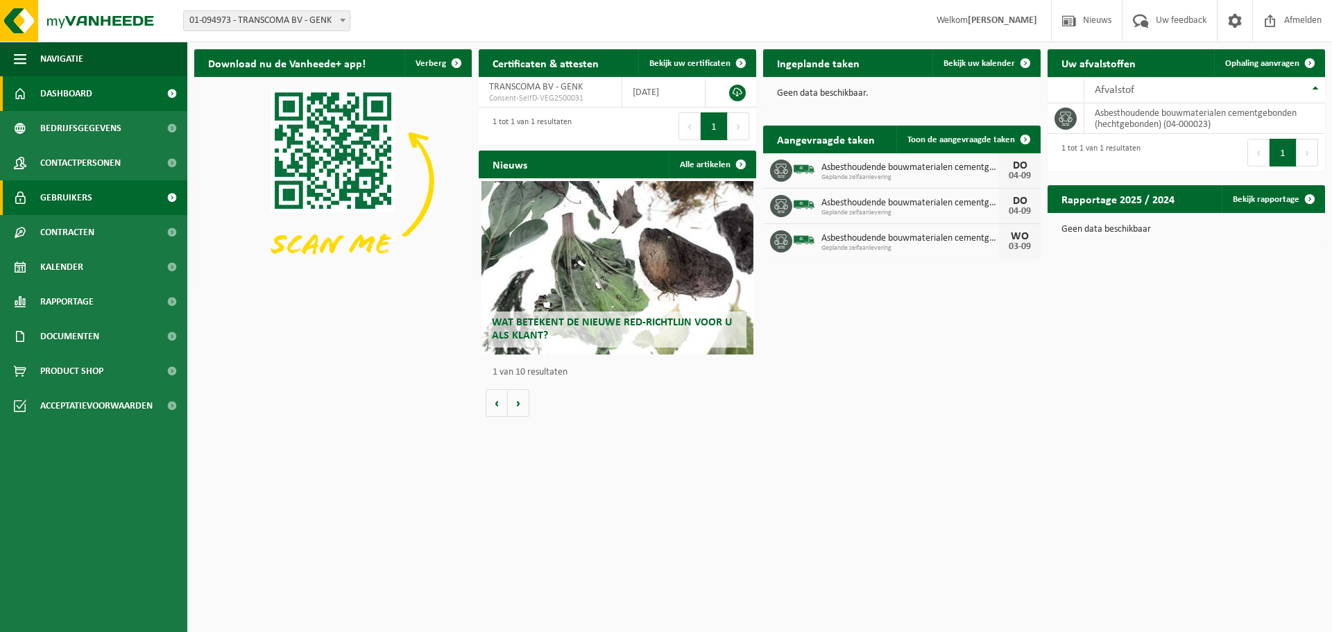
click at [123, 194] on link "Gebruikers" at bounding box center [93, 197] width 187 height 35
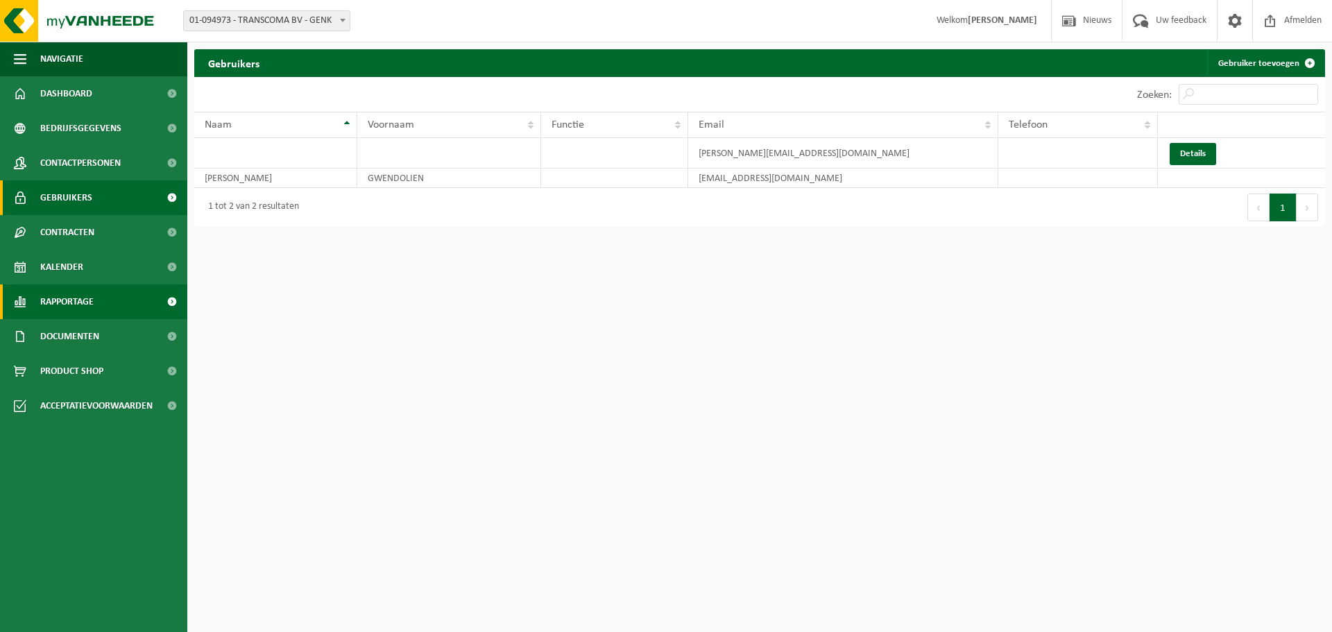
click at [169, 303] on span at bounding box center [171, 302] width 31 height 35
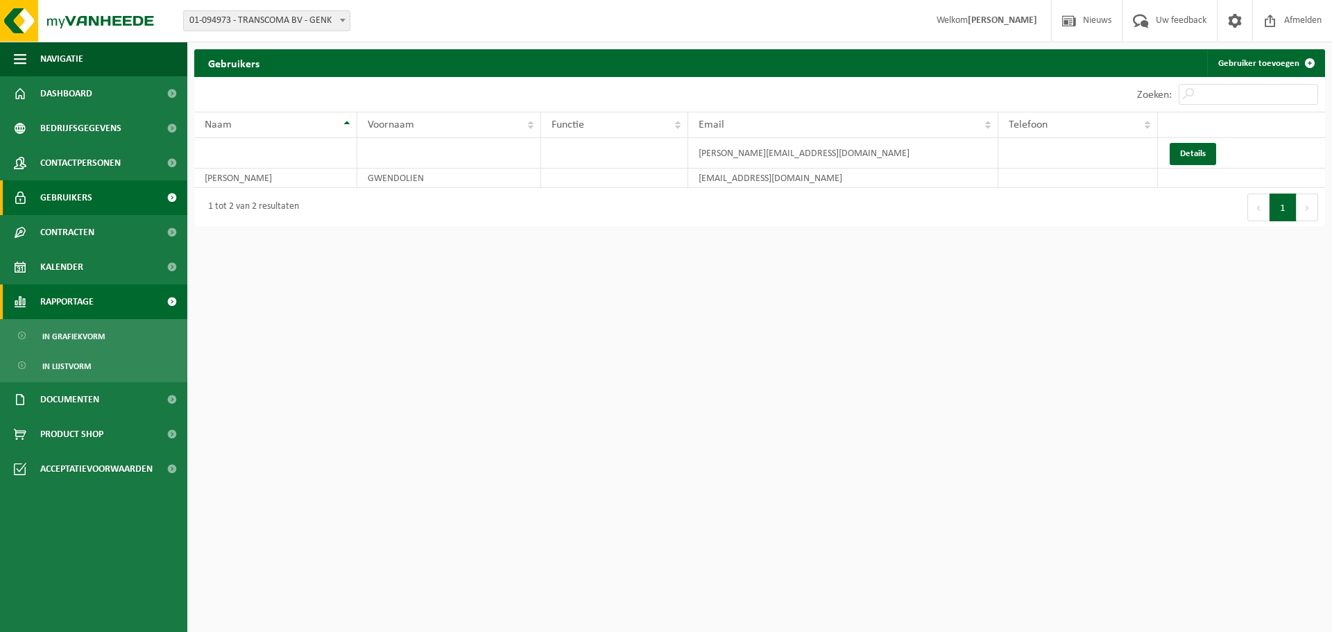
click at [169, 303] on span at bounding box center [171, 302] width 31 height 35
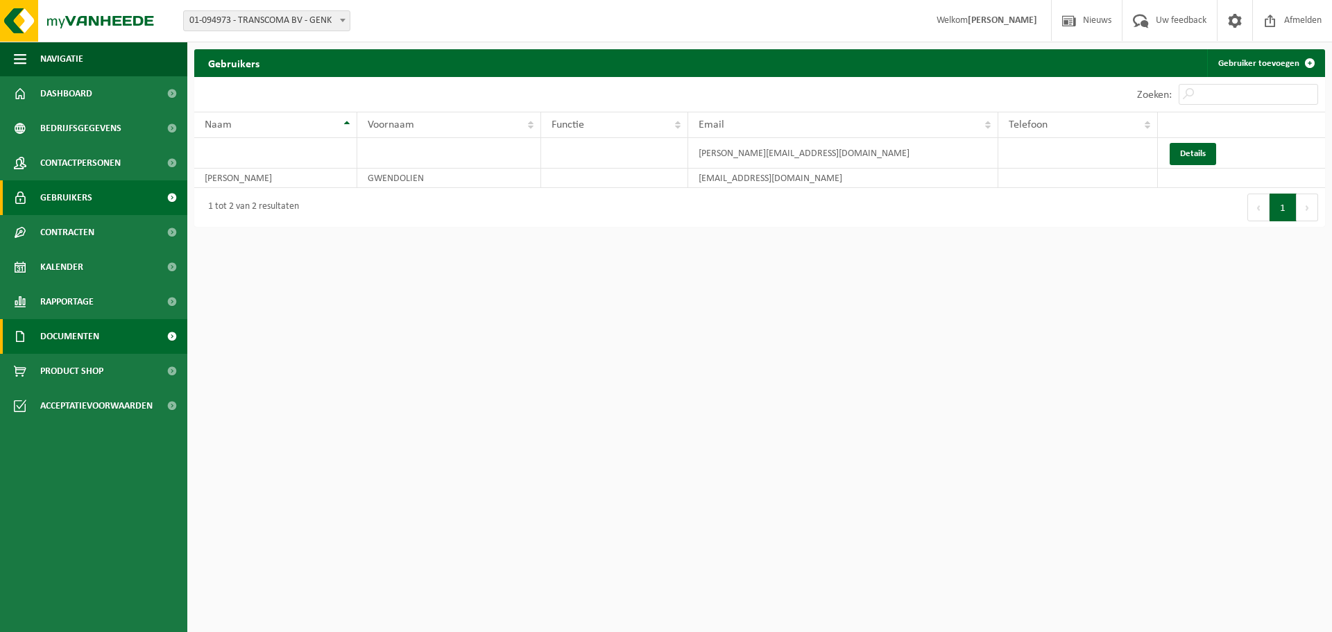
click at [161, 337] on span at bounding box center [171, 336] width 31 height 35
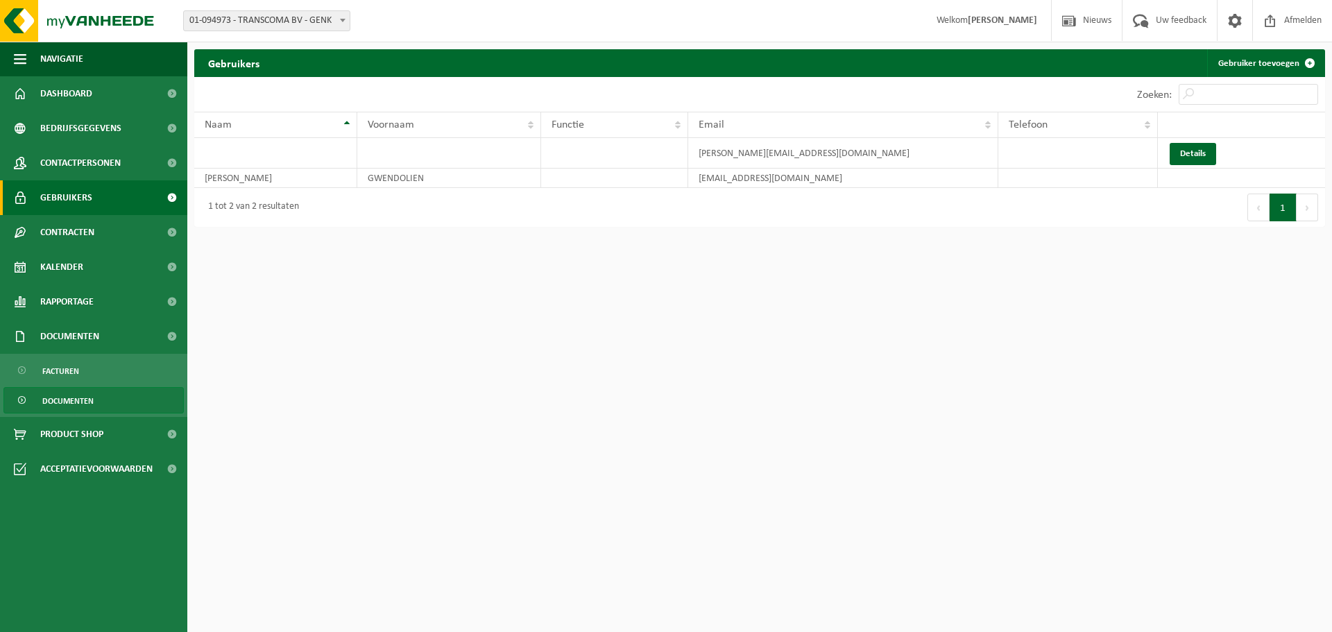
click at [91, 400] on span "Documenten" at bounding box center [67, 401] width 51 height 26
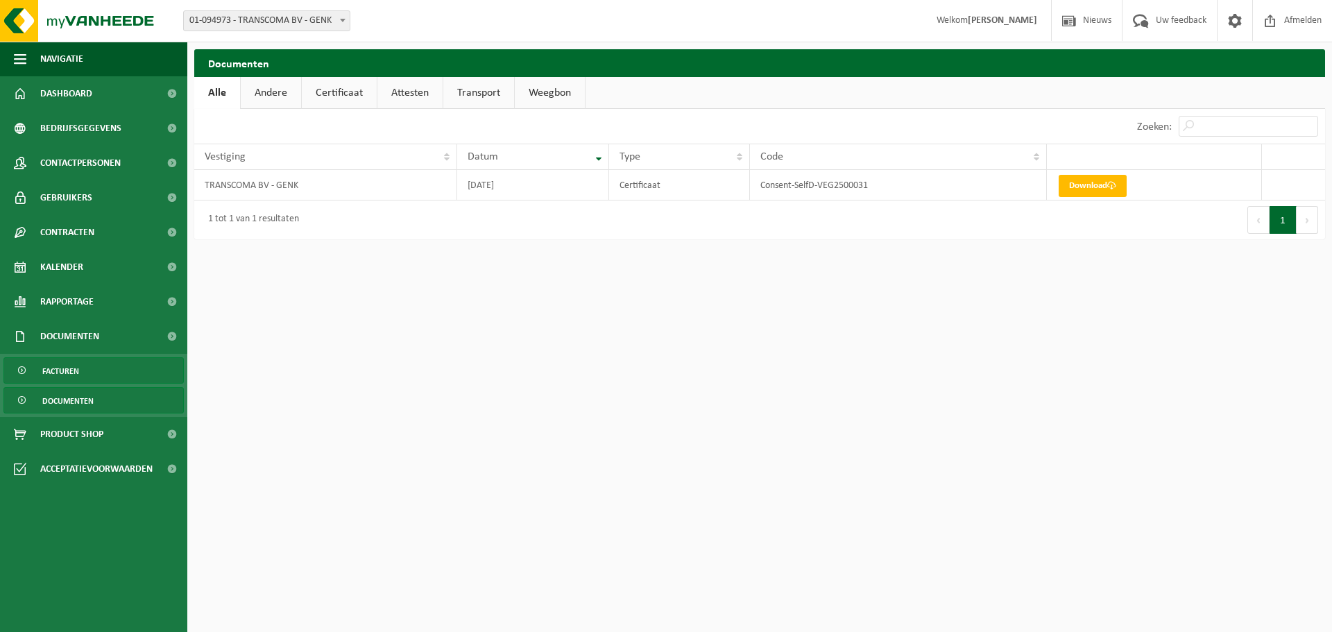
click at [144, 362] on link "Facturen" at bounding box center [93, 370] width 180 height 26
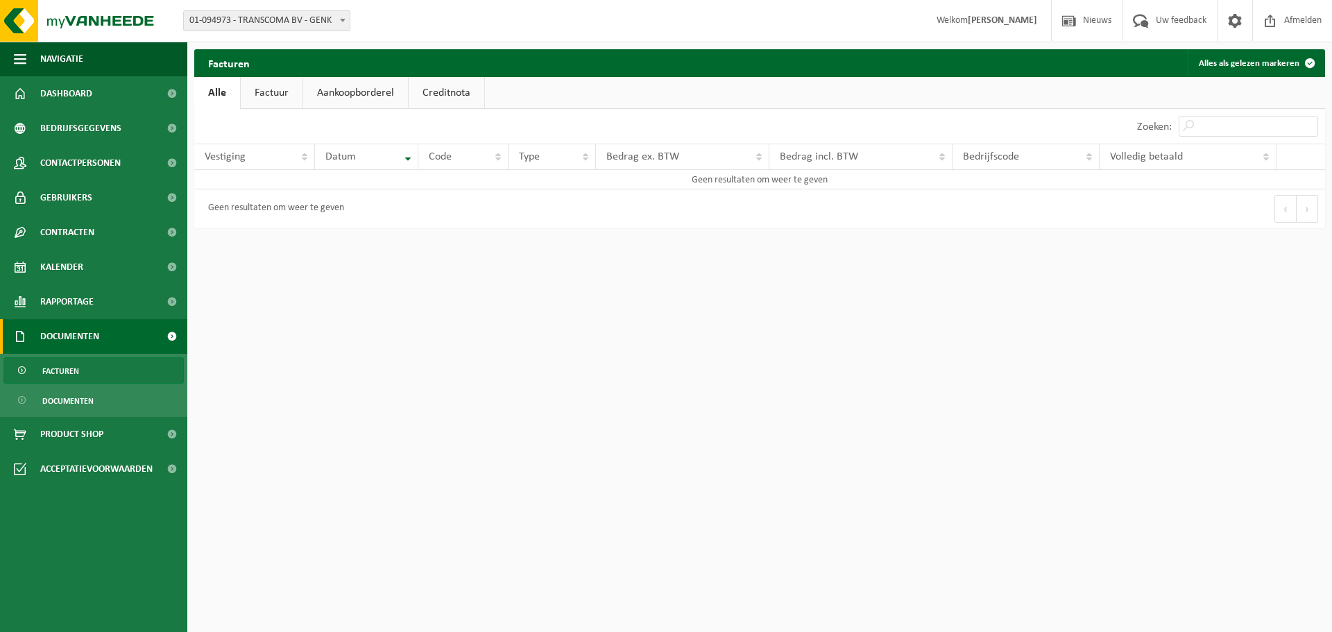
click at [167, 335] on span at bounding box center [171, 336] width 31 height 35
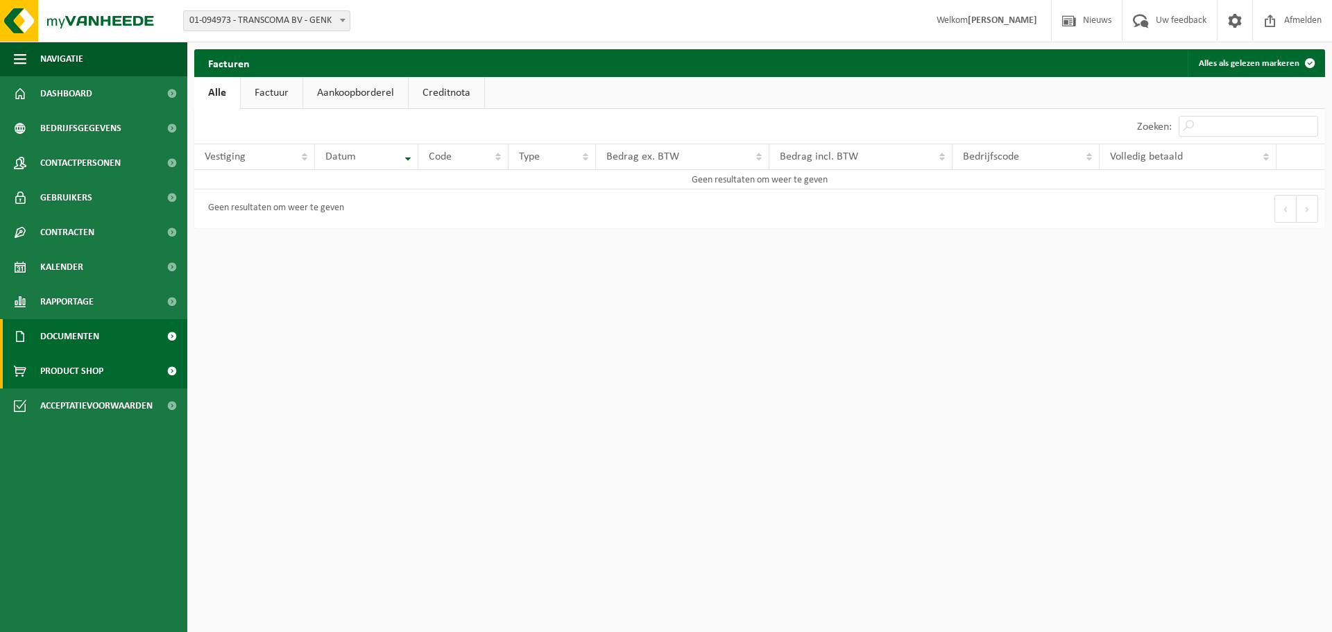
click at [172, 368] on span at bounding box center [171, 371] width 31 height 35
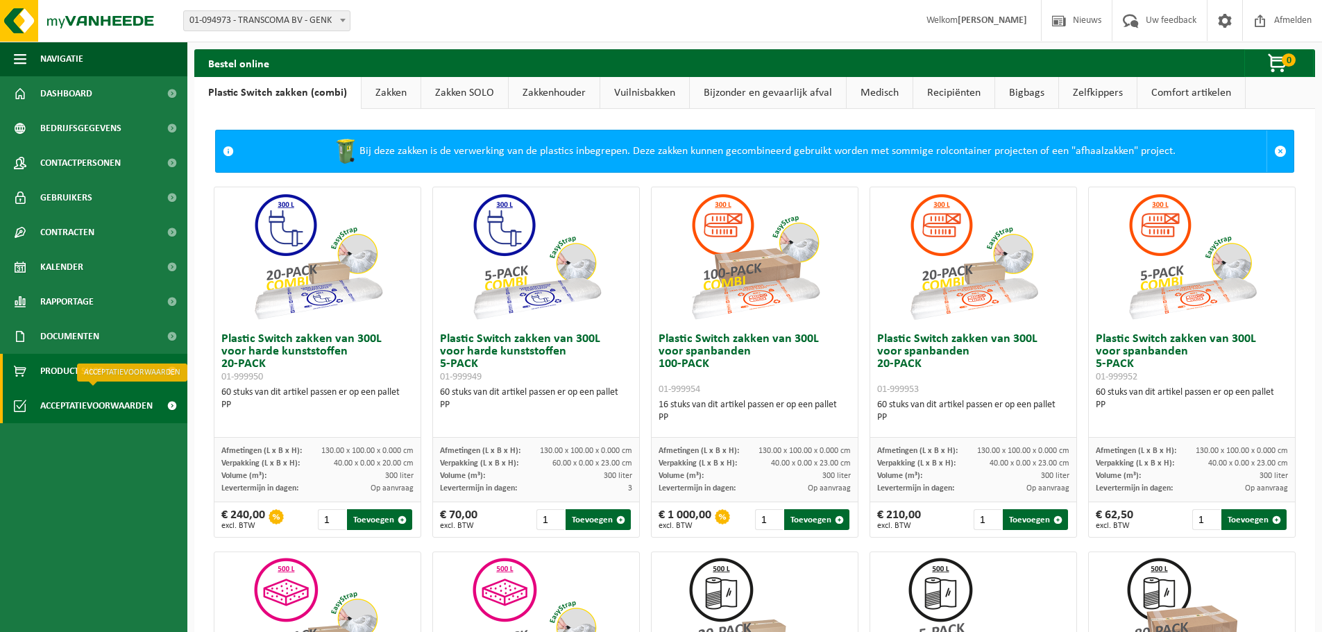
click at [98, 403] on span "Acceptatievoorwaarden" at bounding box center [96, 406] width 112 height 35
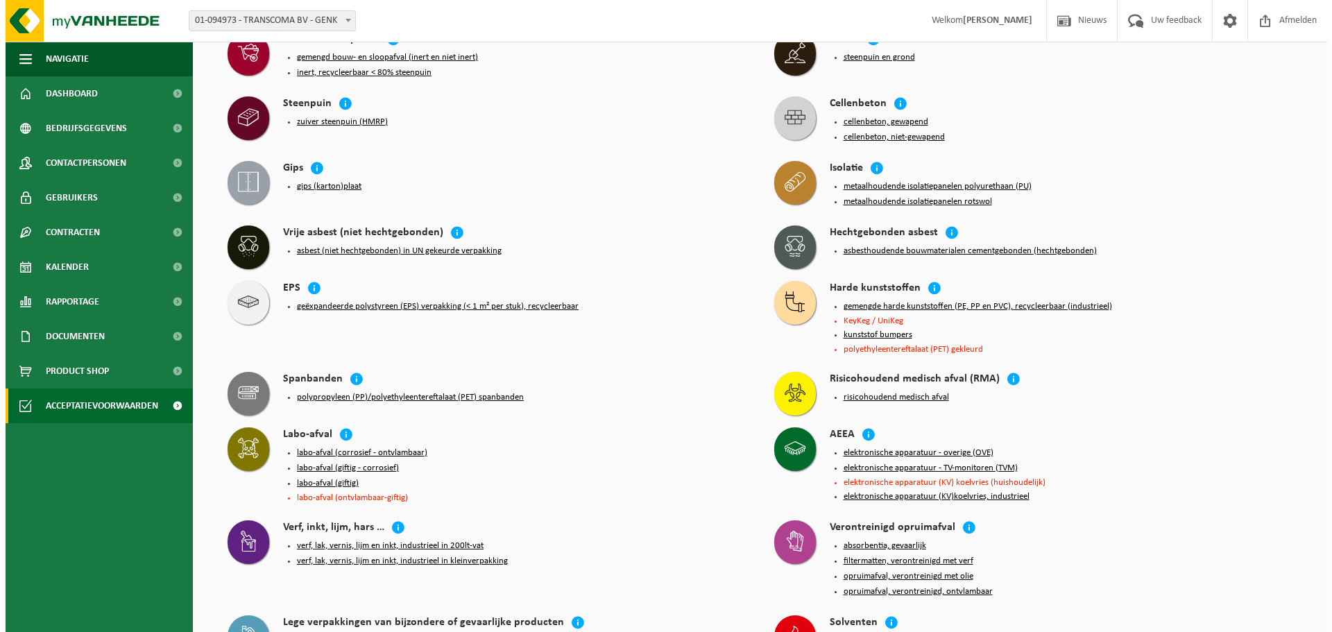
scroll to position [592, 0]
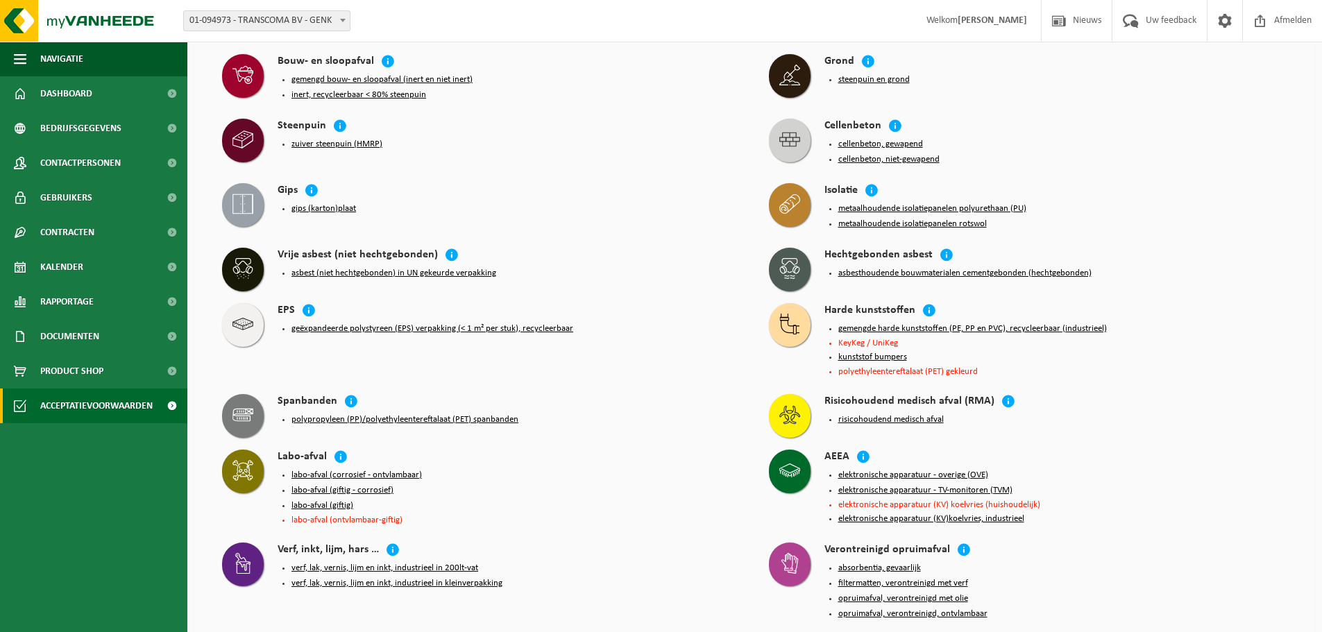
click at [912, 268] on button "asbesthoudende bouwmaterialen cementgebonden (hechtgebonden)" at bounding box center [964, 273] width 253 height 11
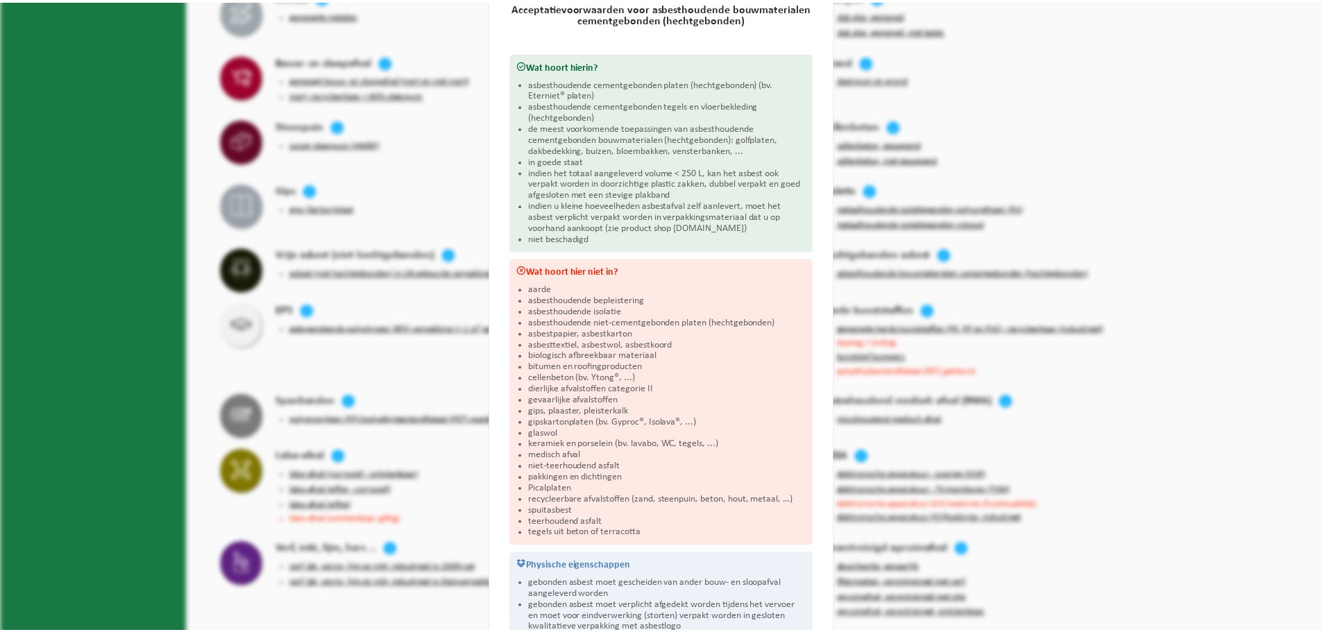
scroll to position [0, 0]
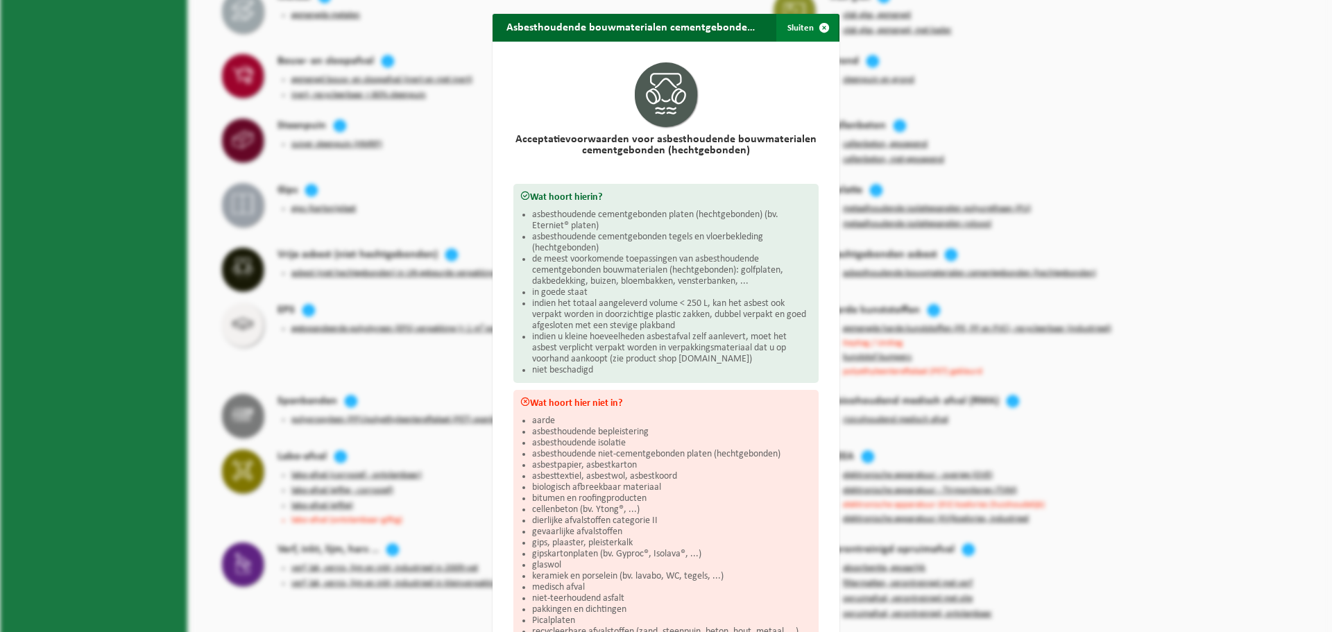
click at [820, 30] on span "button" at bounding box center [825, 28] width 28 height 28
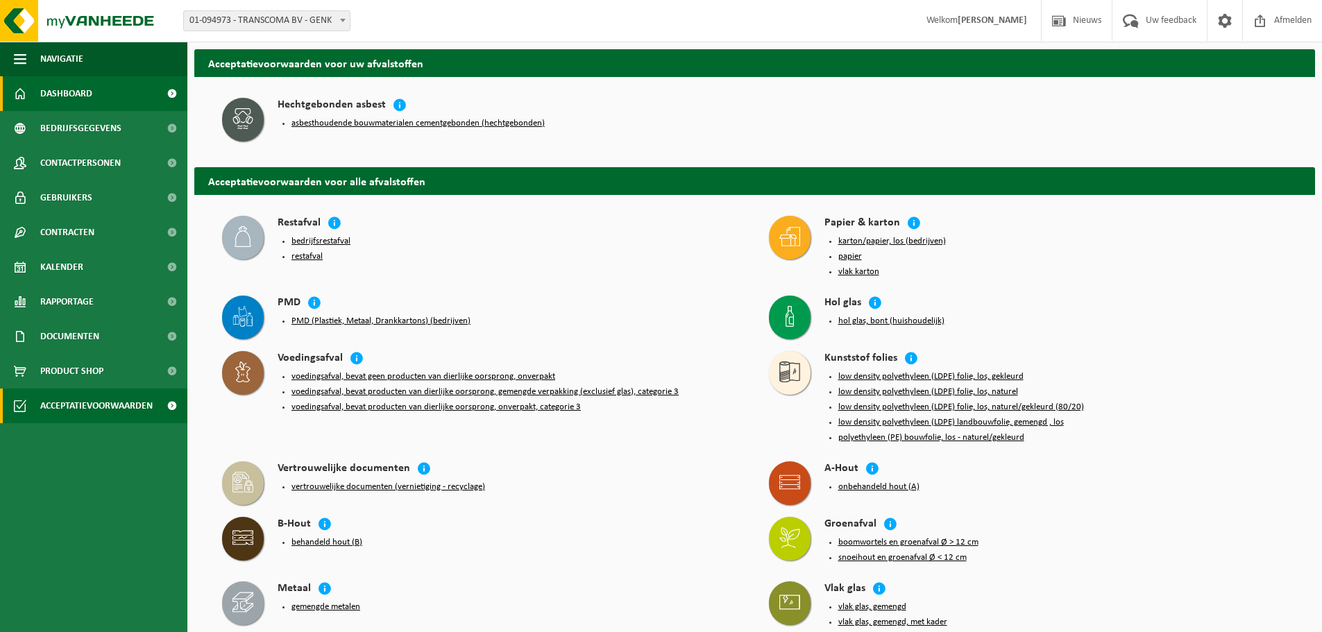
click at [101, 92] on link "Dashboard" at bounding box center [93, 93] width 187 height 35
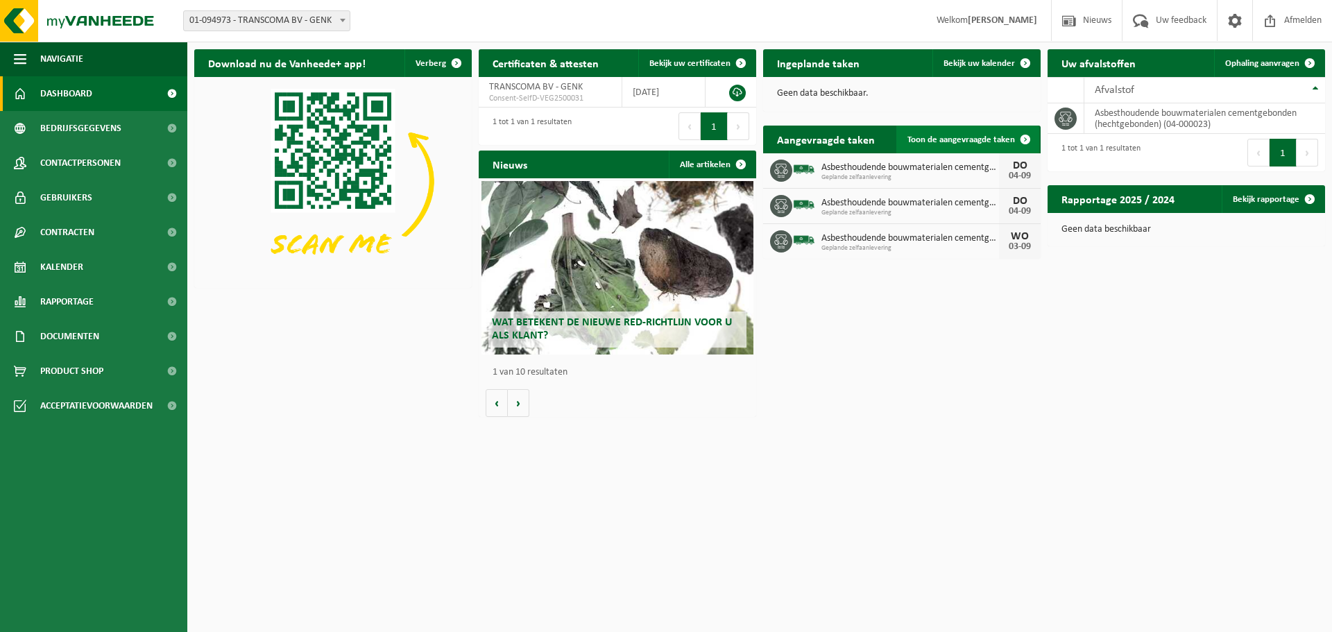
click at [924, 139] on span "Toon de aangevraagde taken" at bounding box center [962, 139] width 108 height 9
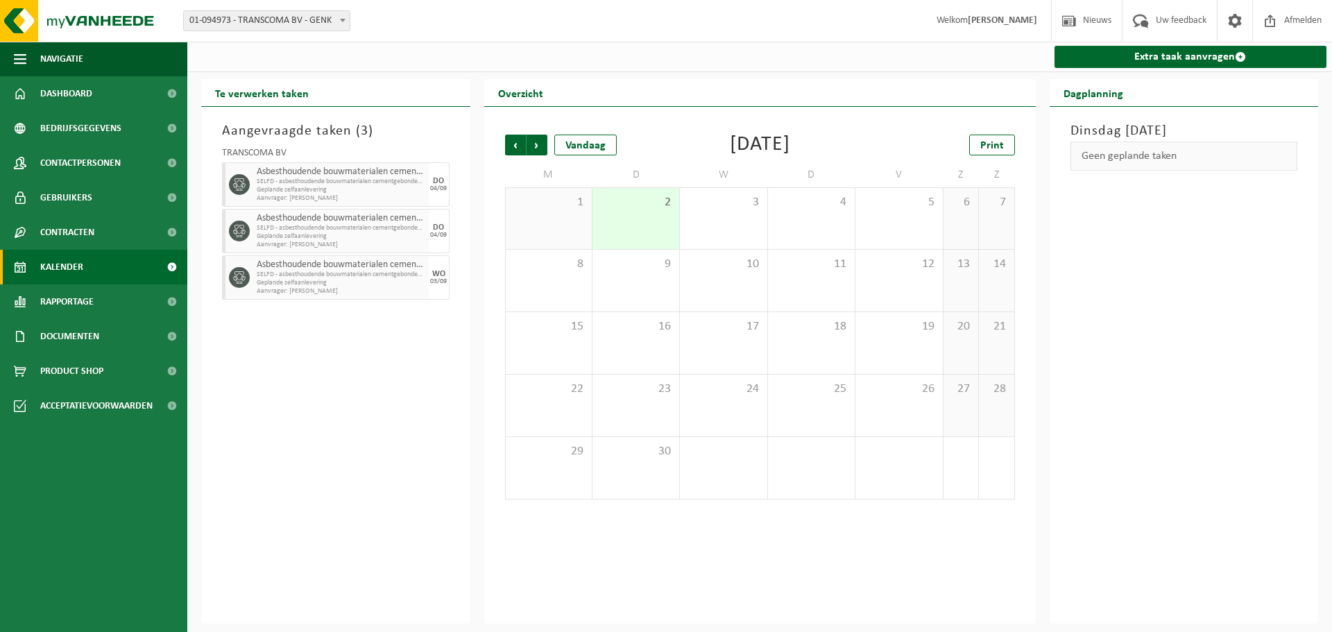
click at [328, 276] on span "SELFD - asbesthoudende bouwmaterialen cementgebonden (HGB)" at bounding box center [341, 275] width 169 height 8
click at [321, 180] on span "SELFD - asbesthoudende bouwmaterialen cementgebonden (HGB)" at bounding box center [341, 182] width 169 height 8
click at [324, 229] on span "SELFD - asbesthoudende bouwmaterialen cementgebonden (HGB)" at bounding box center [341, 228] width 169 height 8
click at [332, 263] on span "Asbesthoudende bouwmaterialen cementgebonden (hechtgebonden)" at bounding box center [341, 265] width 169 height 11
click at [336, 285] on span "Geplande zelfaanlevering" at bounding box center [341, 283] width 169 height 8
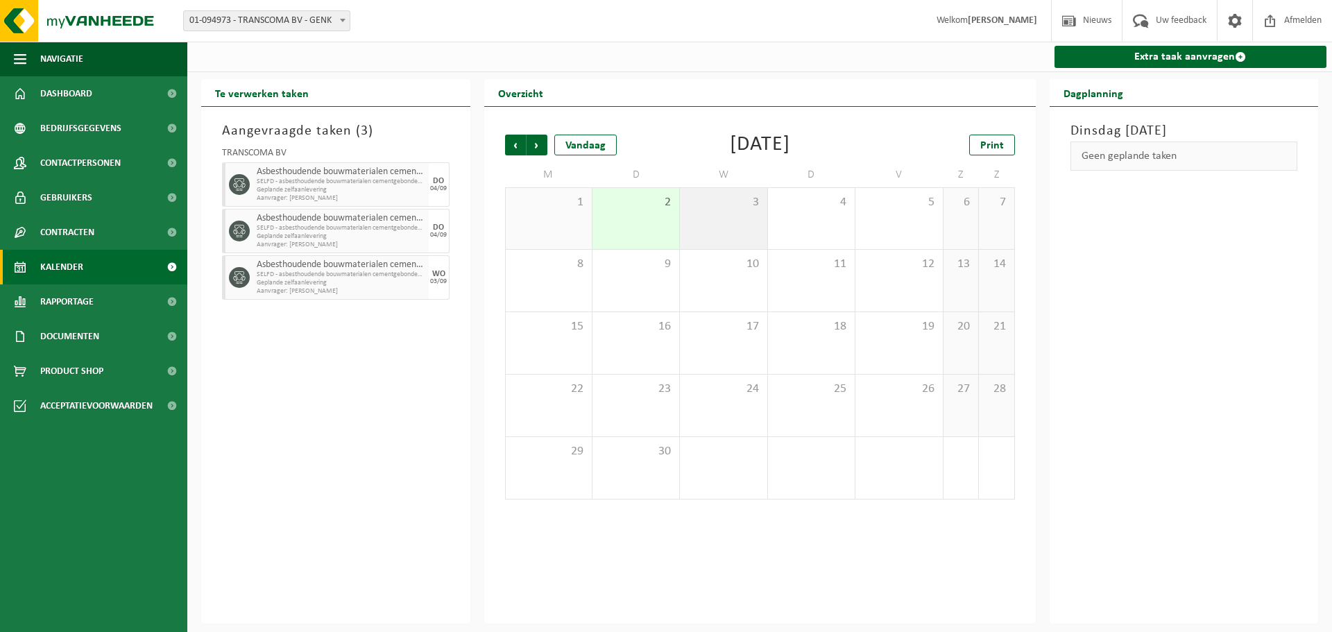
click at [744, 228] on div "3" at bounding box center [723, 218] width 87 height 61
click at [1237, 32] on span at bounding box center [1235, 20] width 21 height 41
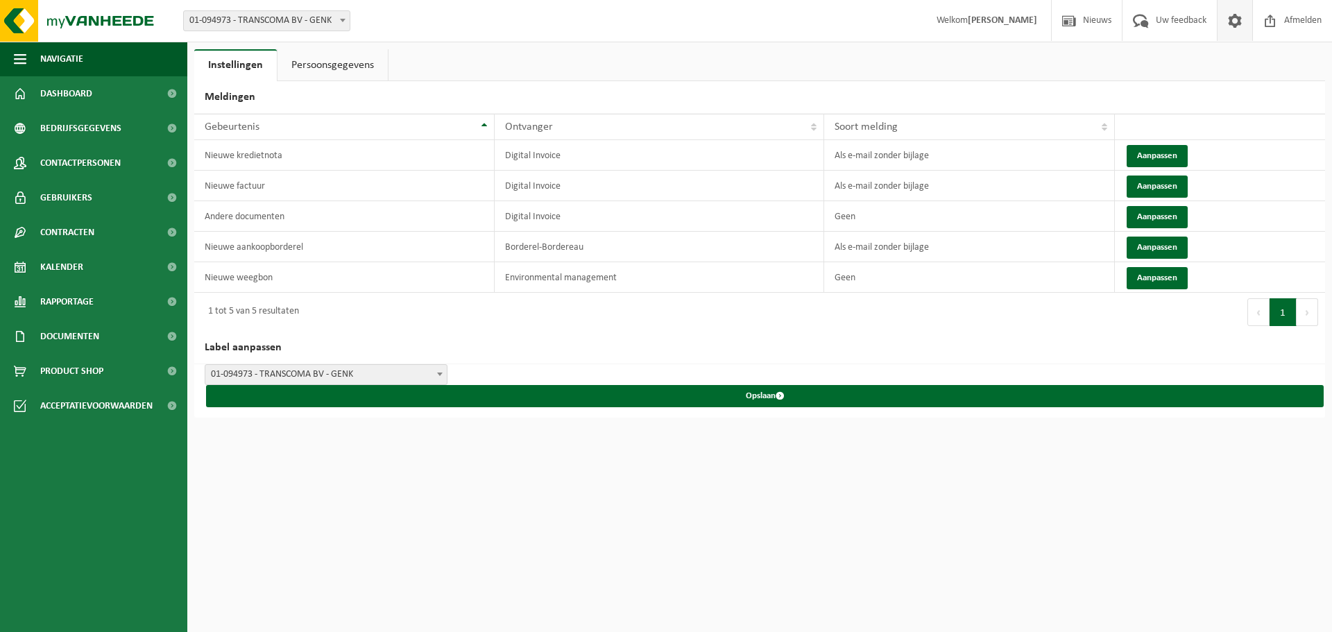
click at [1245, 27] on link at bounding box center [1234, 20] width 35 height 41
click at [1174, 24] on span "Uw feedback" at bounding box center [1182, 20] width 58 height 41
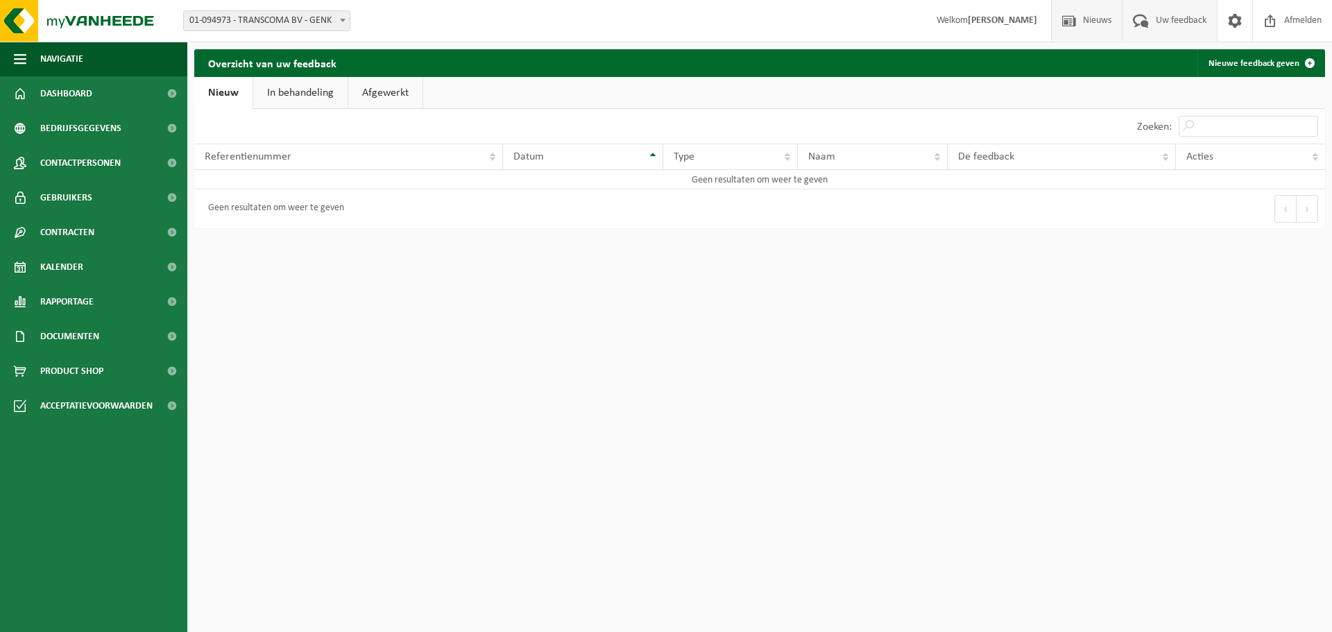
click at [1095, 28] on span "Nieuws" at bounding box center [1097, 20] width 35 height 41
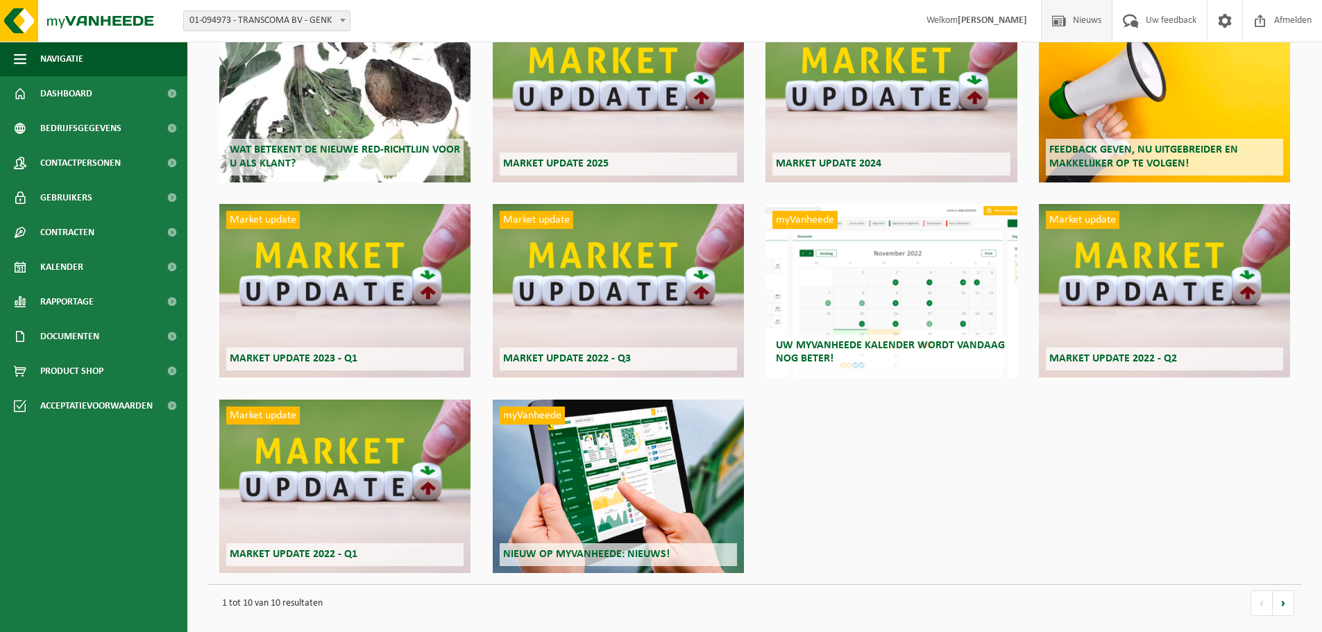
scroll to position [143, 0]
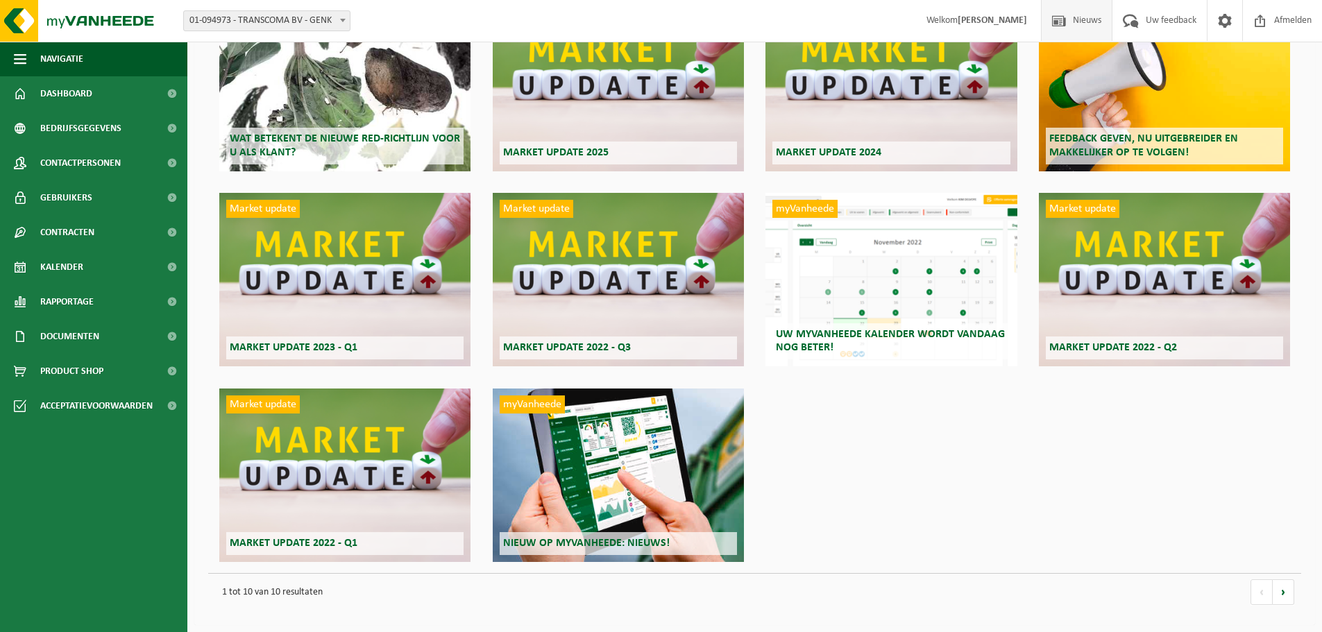
click at [367, 466] on div "Market update Market update 2022 - Q1" at bounding box center [344, 475] width 251 height 173
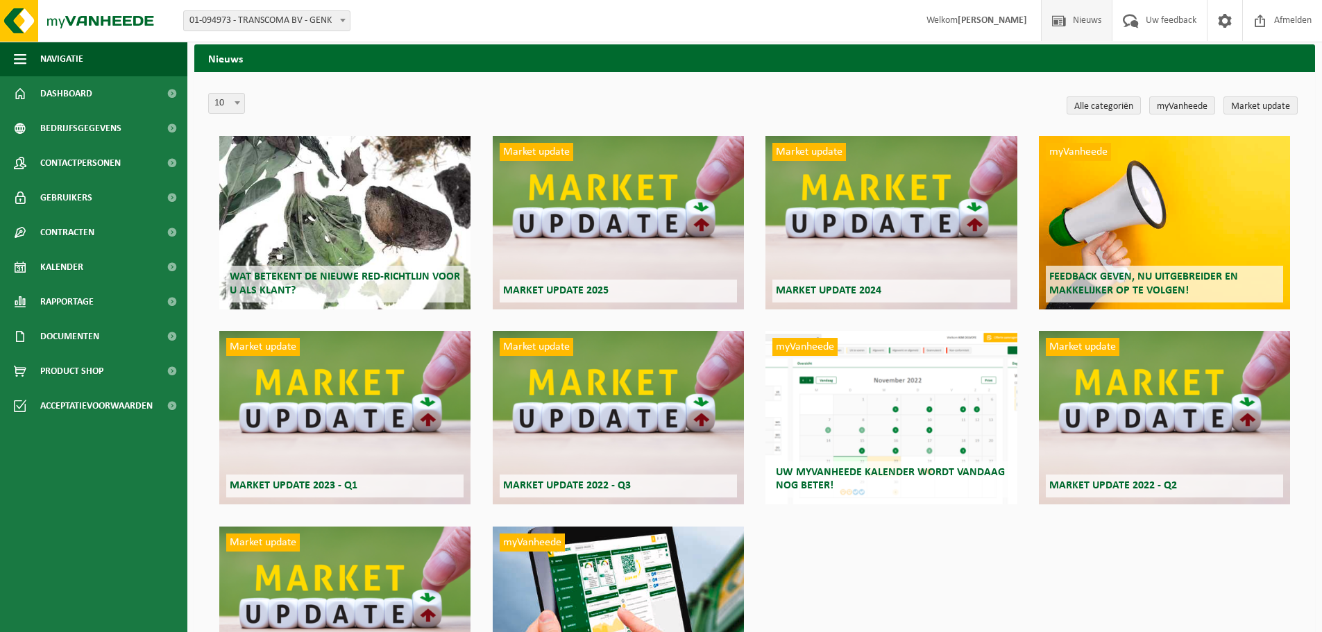
scroll to position [4, 0]
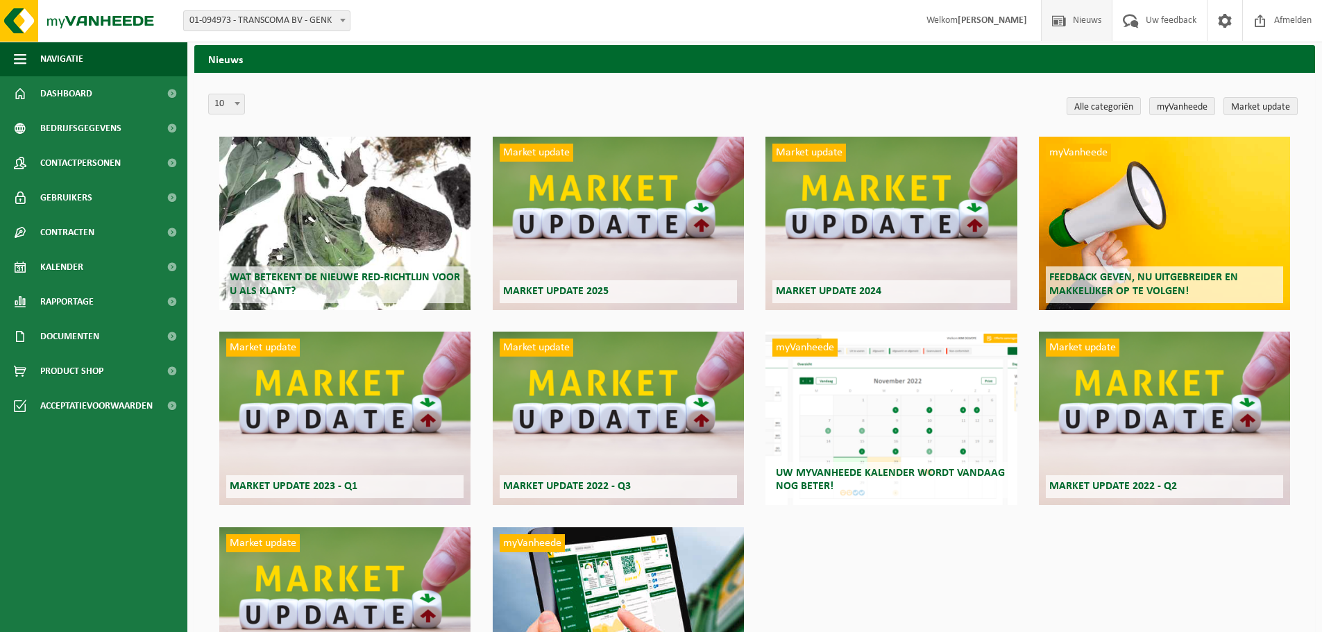
click at [967, 454] on div "myVanheede Uw myVanheede kalender wordt vandaag nog beter!" at bounding box center [890, 418] width 251 height 173
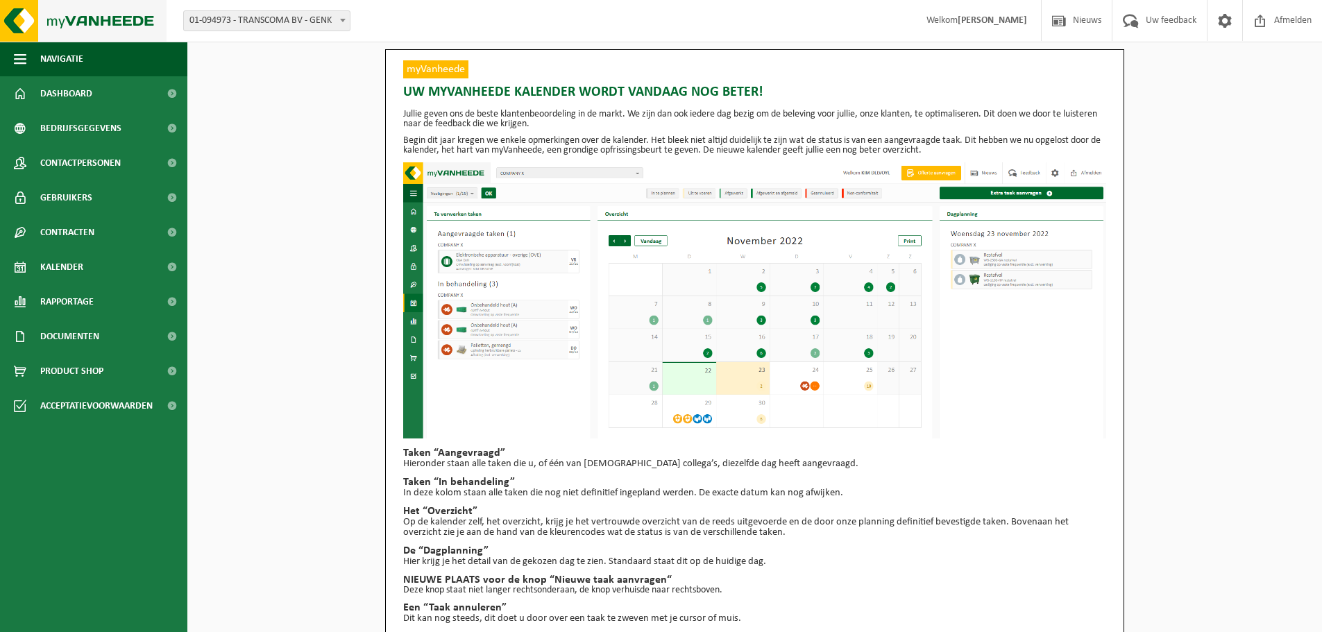
click at [46, 15] on img at bounding box center [83, 21] width 167 height 42
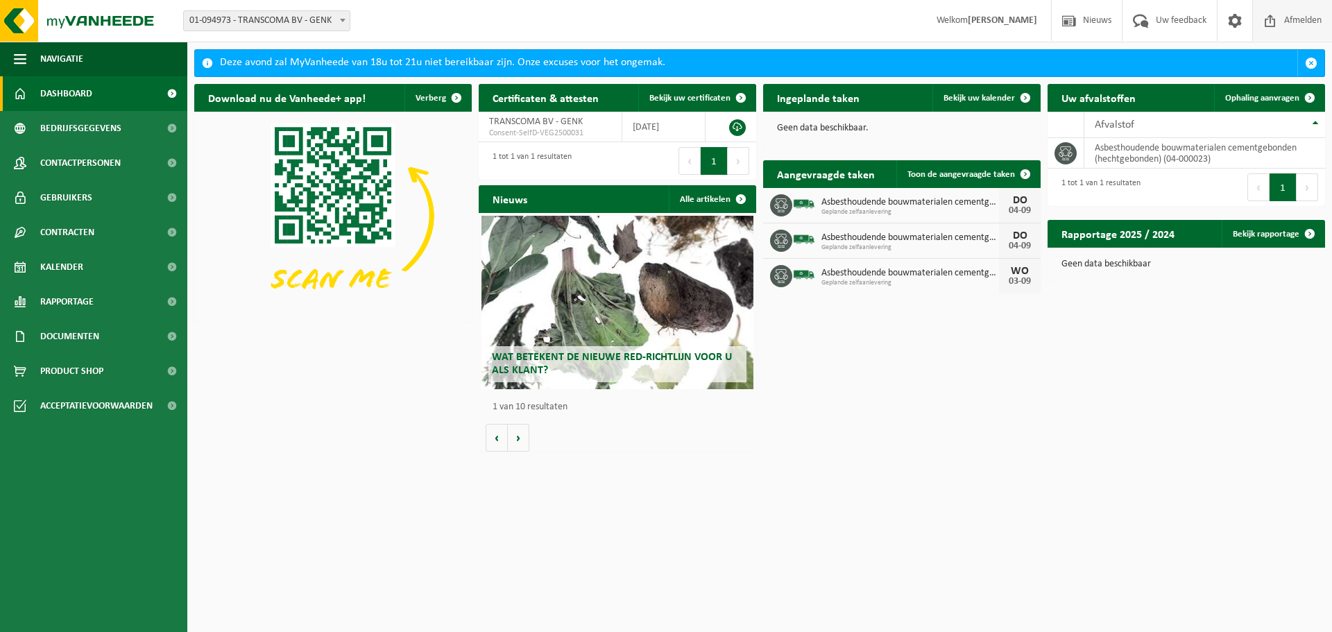
click at [1273, 21] on span at bounding box center [1270, 20] width 21 height 41
